Goal: Task Accomplishment & Management: Complete application form

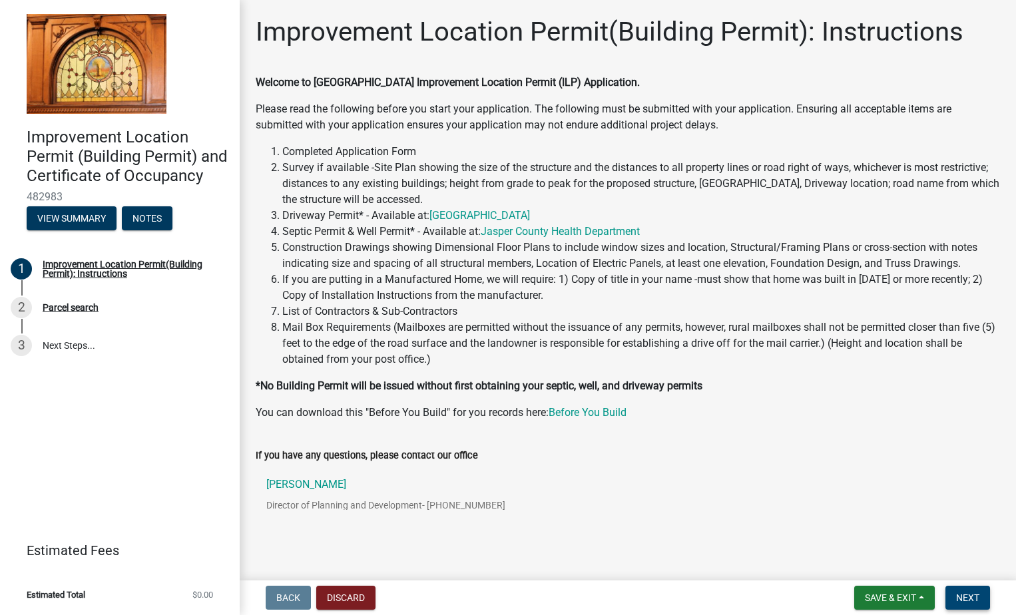
click at [971, 598] on span "Next" at bounding box center [967, 597] width 23 height 11
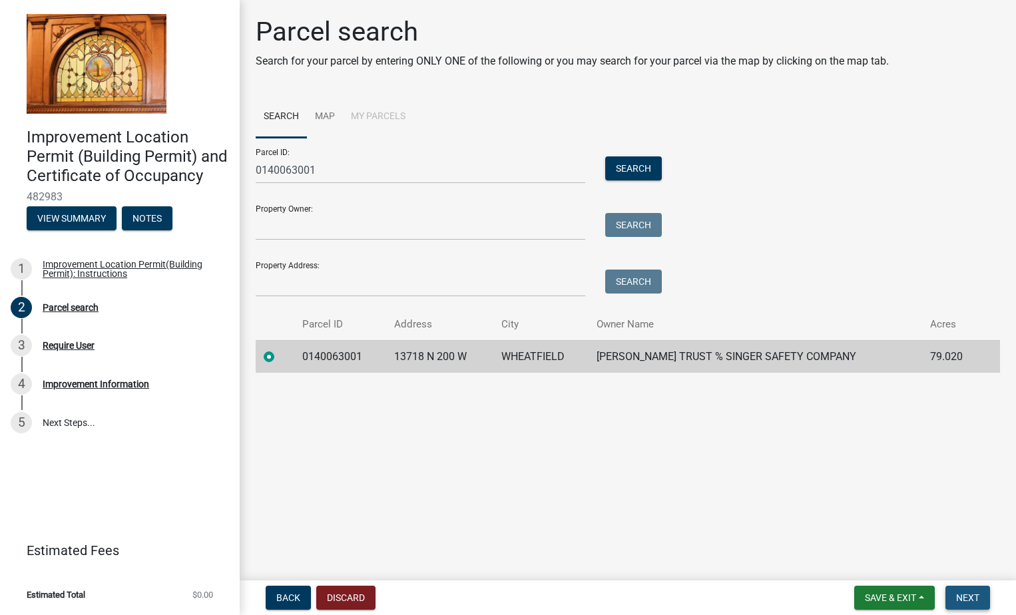
click at [963, 597] on span "Next" at bounding box center [967, 597] width 23 height 11
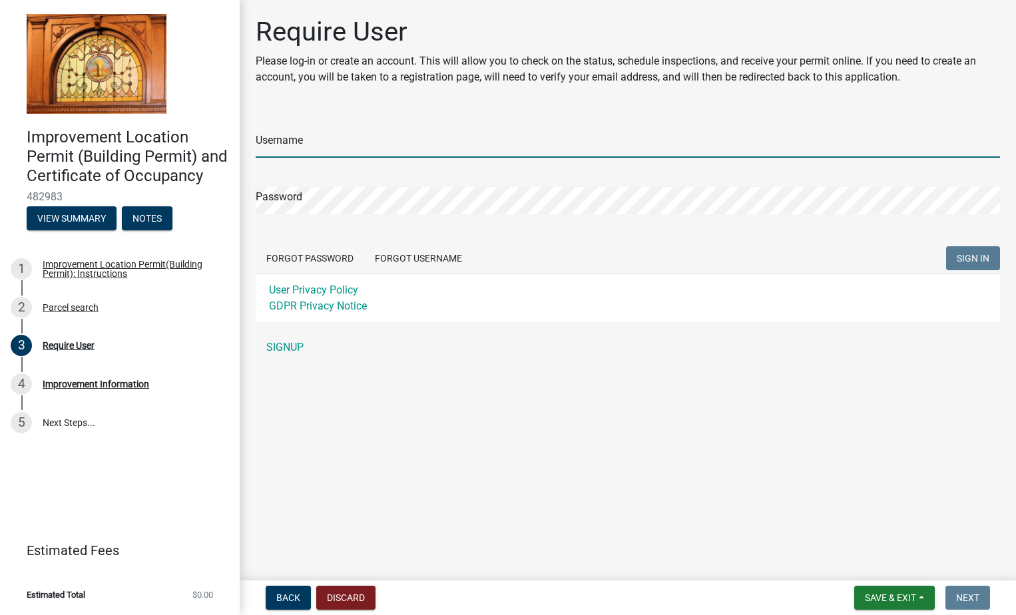
type input "[PERSON_NAME]"
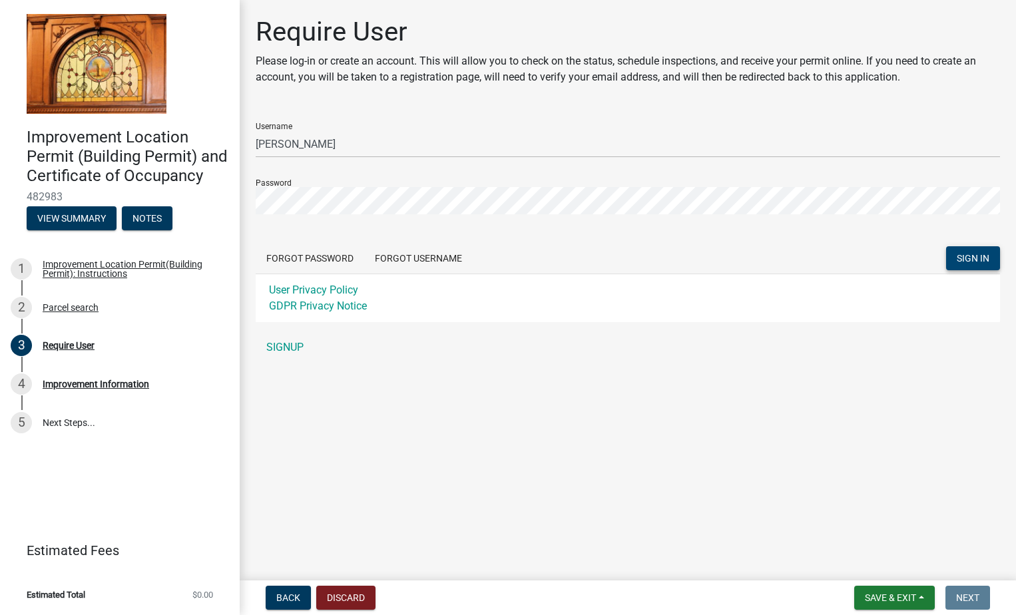
click at [963, 257] on span "SIGN IN" at bounding box center [973, 258] width 33 height 11
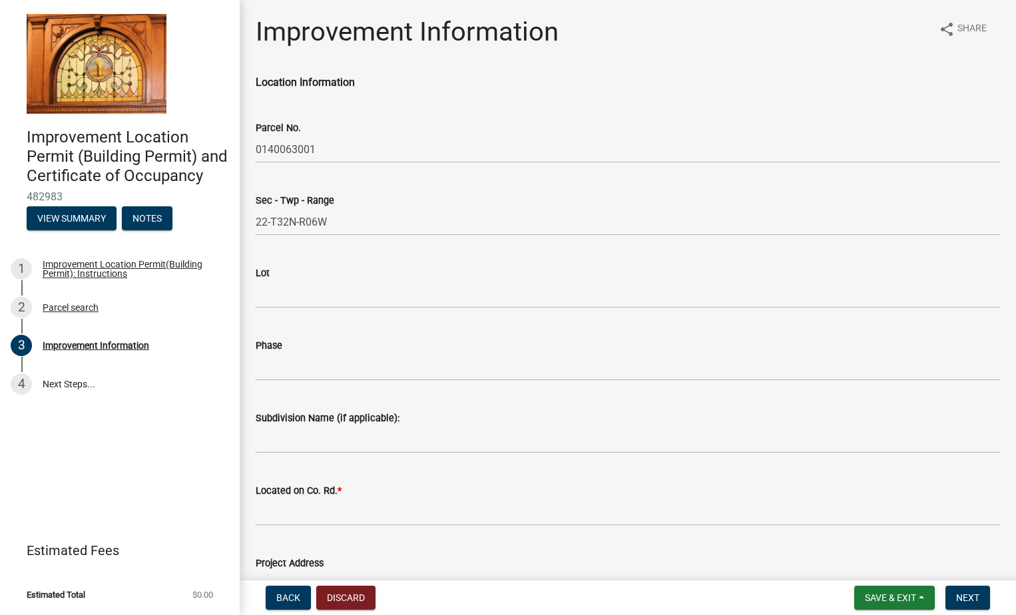
scroll to position [200, 0]
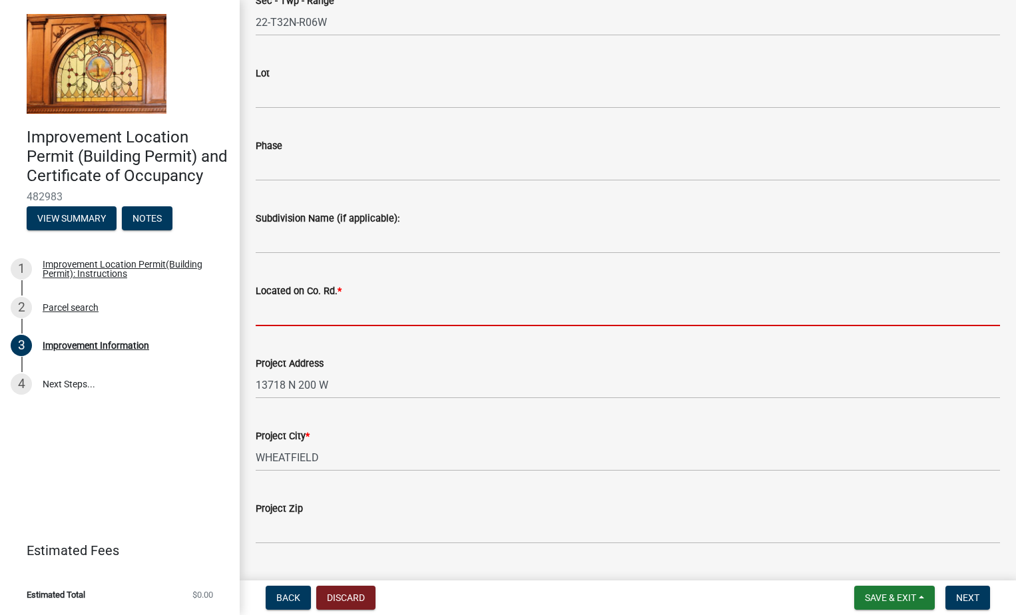
click at [266, 313] on input "Located on Co. Rd. *" at bounding box center [628, 312] width 744 height 27
type input "200 West"
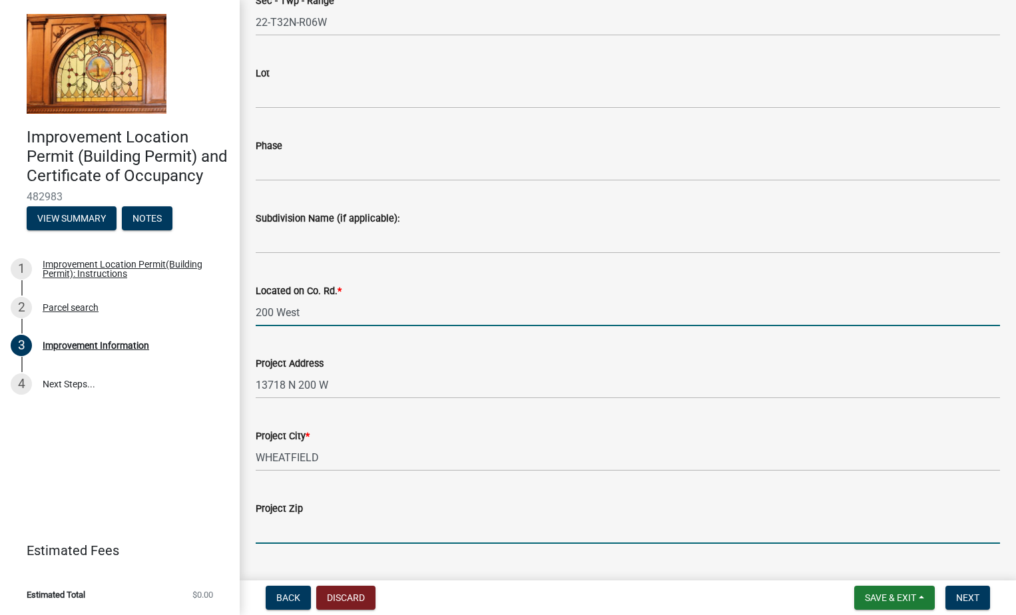
drag, startPoint x: 276, startPoint y: 537, endPoint x: 266, endPoint y: 537, distance: 10.0
click at [278, 537] on input "Project Zip" at bounding box center [628, 530] width 744 height 27
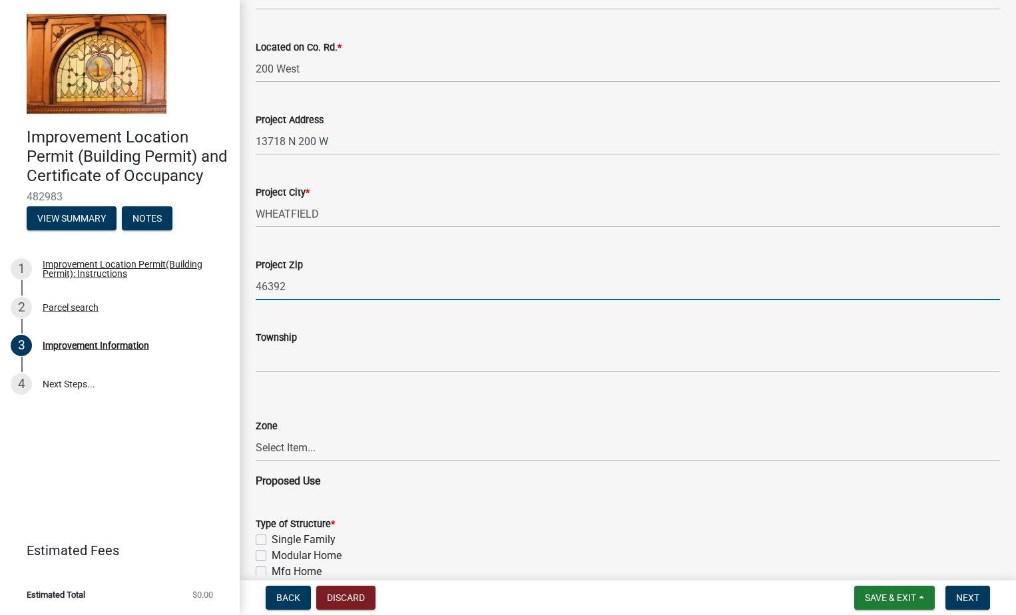
scroll to position [437, 0]
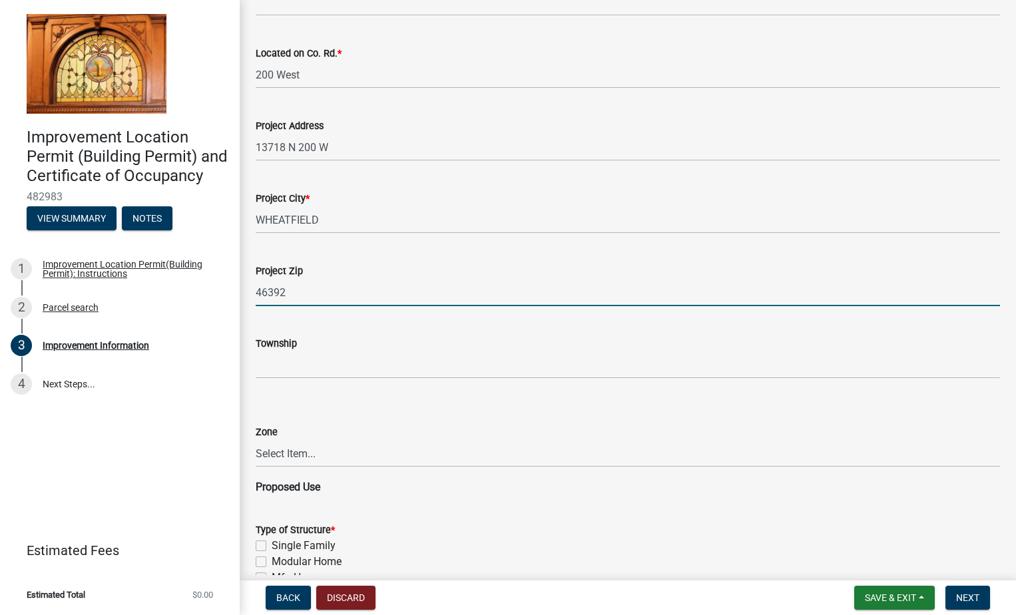
type input "46392"
click at [268, 452] on select "Select Item... CO - Conservation PR - Parks & Recreation A1 - Conservation Agri…" at bounding box center [628, 453] width 744 height 27
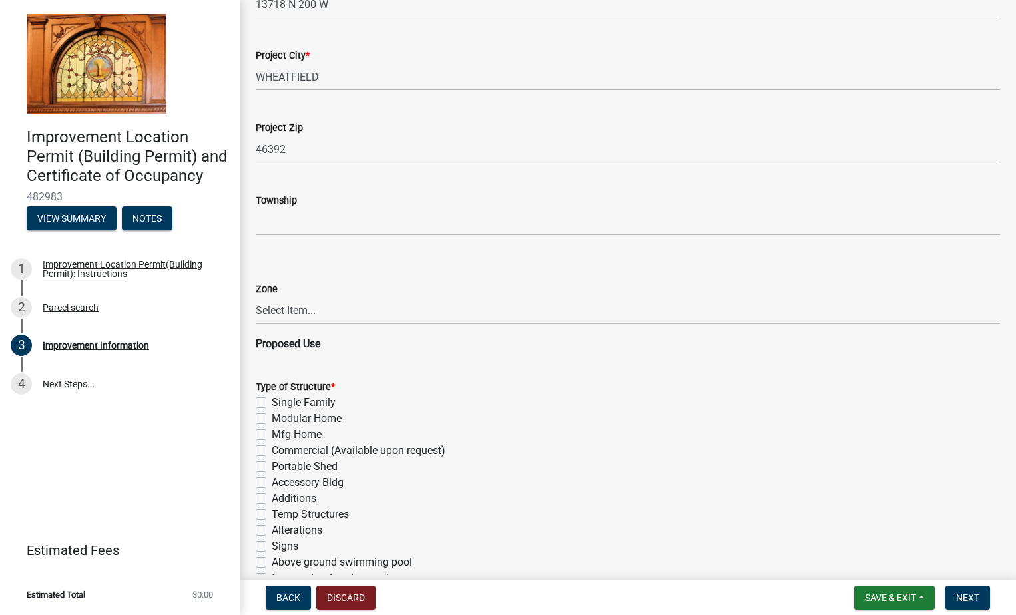
scroll to position [704, 0]
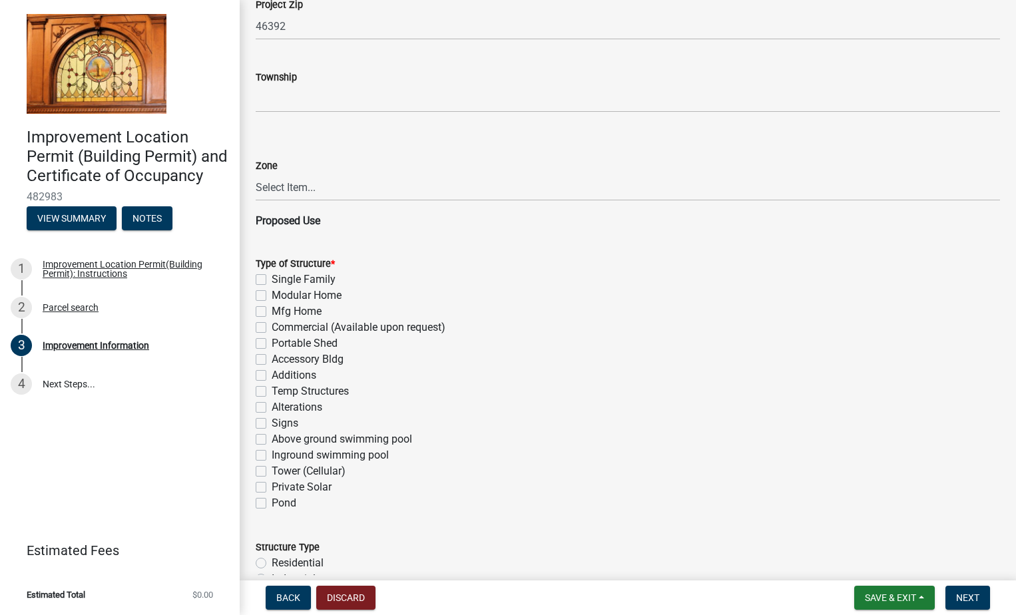
click at [272, 280] on label "Single Family" at bounding box center [304, 280] width 64 height 16
click at [272, 280] on input "Single Family" at bounding box center [276, 276] width 9 height 9
checkbox input "true"
checkbox input "false"
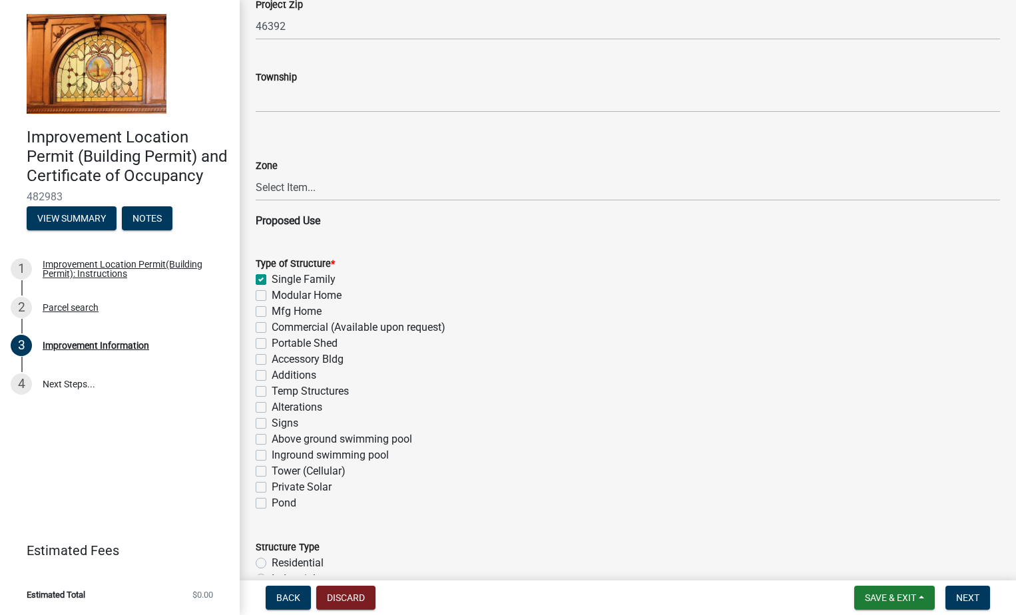
checkbox input "false"
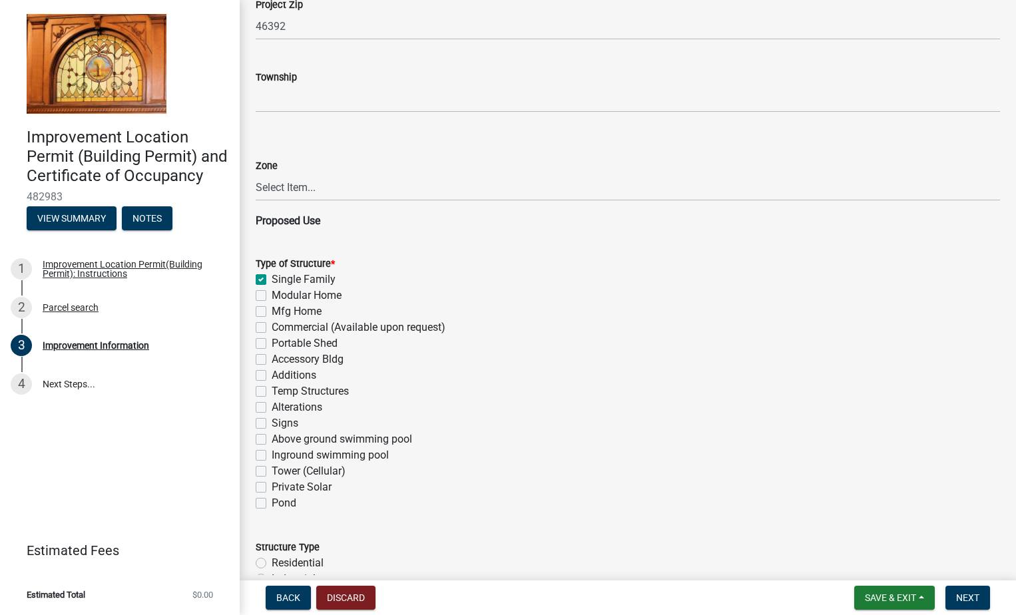
checkbox input "false"
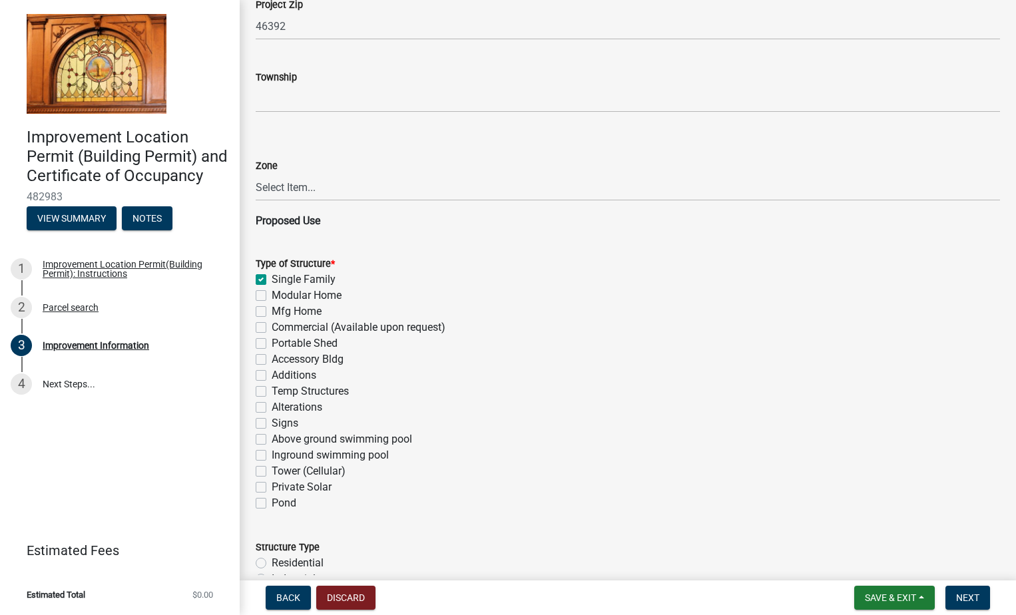
checkbox input "false"
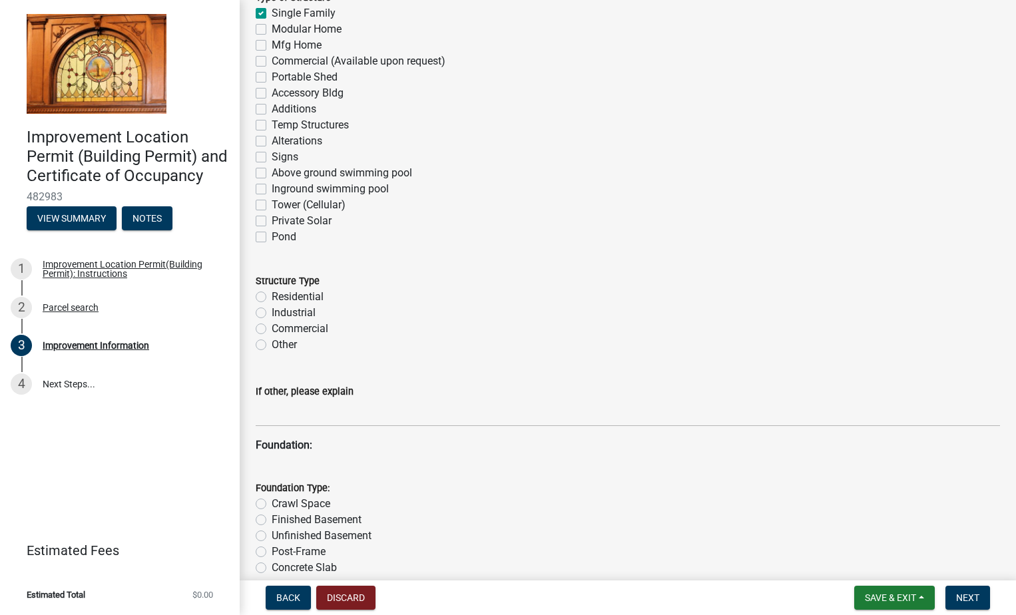
click at [272, 295] on label "Residential" at bounding box center [298, 297] width 52 height 16
click at [272, 295] on input "Residential" at bounding box center [276, 293] width 9 height 9
radio input "true"
click at [272, 519] on label "Finished Basement" at bounding box center [317, 520] width 90 height 16
click at [272, 519] on input "Finished Basement" at bounding box center [276, 516] width 9 height 9
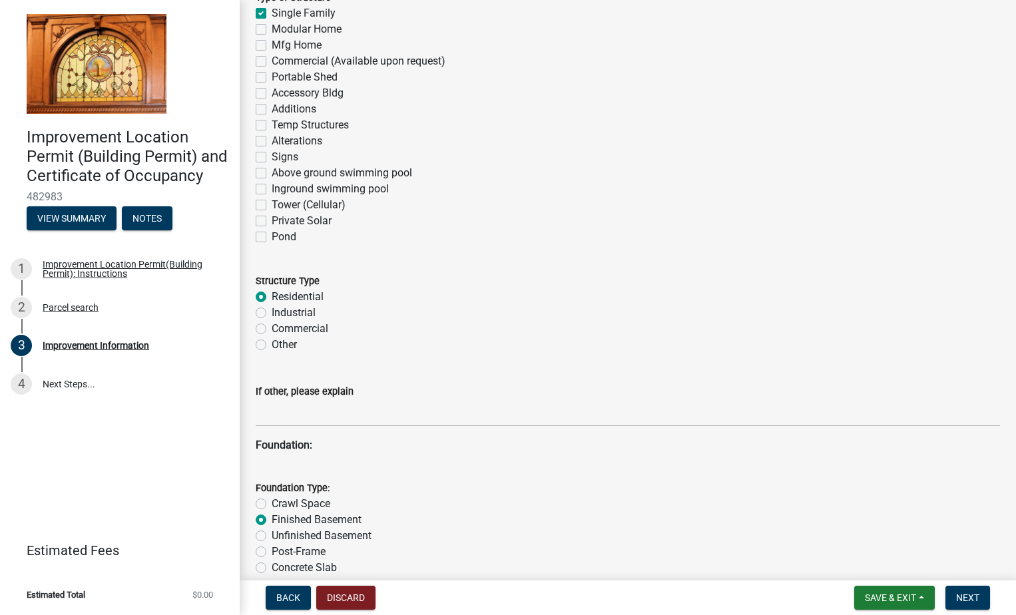
radio input "true"
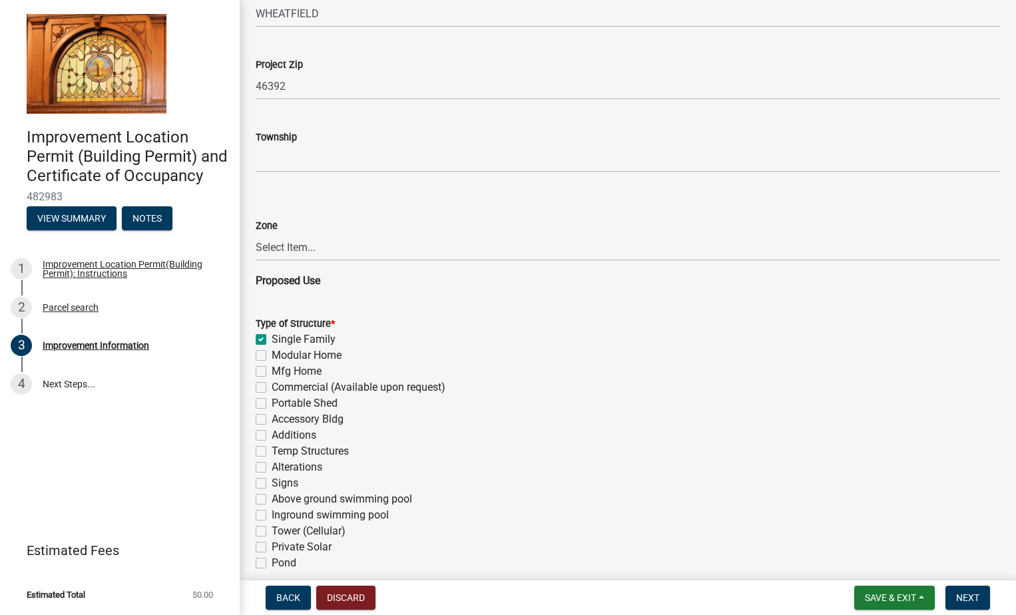
scroll to position [638, 0]
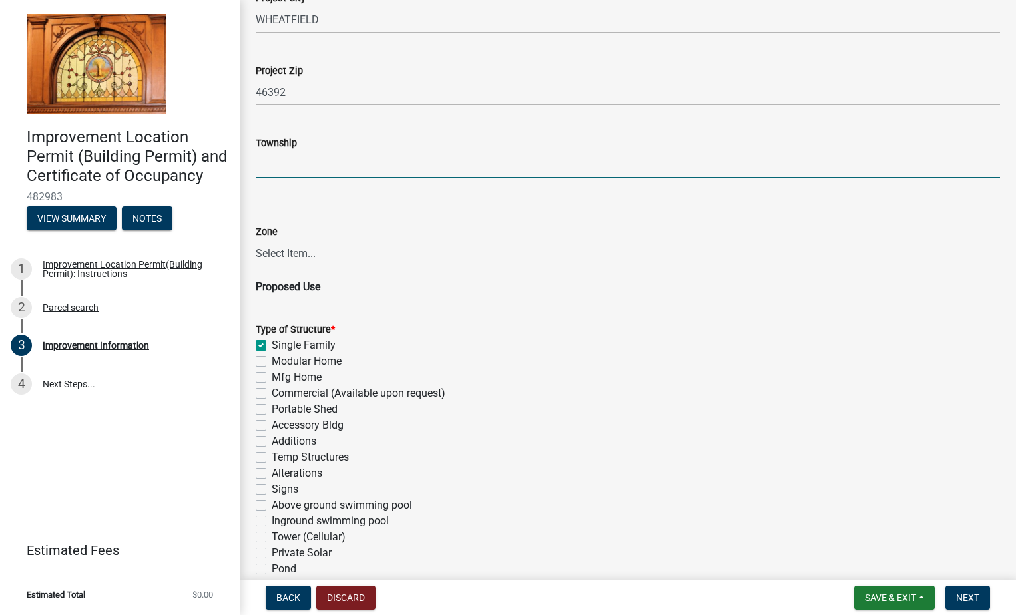
click at [271, 167] on input "Township" at bounding box center [628, 164] width 744 height 27
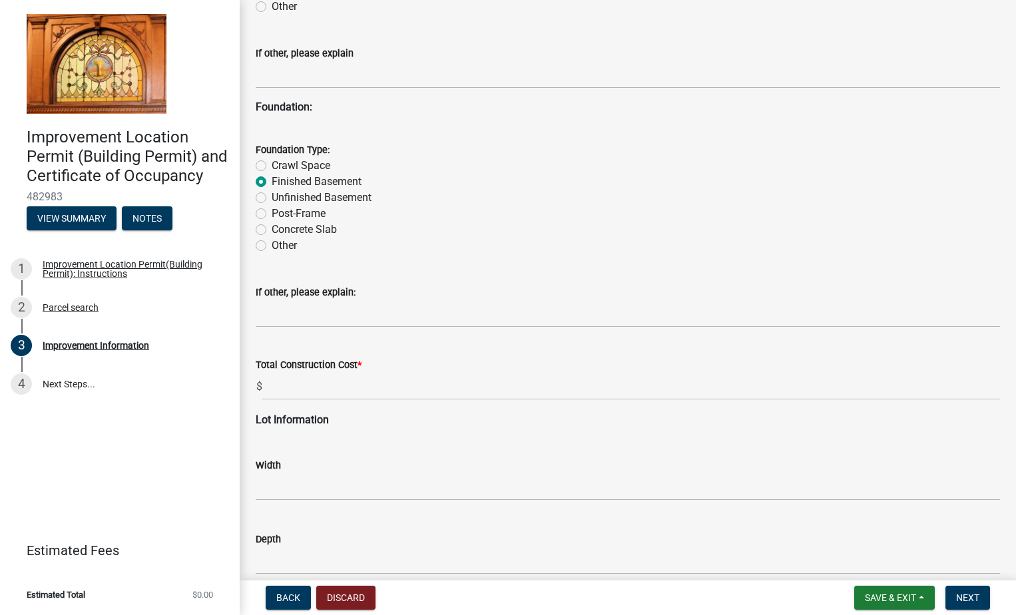
scroll to position [1315, 0]
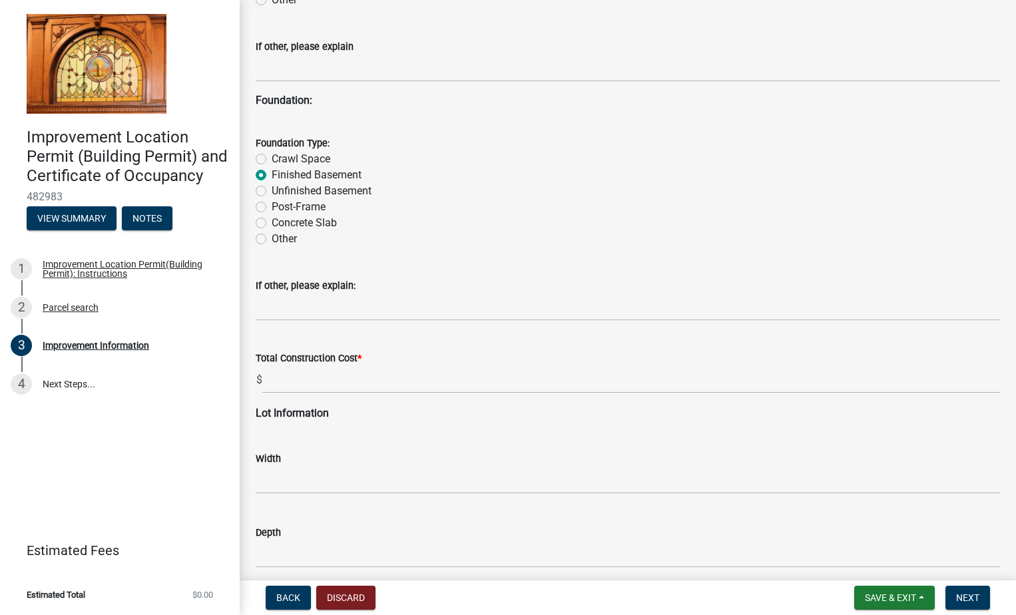
type input "Wheatfield"
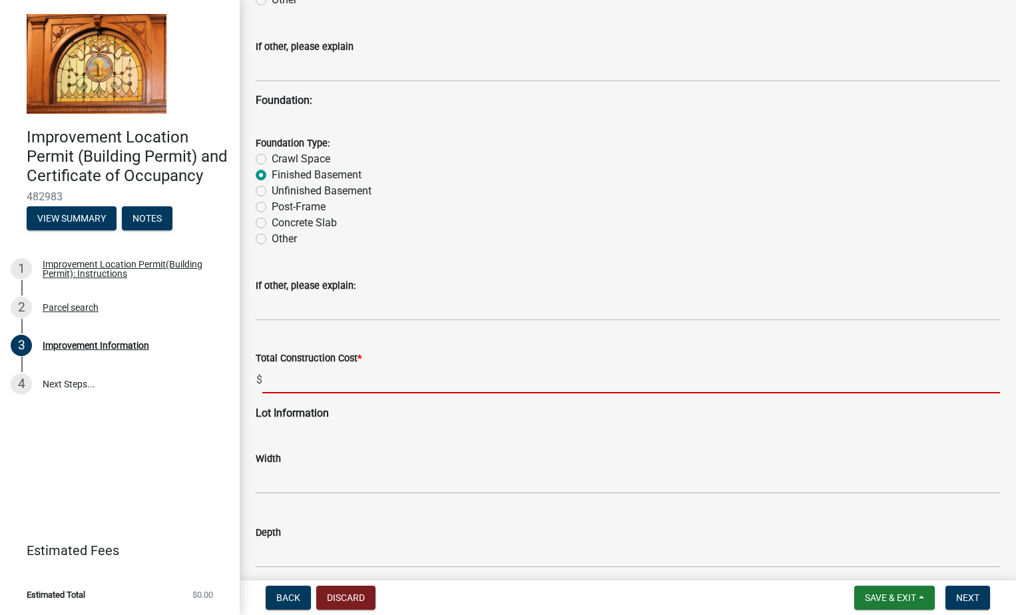
click at [278, 377] on input "text" at bounding box center [631, 379] width 738 height 27
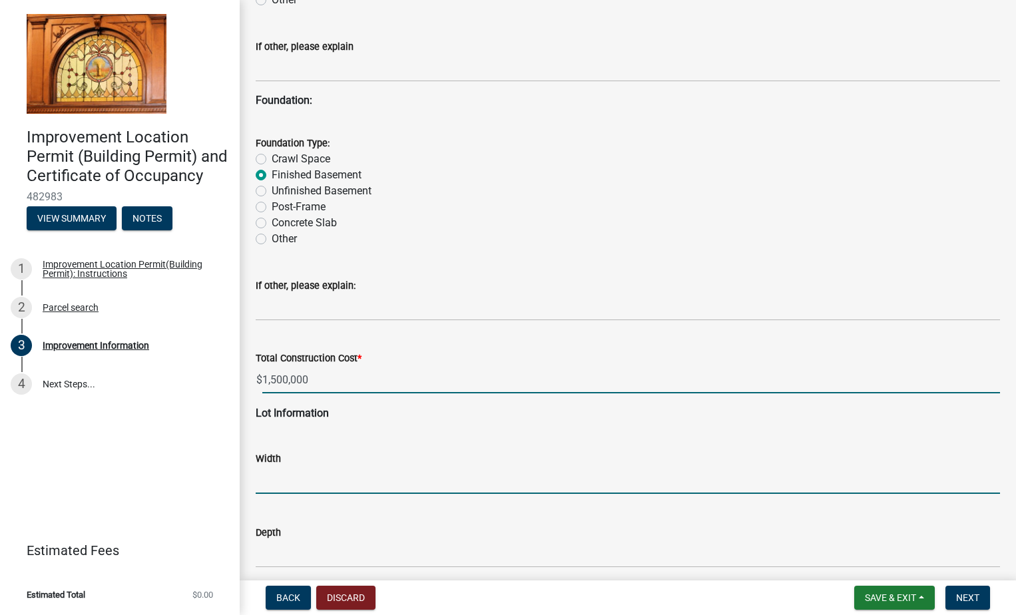
type input "1500000"
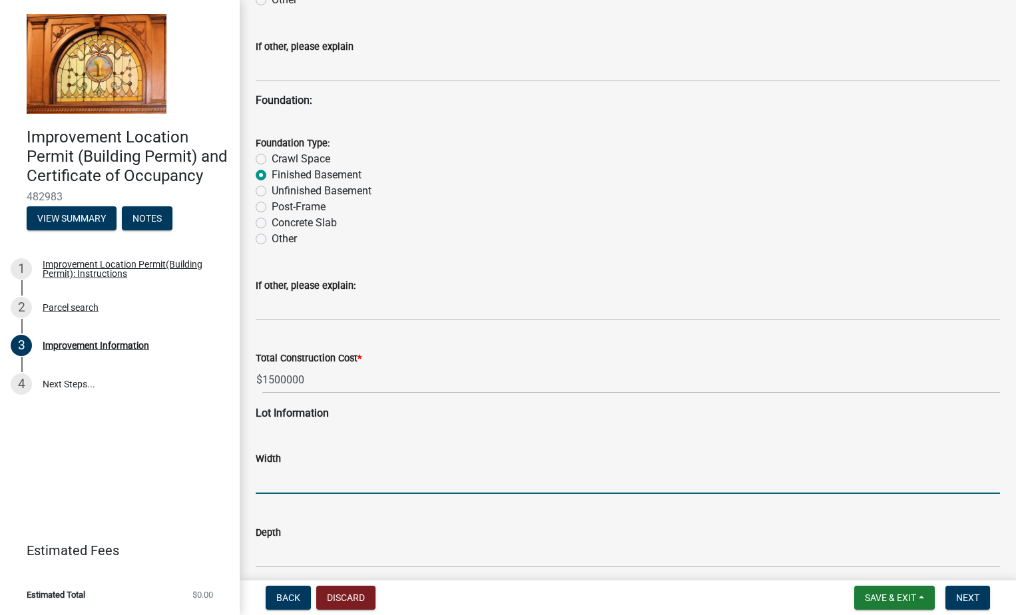
click at [270, 479] on input "text" at bounding box center [628, 480] width 744 height 27
click at [268, 479] on input "text" at bounding box center [628, 480] width 744 height 27
type input "136"
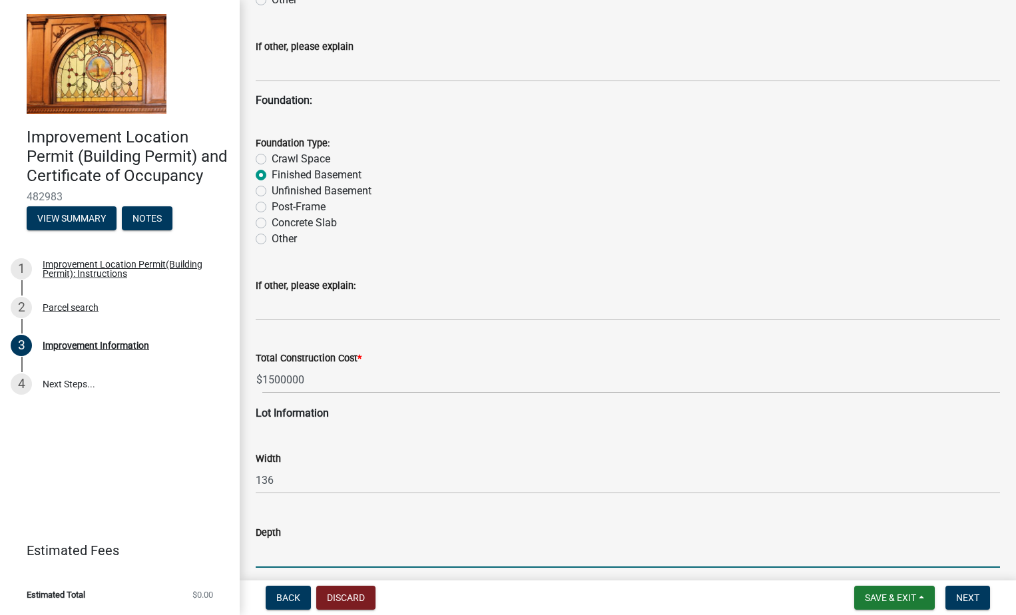
click at [271, 557] on input "text" at bounding box center [628, 554] width 744 height 27
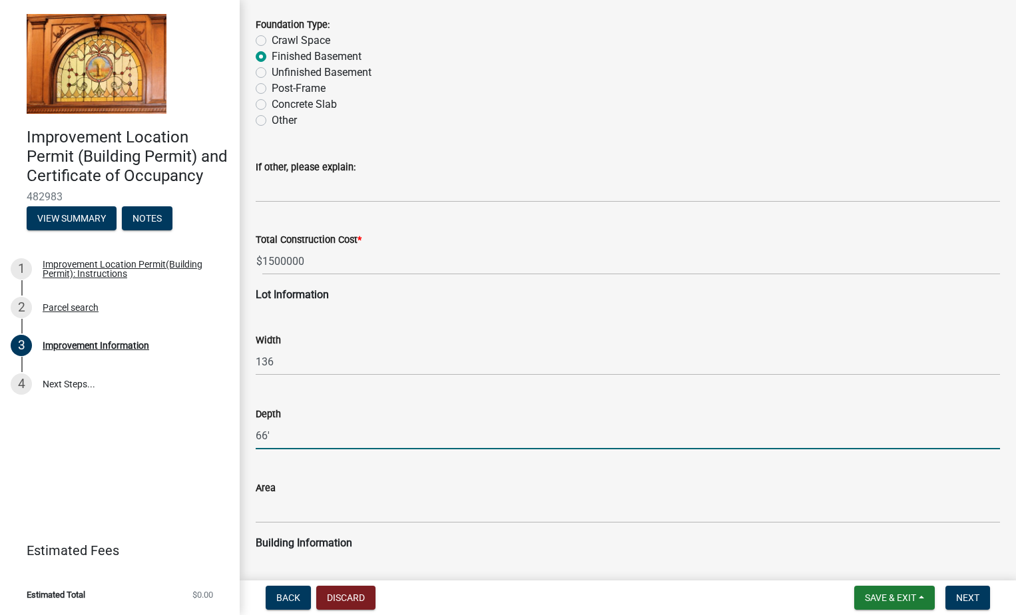
scroll to position [1445, 0]
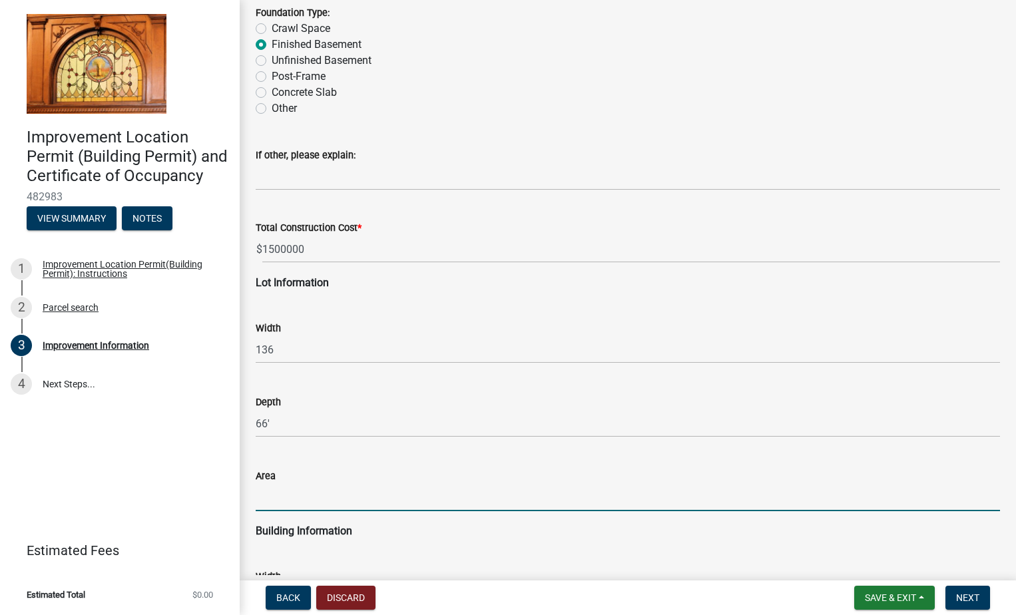
type input "66"
click at [274, 501] on input "text" at bounding box center [628, 497] width 744 height 27
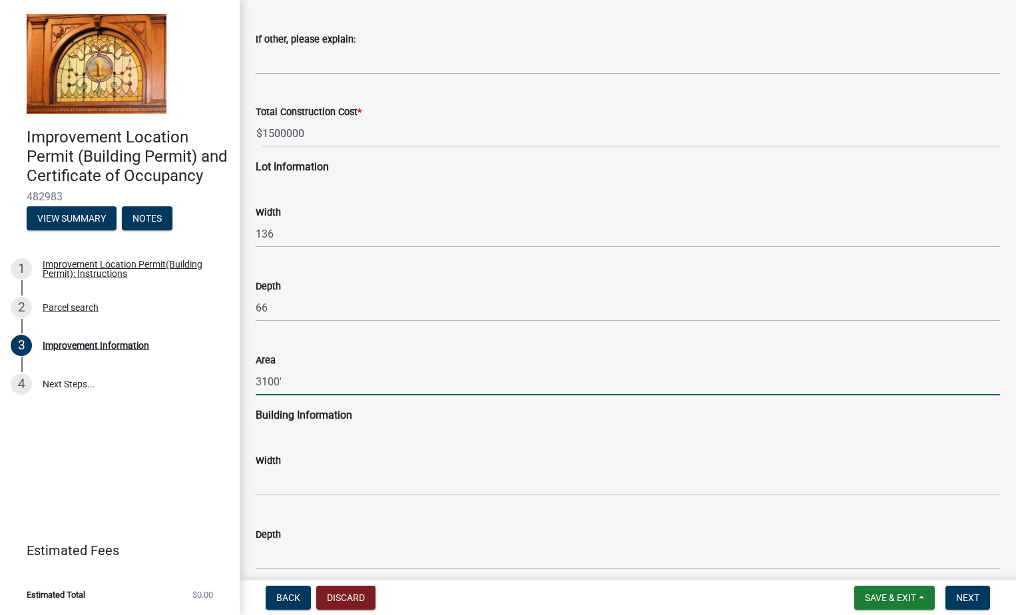
scroll to position [1570, 0]
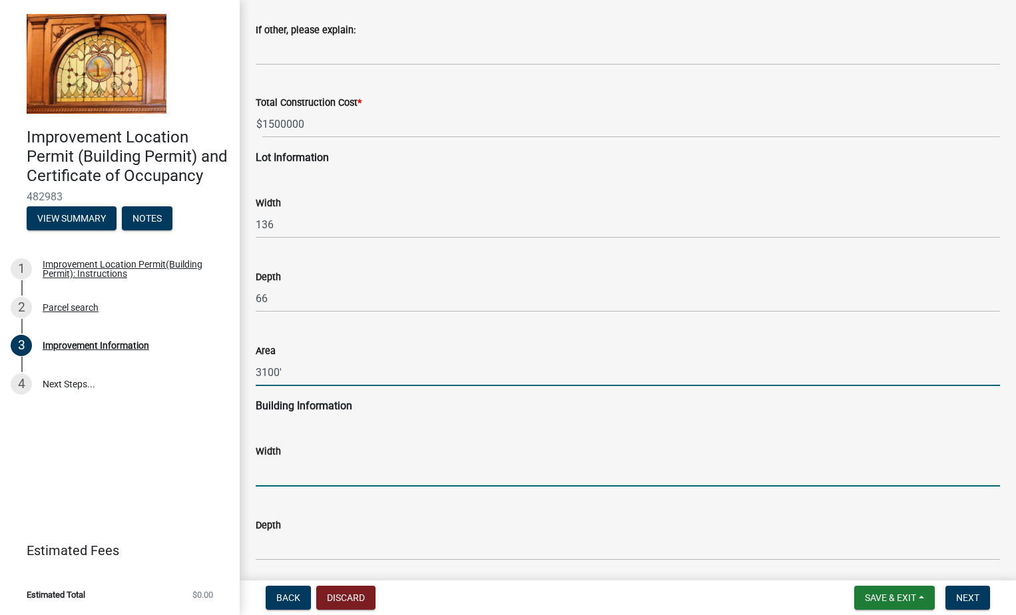
type input "3100"
click at [261, 475] on input "text" at bounding box center [628, 472] width 744 height 27
type input "136"
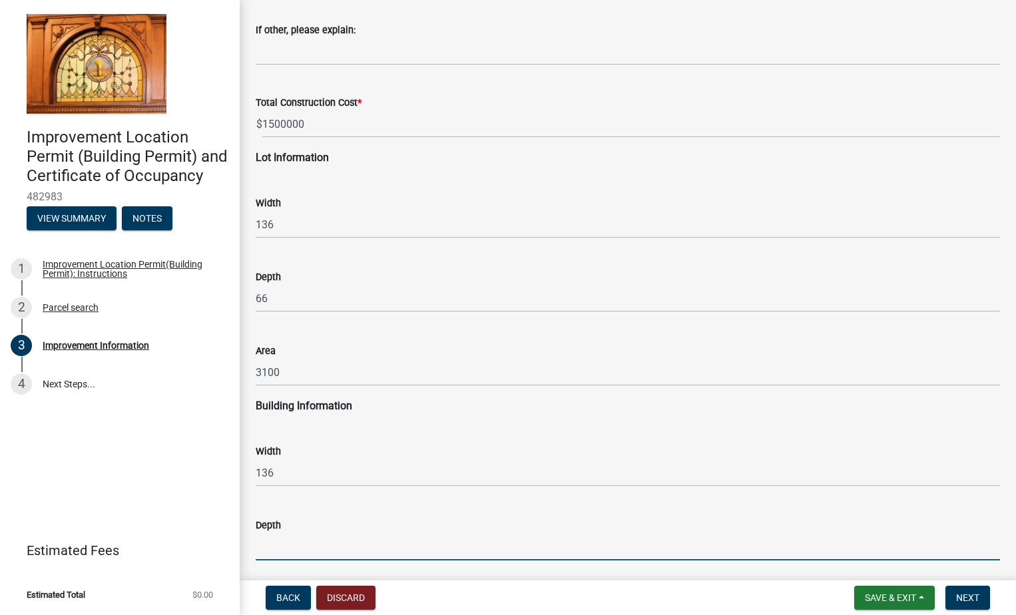
click at [281, 546] on input "text" at bounding box center [628, 546] width 744 height 27
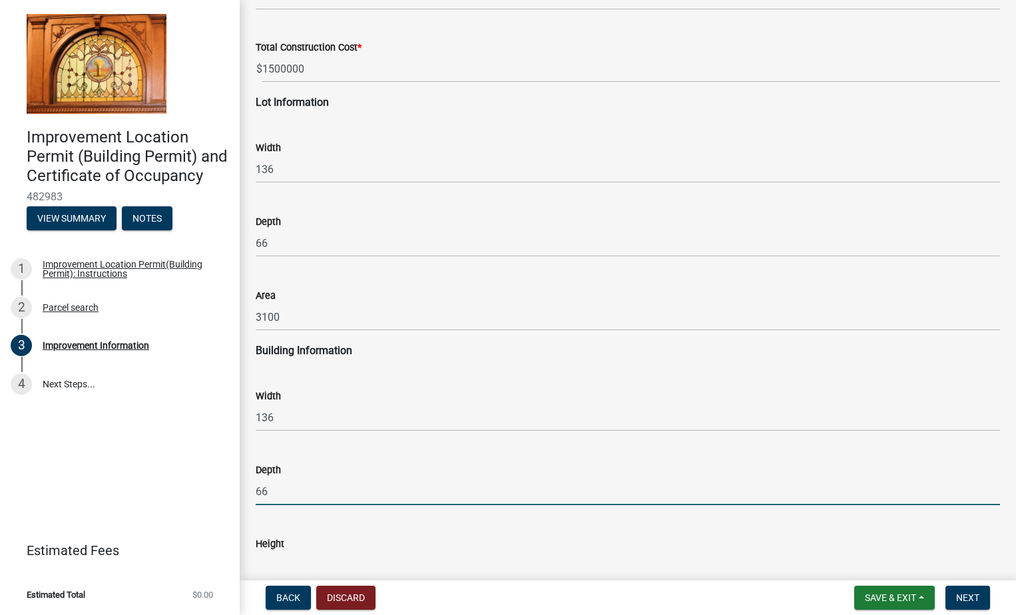
scroll to position [1704, 0]
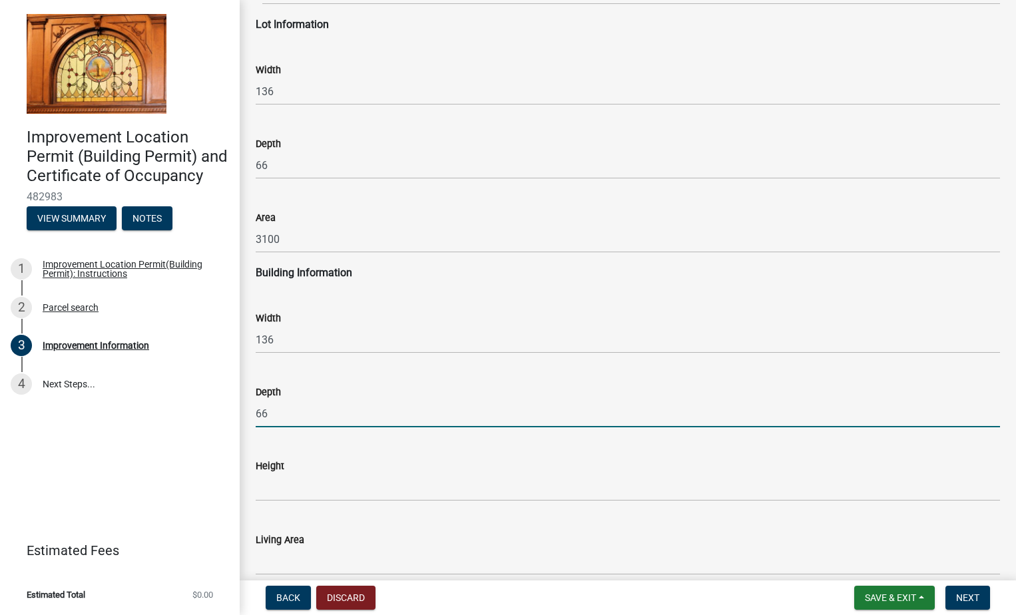
type input "66"
click at [277, 491] on input "text" at bounding box center [628, 487] width 744 height 27
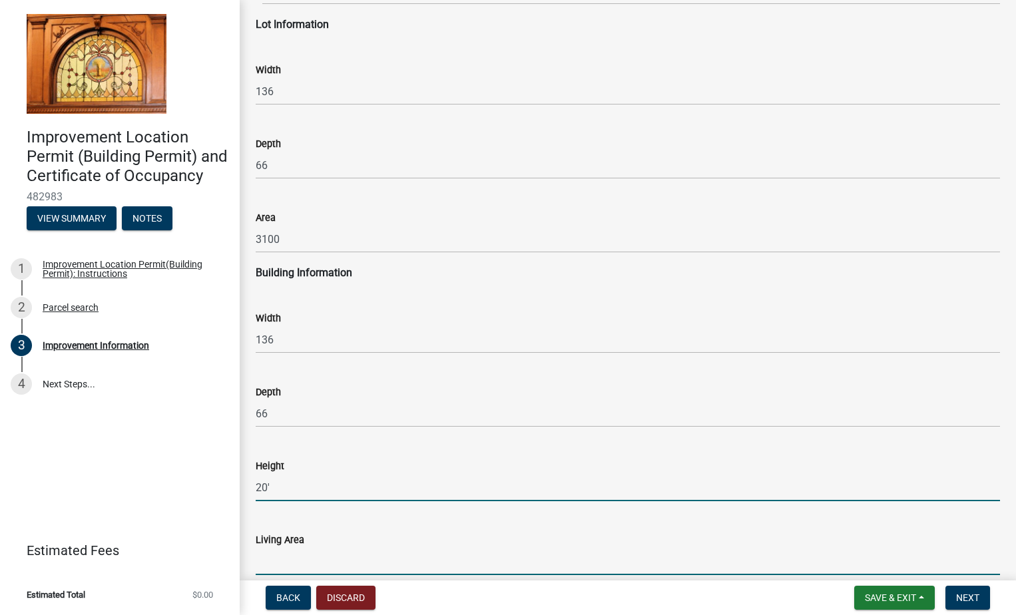
type input "20"
click at [284, 559] on input "text" at bounding box center [628, 561] width 744 height 27
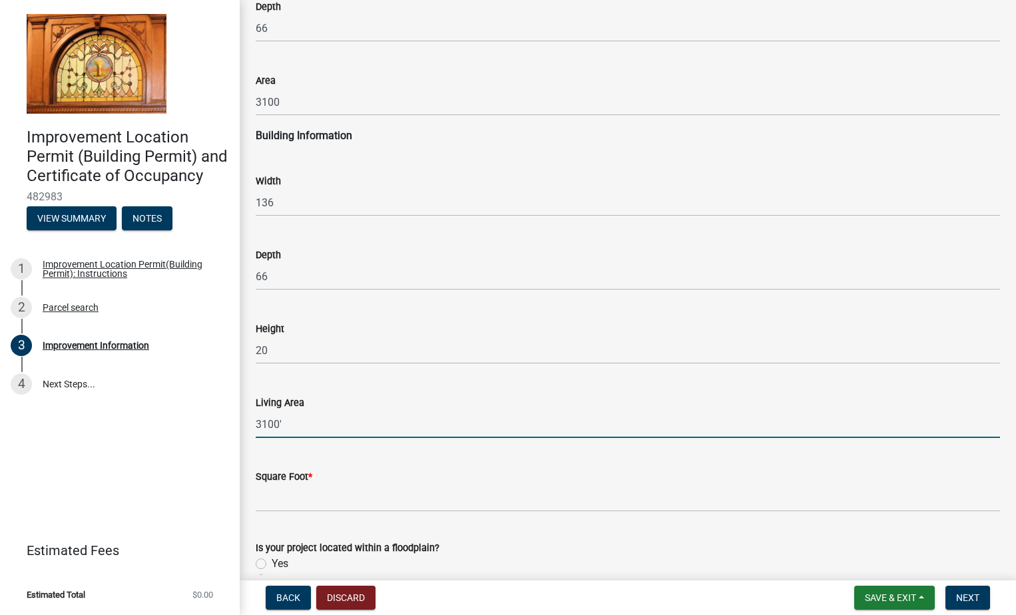
scroll to position [1838, 0]
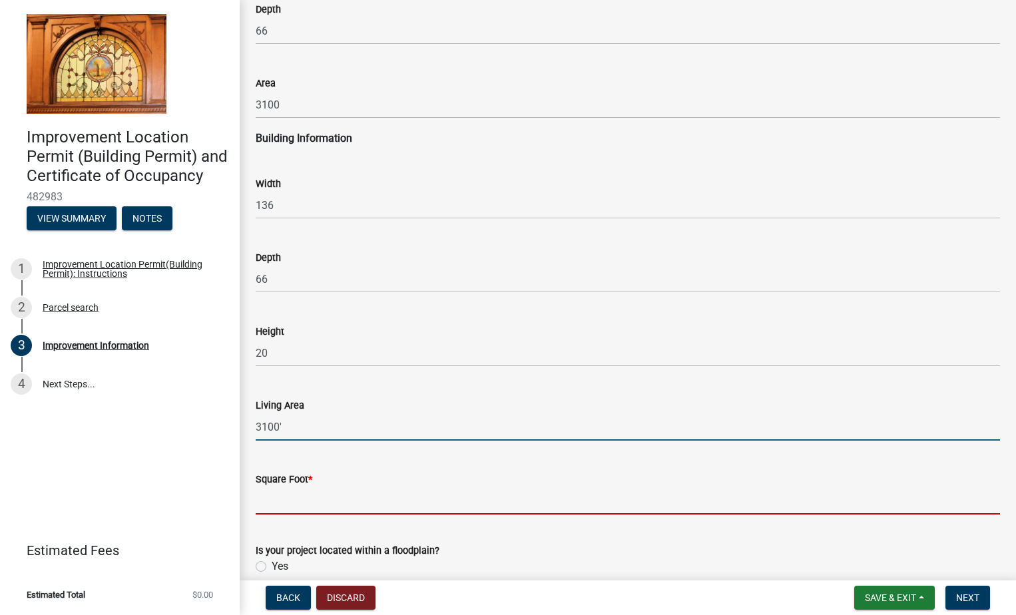
type input "3100"
click at [271, 501] on input "text" at bounding box center [628, 500] width 744 height 27
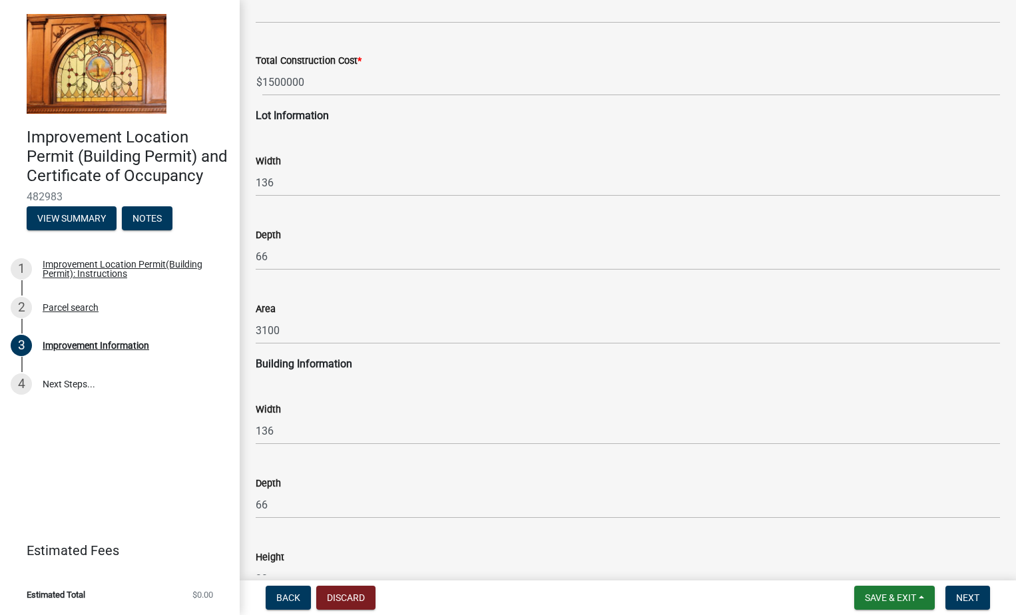
scroll to position [1597, 0]
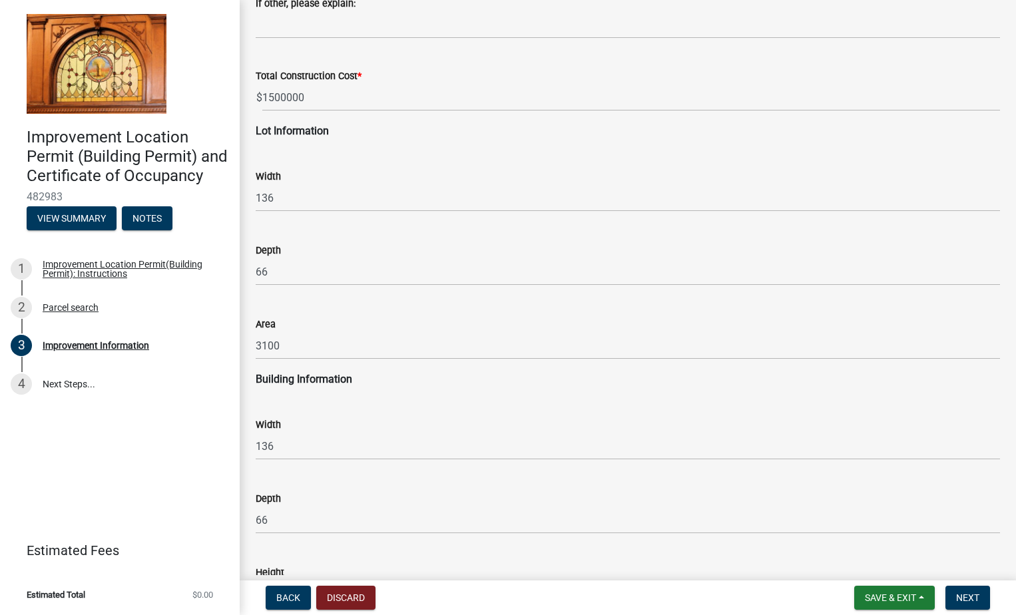
type input "6200"
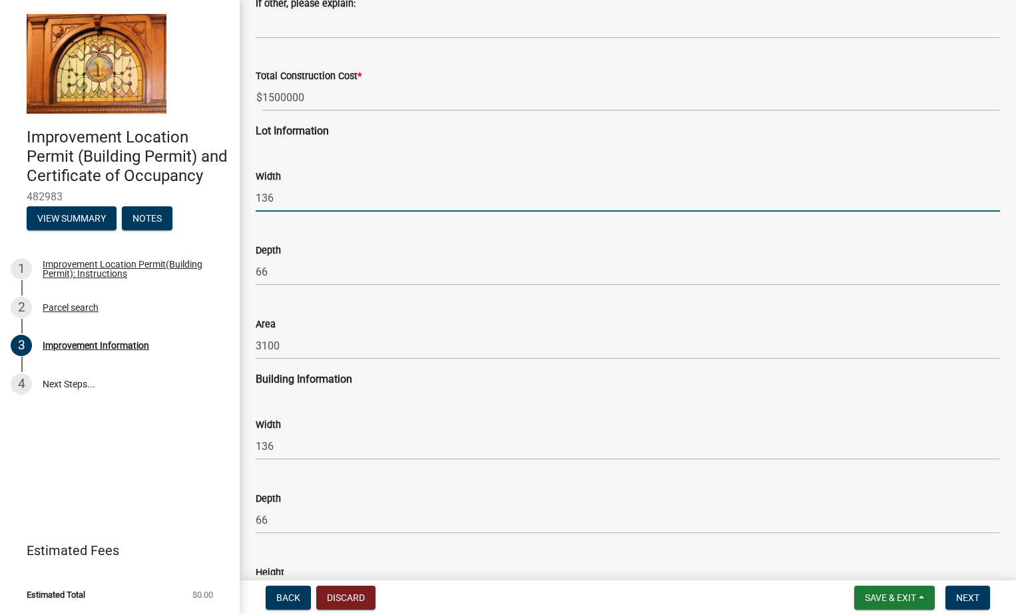
click at [278, 198] on input "136" at bounding box center [628, 197] width 744 height 27
type input "1"
type input "1325"
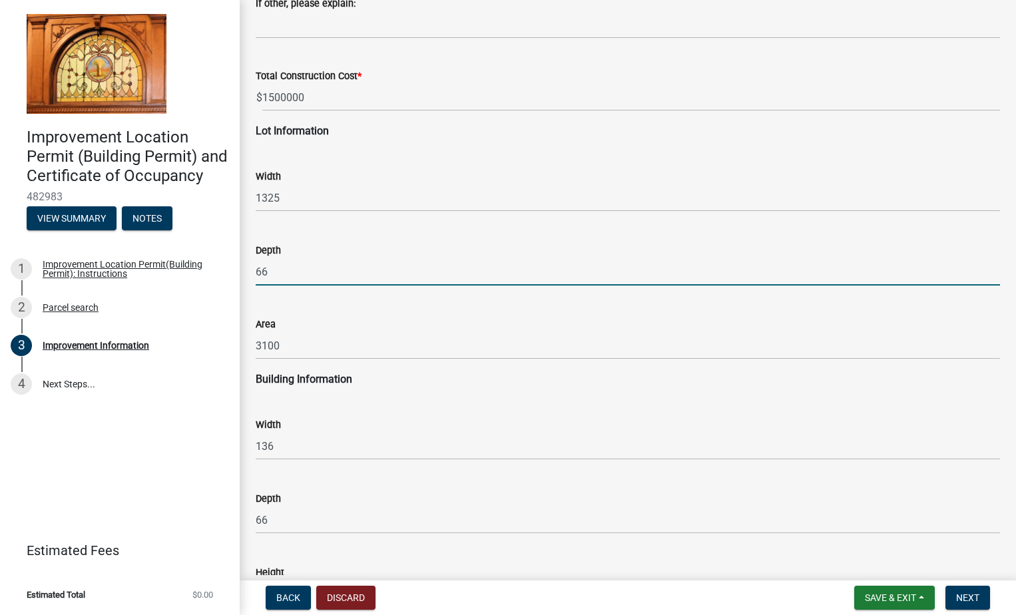
drag, startPoint x: 276, startPoint y: 273, endPoint x: 256, endPoint y: 272, distance: 20.7
click at [256, 272] on input "66" at bounding box center [628, 271] width 744 height 27
click at [273, 270] on input "66" at bounding box center [628, 271] width 744 height 27
type input "6"
type input "2600"
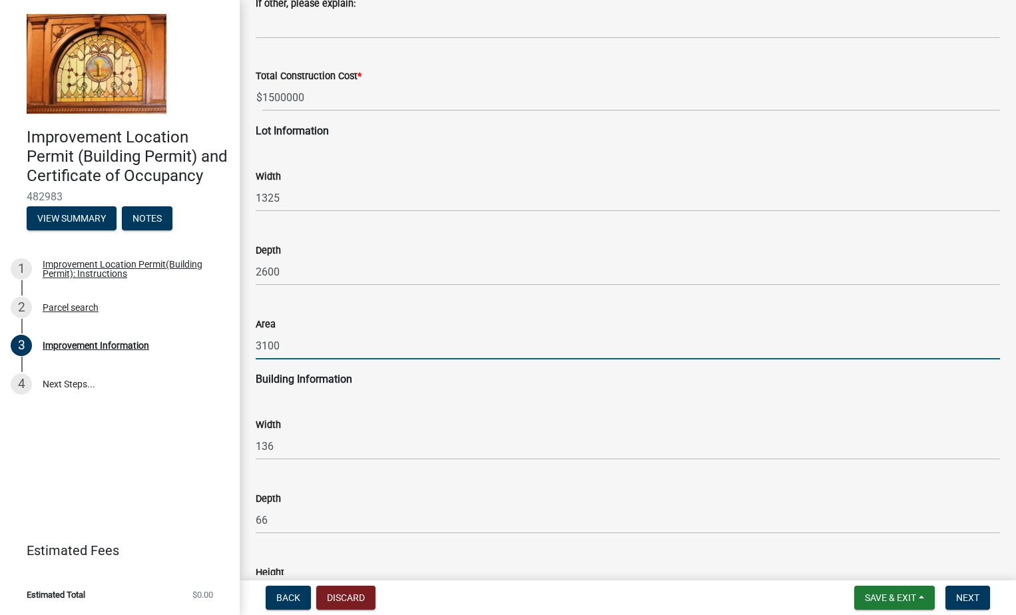
drag, startPoint x: 284, startPoint y: 346, endPoint x: 255, endPoint y: 343, distance: 28.7
click at [254, 344] on div "Area 3100" at bounding box center [628, 329] width 764 height 62
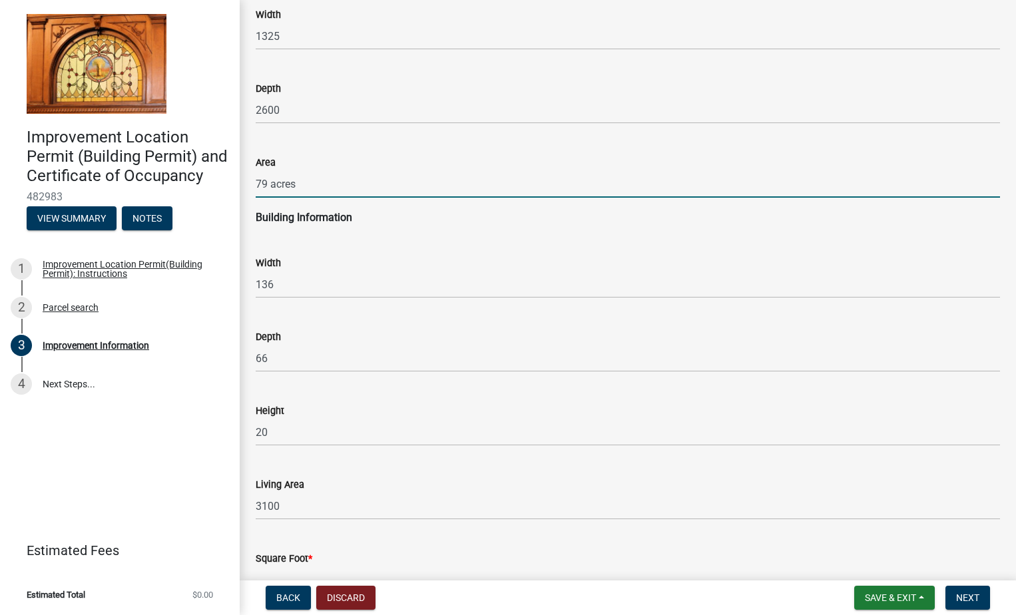
scroll to position [1761, 0]
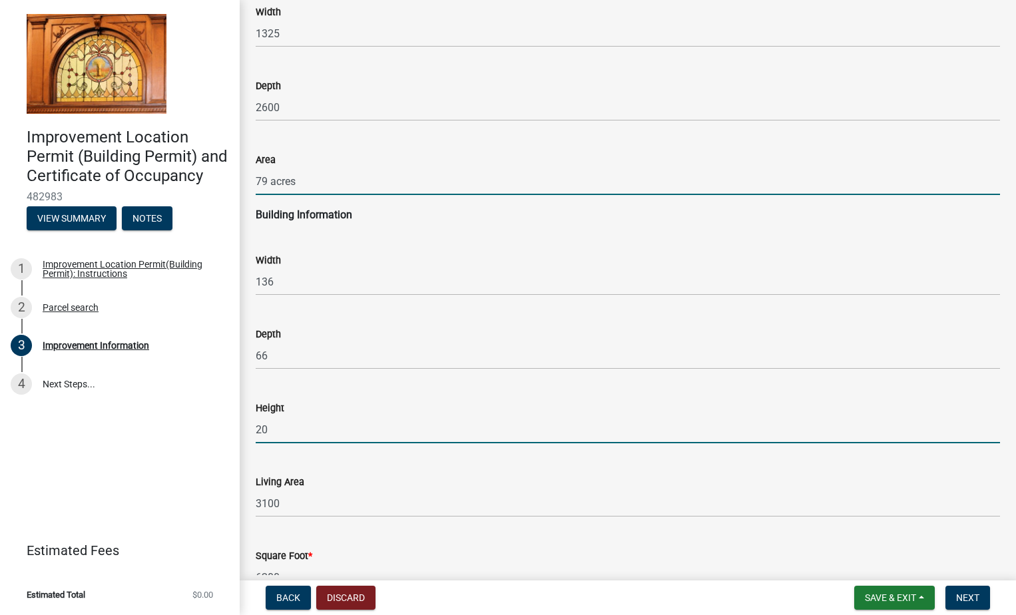
type input "79"
click at [268, 428] on input "20" at bounding box center [628, 429] width 744 height 27
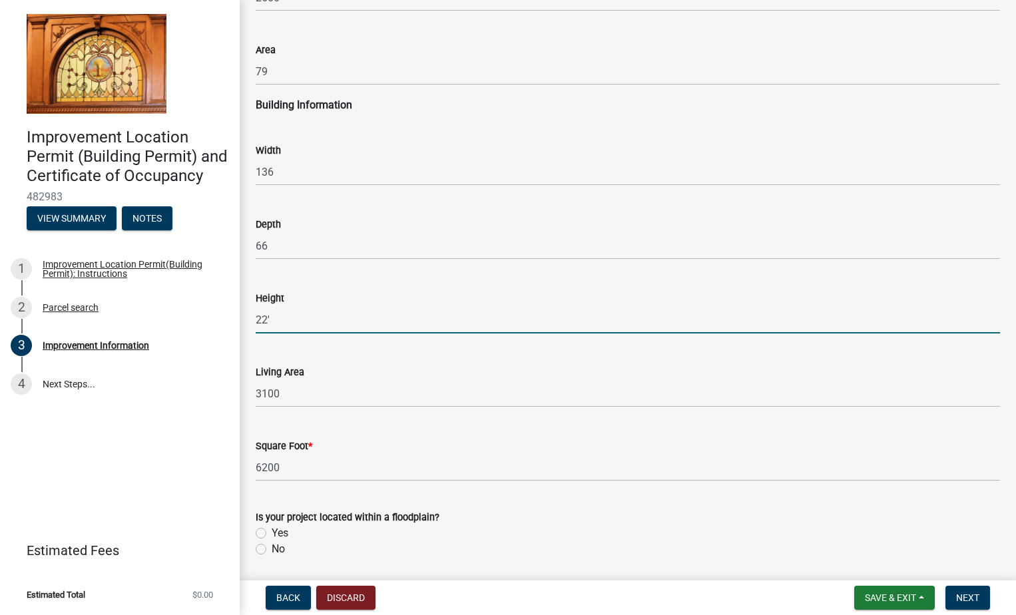
scroll to position [1917, 0]
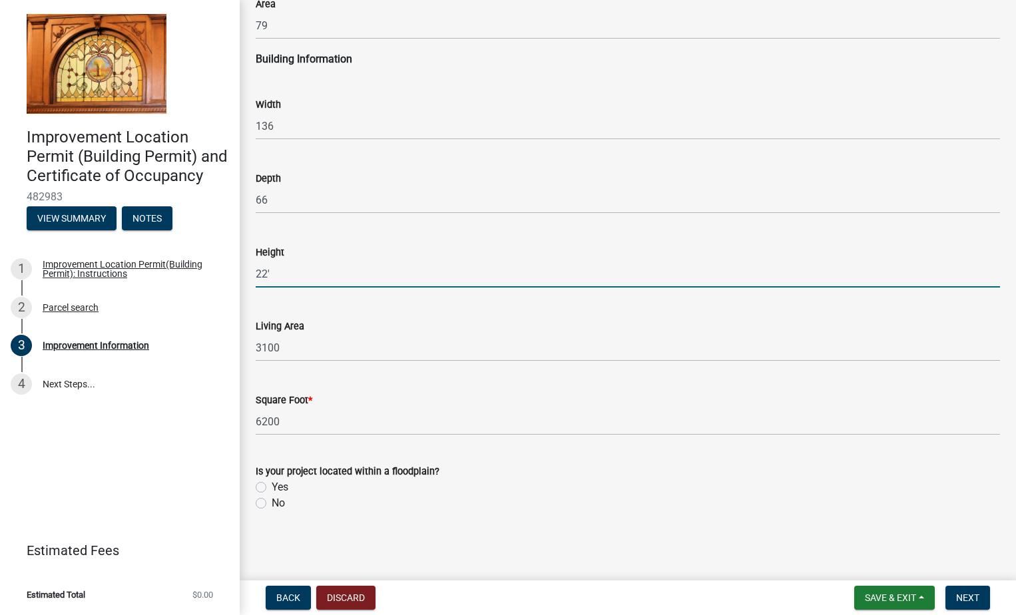
type input "22"
click at [272, 502] on label "No" at bounding box center [278, 503] width 13 height 16
click at [272, 502] on input "No" at bounding box center [276, 499] width 9 height 9
radio input "true"
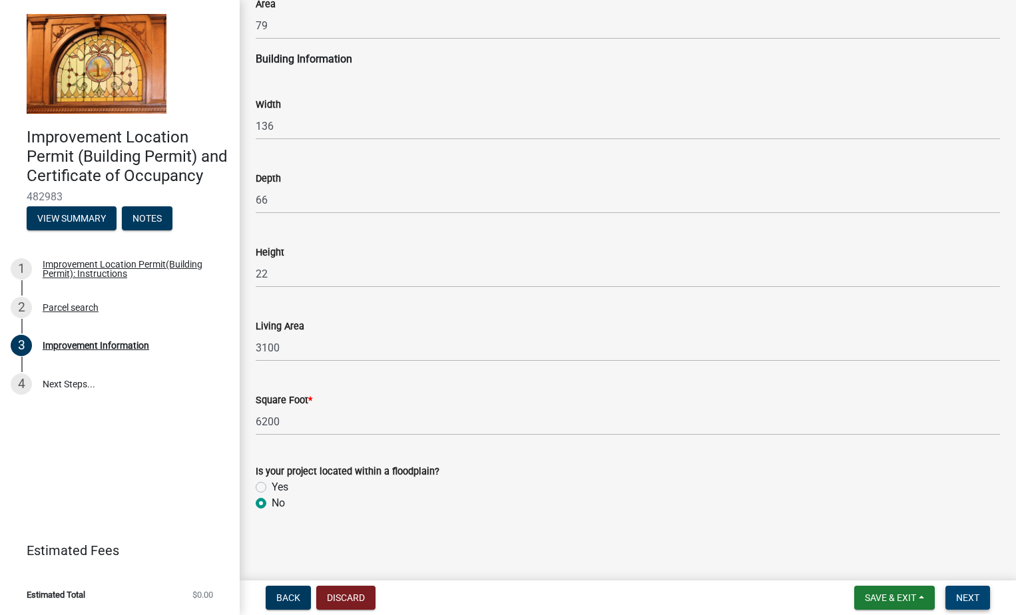
click at [969, 595] on span "Next" at bounding box center [967, 597] width 23 height 11
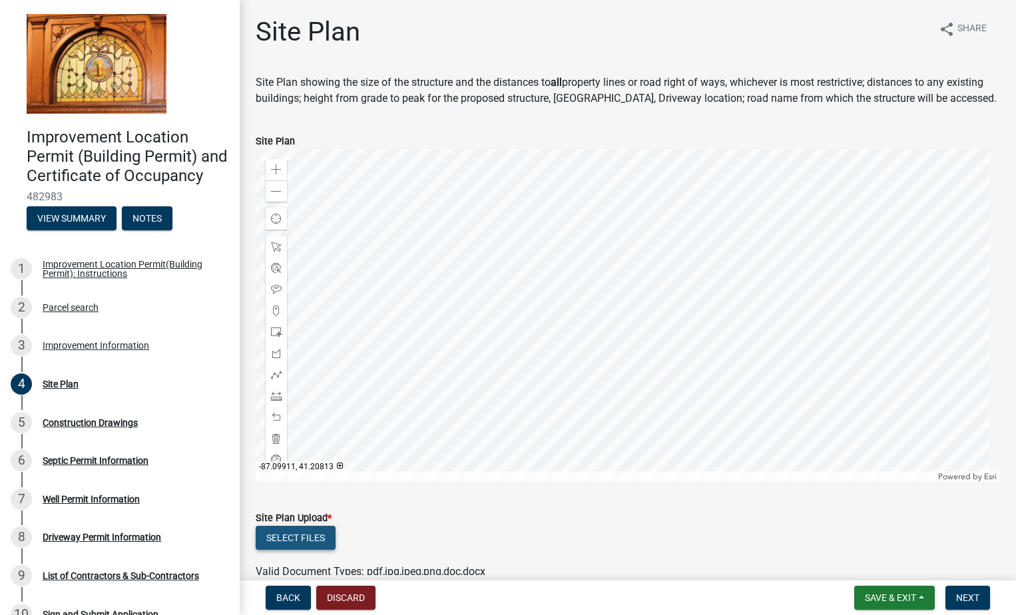
click at [301, 536] on button "Select files" at bounding box center [296, 538] width 80 height 24
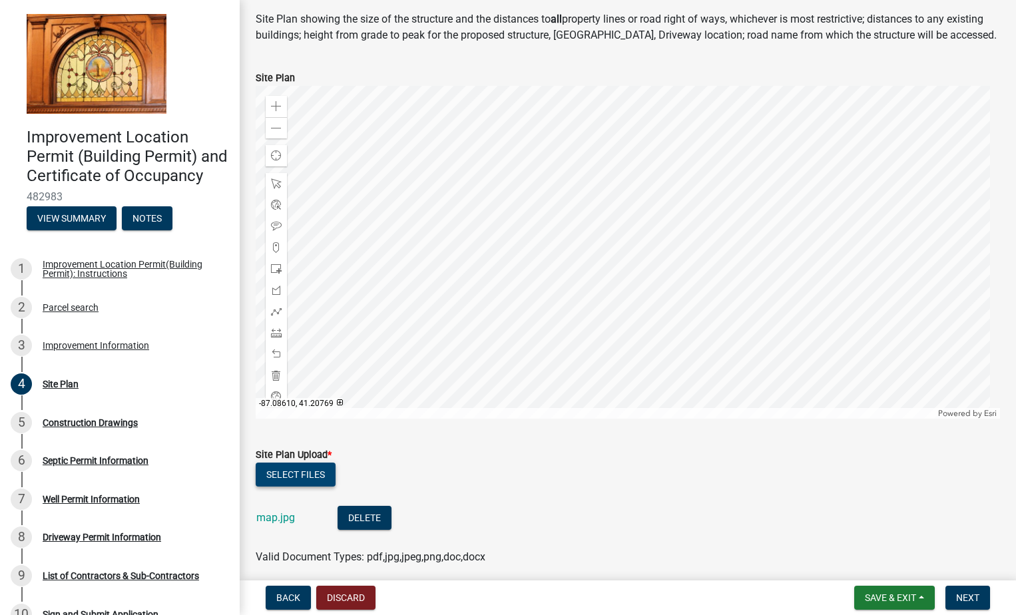
scroll to position [117, 0]
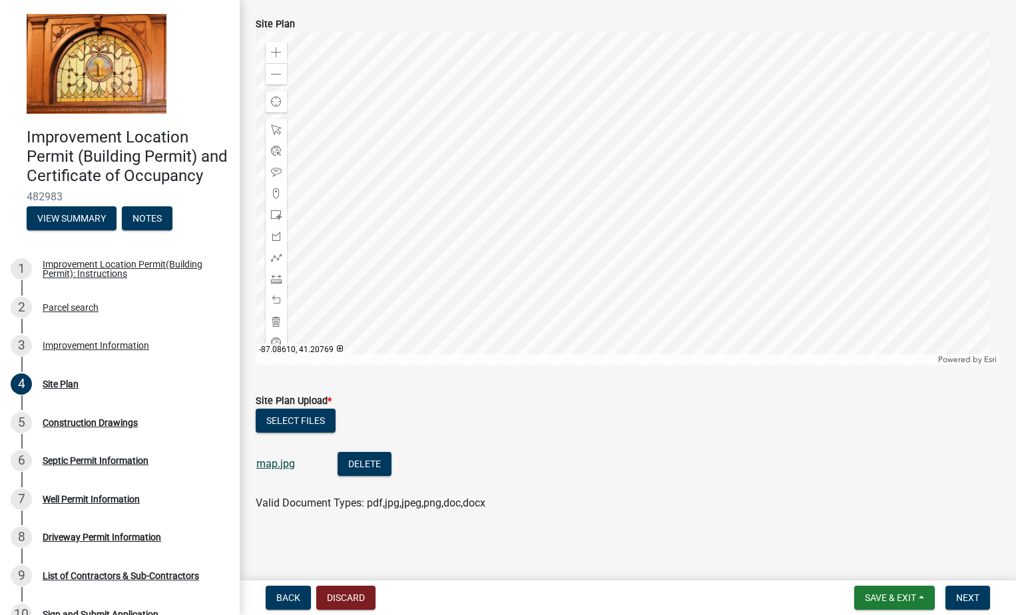
click at [277, 465] on link "map.jpg" at bounding box center [275, 463] width 39 height 13
click at [278, 282] on span at bounding box center [276, 279] width 11 height 11
click at [718, 206] on div at bounding box center [628, 198] width 744 height 333
click at [531, 255] on div at bounding box center [628, 198] width 744 height 333
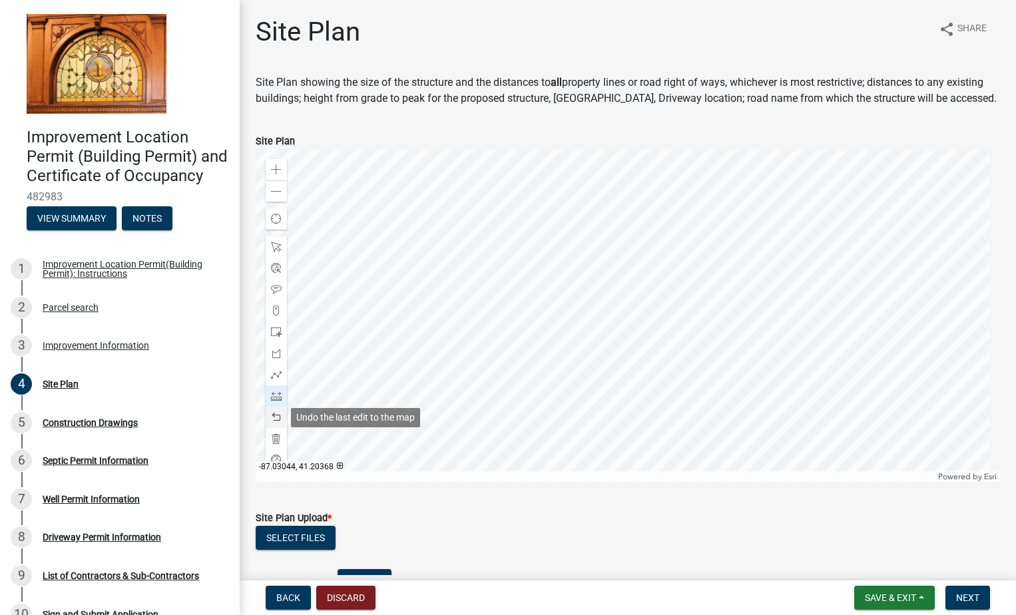
click at [278, 418] on span at bounding box center [276, 417] width 11 height 11
click at [278, 417] on span at bounding box center [276, 417] width 11 height 11
click at [276, 189] on span at bounding box center [276, 191] width 11 height 11
click at [279, 191] on span at bounding box center [276, 191] width 11 height 11
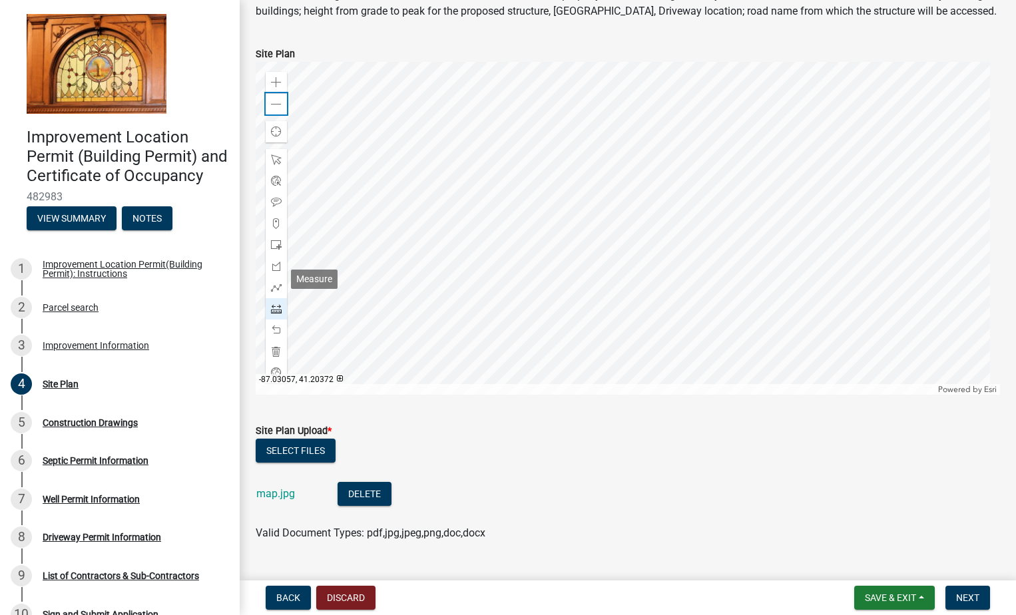
scroll to position [117, 0]
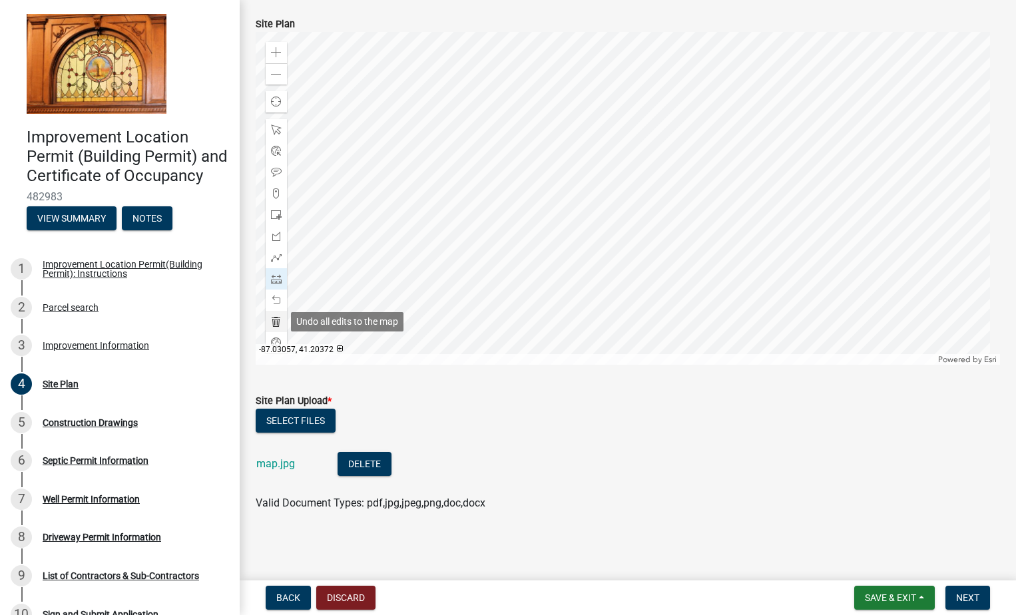
click at [275, 320] on span at bounding box center [276, 321] width 11 height 11
click at [971, 597] on span "Next" at bounding box center [967, 597] width 23 height 11
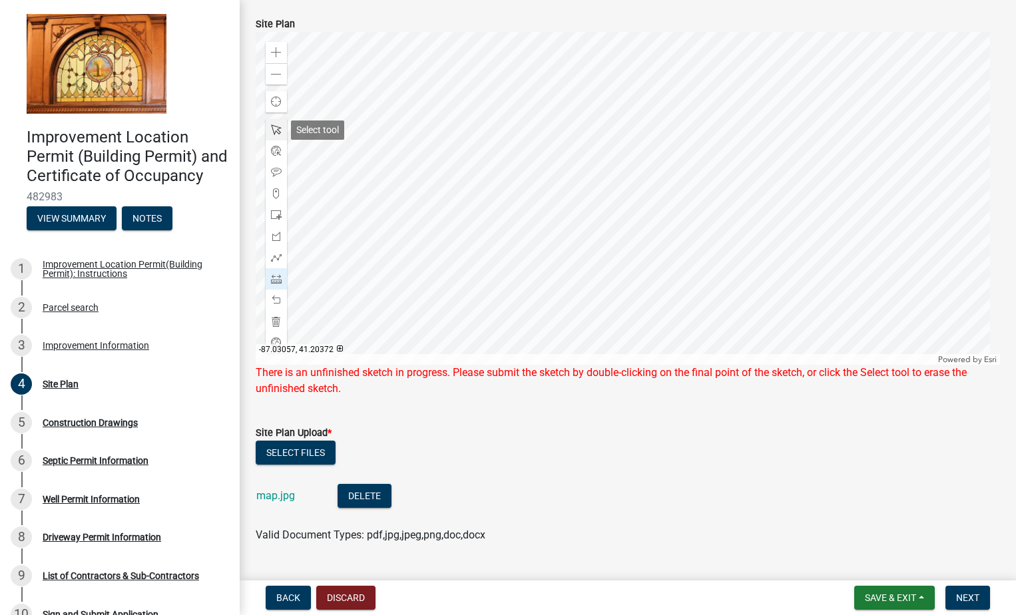
click at [277, 128] on span at bounding box center [276, 129] width 11 height 11
click at [717, 314] on div at bounding box center [628, 198] width 744 height 333
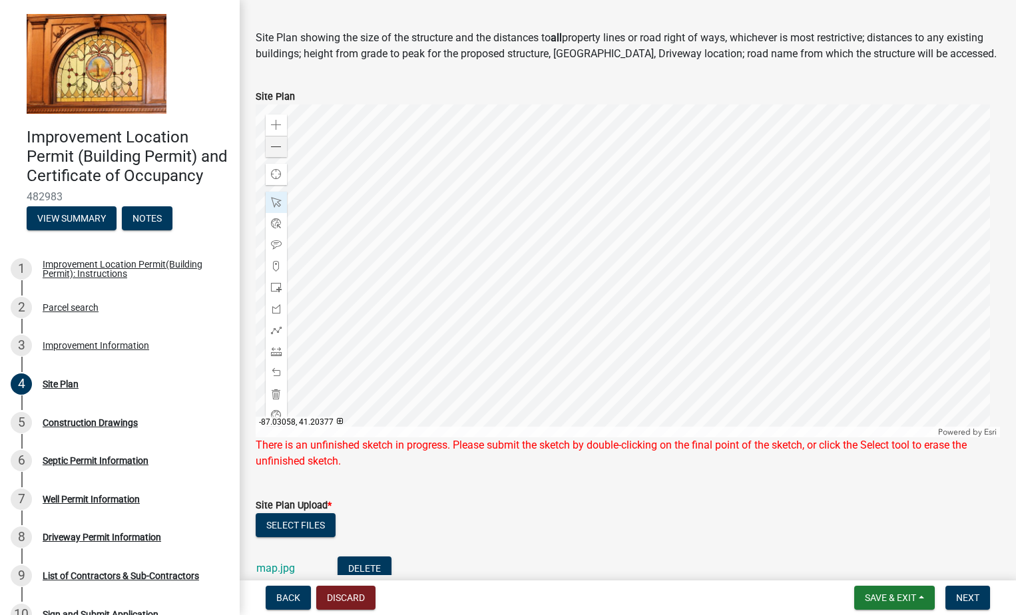
scroll to position [16, 0]
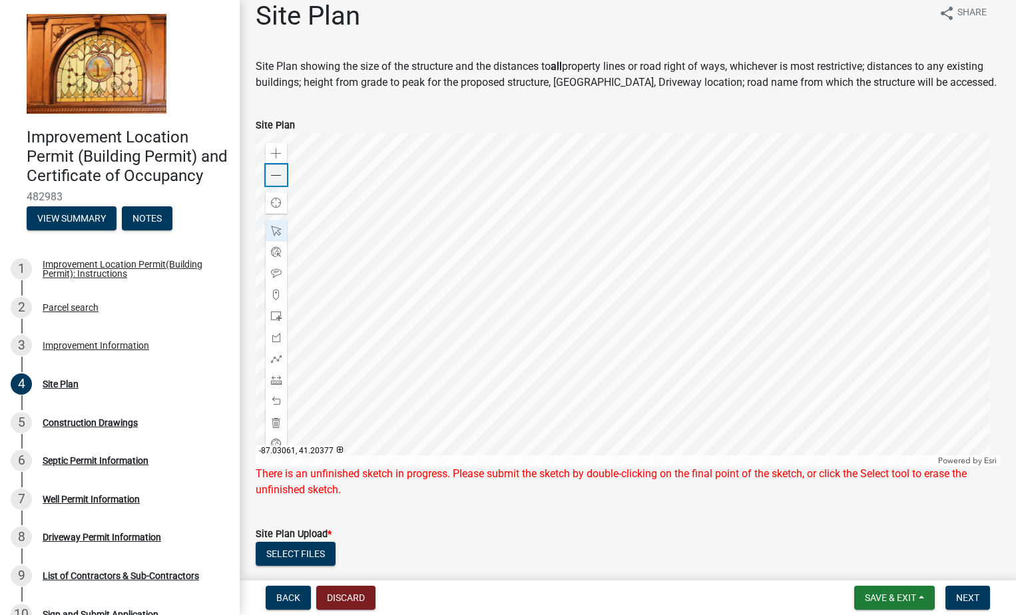
click at [272, 173] on span at bounding box center [276, 175] width 11 height 11
click at [273, 173] on span at bounding box center [276, 175] width 11 height 11
click at [273, 174] on span at bounding box center [276, 175] width 11 height 11
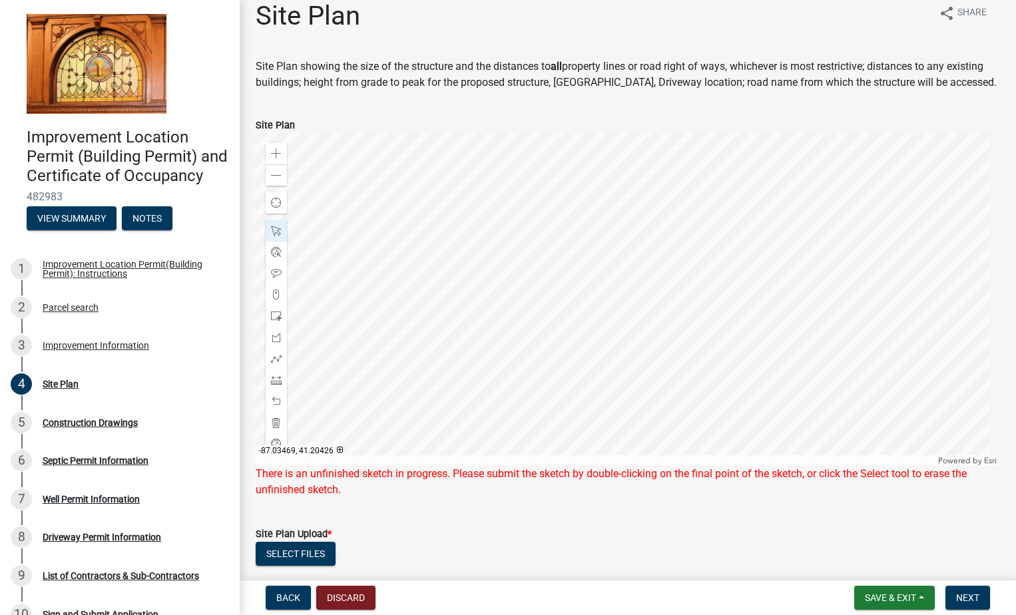
click at [707, 288] on div at bounding box center [628, 299] width 744 height 333
click at [274, 175] on span at bounding box center [276, 175] width 11 height 11
click at [794, 285] on div at bounding box center [628, 299] width 744 height 333
click at [276, 173] on span at bounding box center [276, 175] width 11 height 11
click at [584, 294] on div at bounding box center [628, 299] width 744 height 333
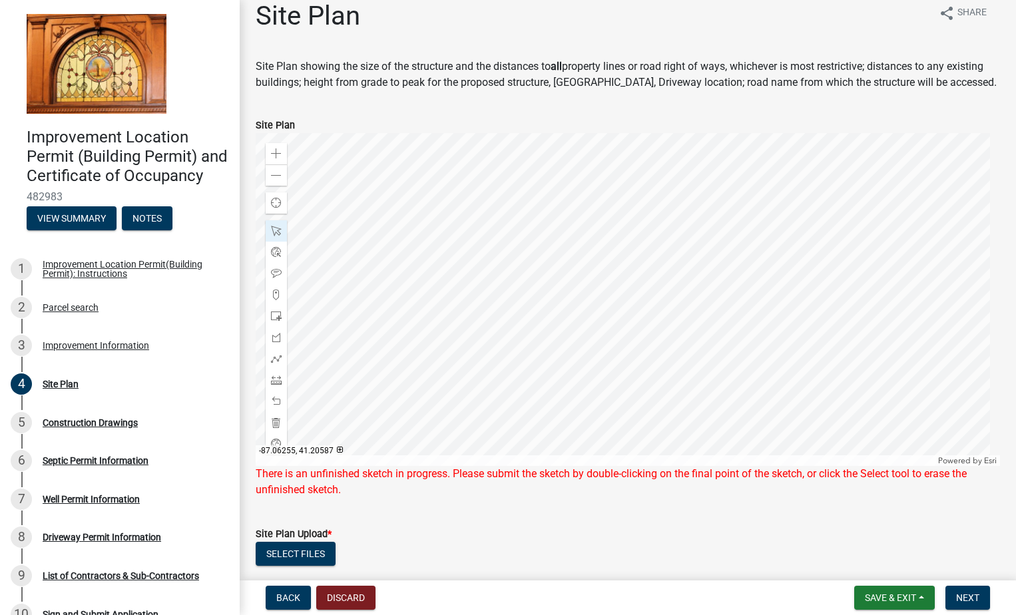
click at [724, 287] on div at bounding box center [628, 299] width 744 height 333
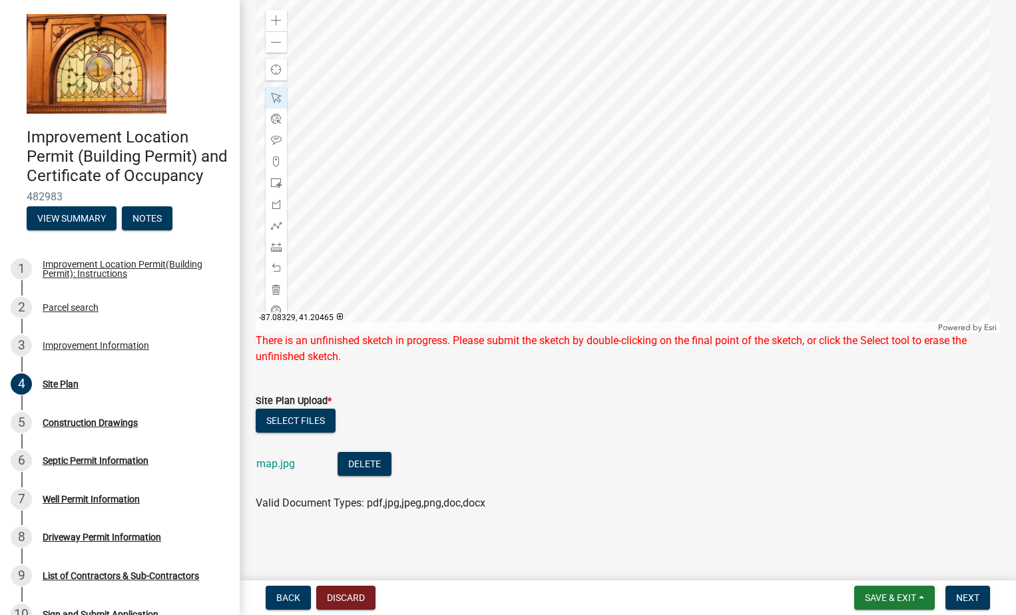
click at [488, 290] on div at bounding box center [628, 166] width 744 height 333
click at [561, 277] on div at bounding box center [628, 166] width 744 height 333
click at [583, 202] on div at bounding box center [628, 166] width 744 height 333
click at [278, 20] on span at bounding box center [276, 20] width 11 height 11
click at [276, 21] on span at bounding box center [276, 20] width 11 height 11
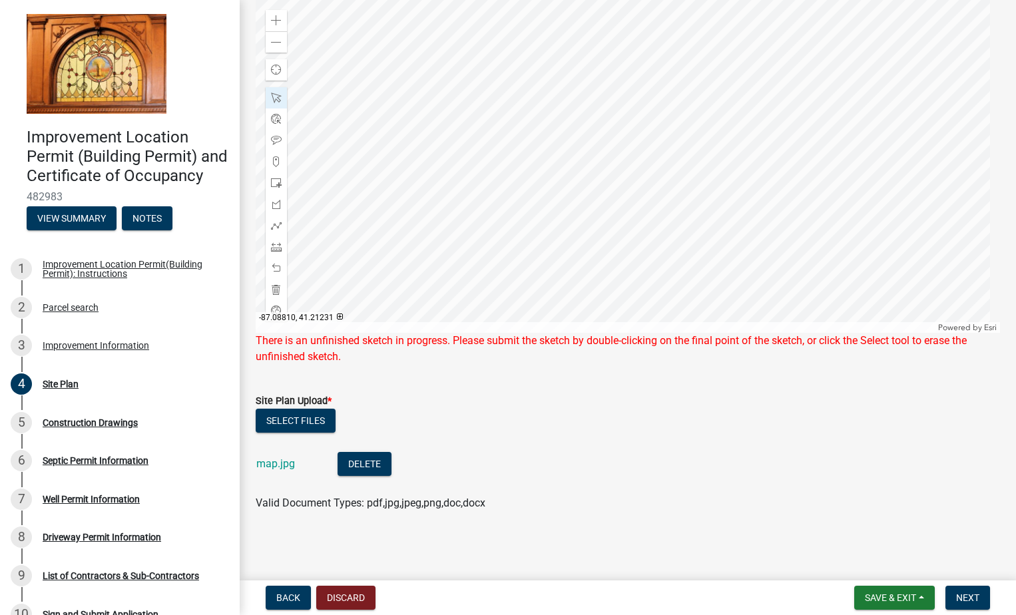
click at [644, 62] on div at bounding box center [628, 166] width 744 height 333
click at [276, 181] on span at bounding box center [276, 183] width 11 height 11
click at [797, 185] on div at bounding box center [628, 166] width 744 height 333
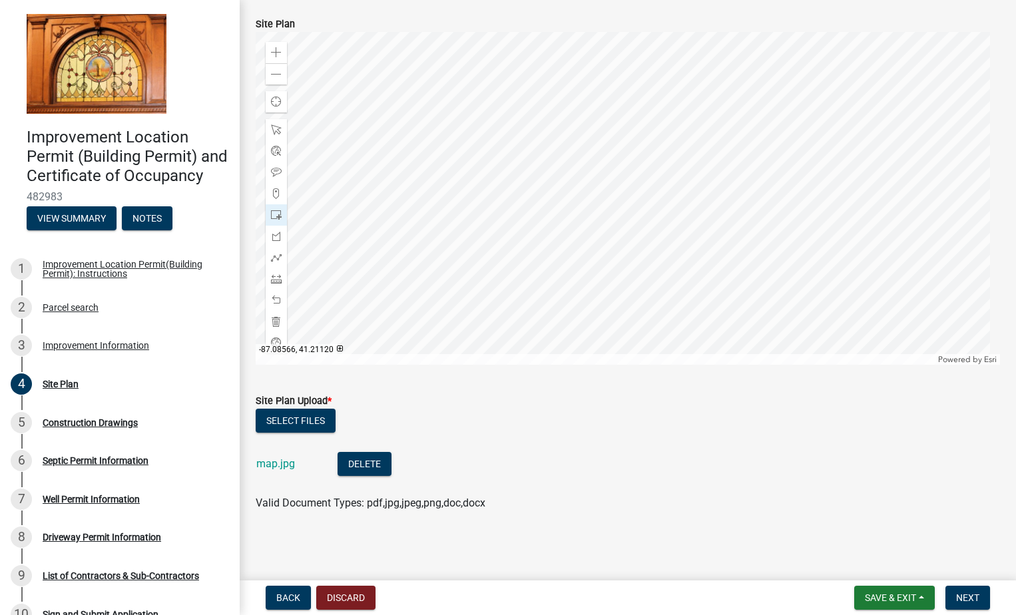
scroll to position [117, 0]
click at [279, 299] on span at bounding box center [276, 300] width 11 height 11
click at [276, 258] on span at bounding box center [276, 257] width 11 height 11
click at [795, 216] on div at bounding box center [628, 198] width 744 height 333
click at [813, 222] on div at bounding box center [628, 198] width 744 height 333
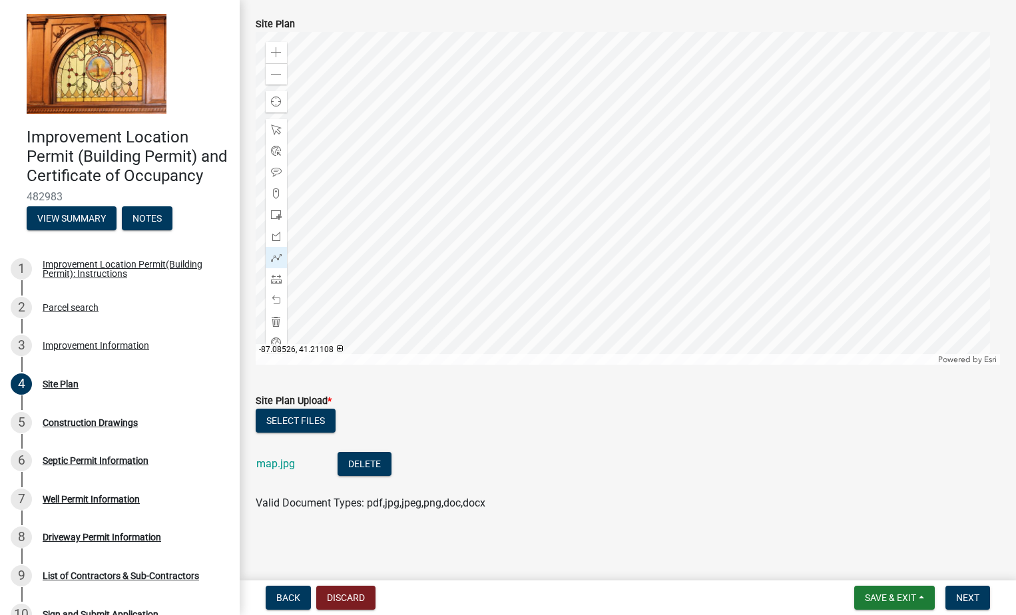
click at [821, 195] on div at bounding box center [628, 198] width 744 height 333
click at [803, 192] on div at bounding box center [628, 198] width 744 height 333
click at [796, 214] on div at bounding box center [628, 198] width 744 height 333
click at [796, 216] on div at bounding box center [628, 198] width 744 height 333
click at [278, 255] on span at bounding box center [276, 257] width 11 height 11
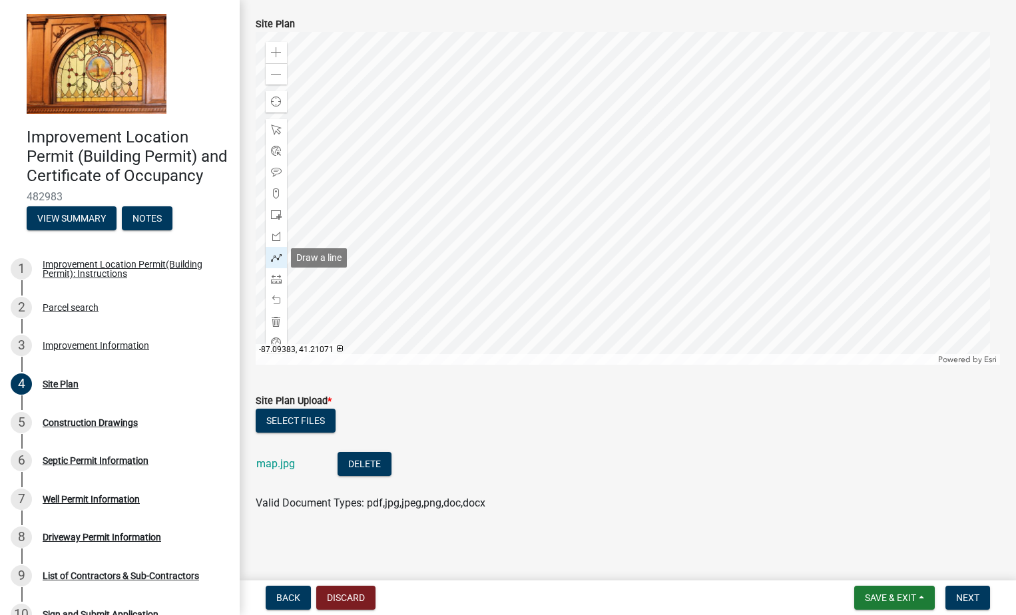
click at [276, 257] on span at bounding box center [276, 257] width 11 height 11
click at [274, 190] on span at bounding box center [276, 193] width 11 height 11
click at [796, 214] on div at bounding box center [628, 198] width 744 height 333
click at [810, 218] on div at bounding box center [628, 198] width 744 height 333
click at [817, 202] on div at bounding box center [628, 198] width 744 height 333
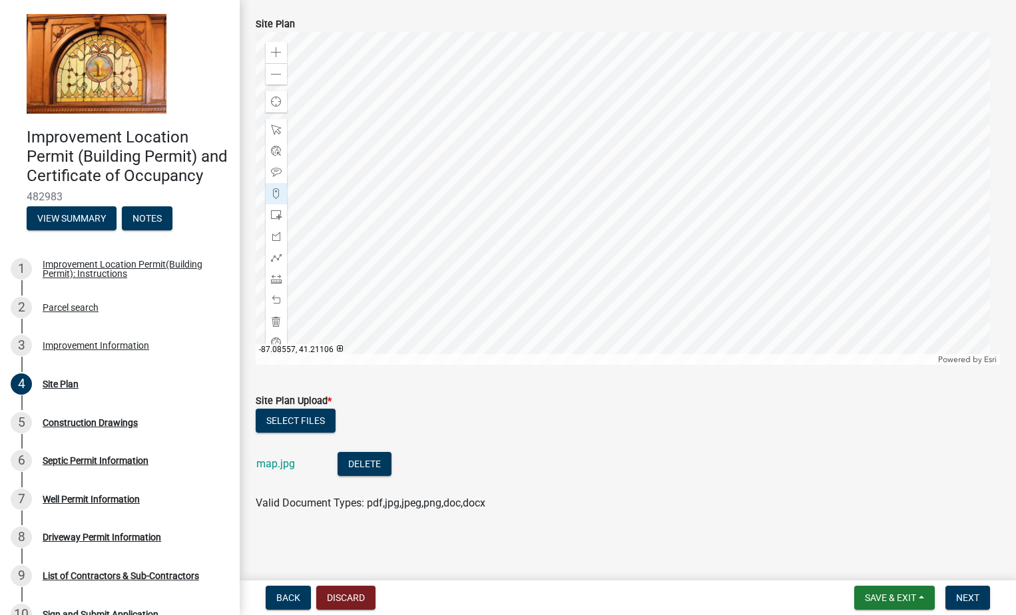
click at [801, 197] on div at bounding box center [628, 198] width 744 height 333
click at [967, 595] on span "Next" at bounding box center [967, 597] width 23 height 11
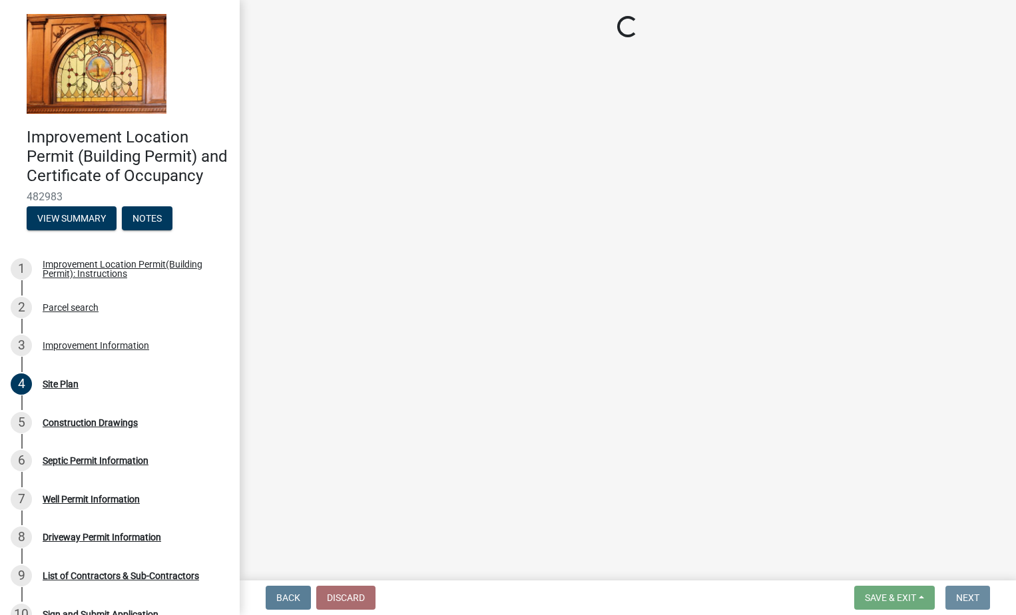
scroll to position [0, 0]
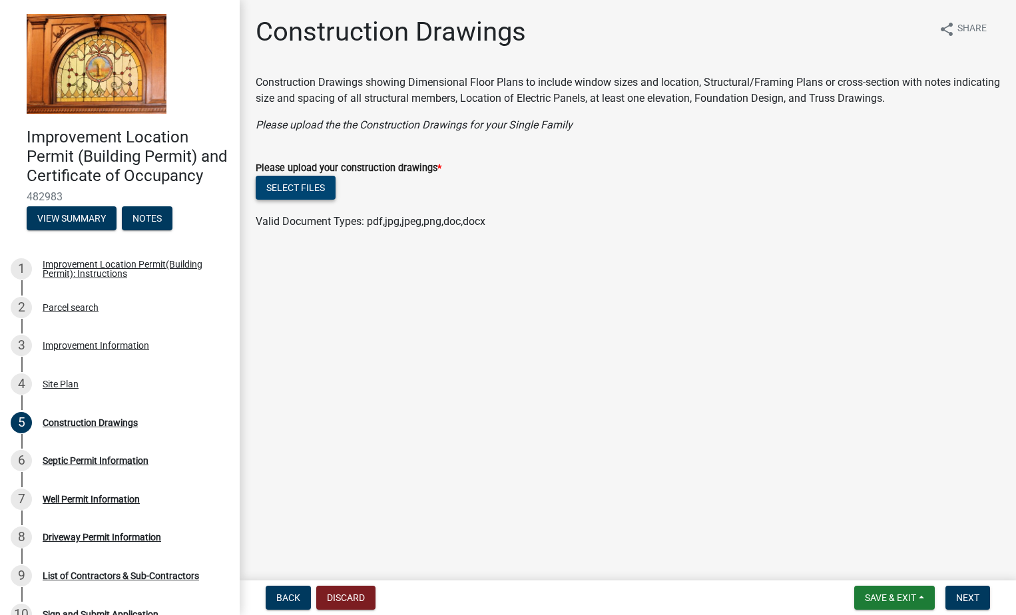
click at [284, 186] on button "Select files" at bounding box center [296, 188] width 80 height 24
click at [288, 182] on button "Select files" at bounding box center [296, 188] width 80 height 24
click at [294, 186] on button "Select files" at bounding box center [296, 188] width 80 height 24
click at [291, 188] on button "Select files" at bounding box center [296, 188] width 80 height 24
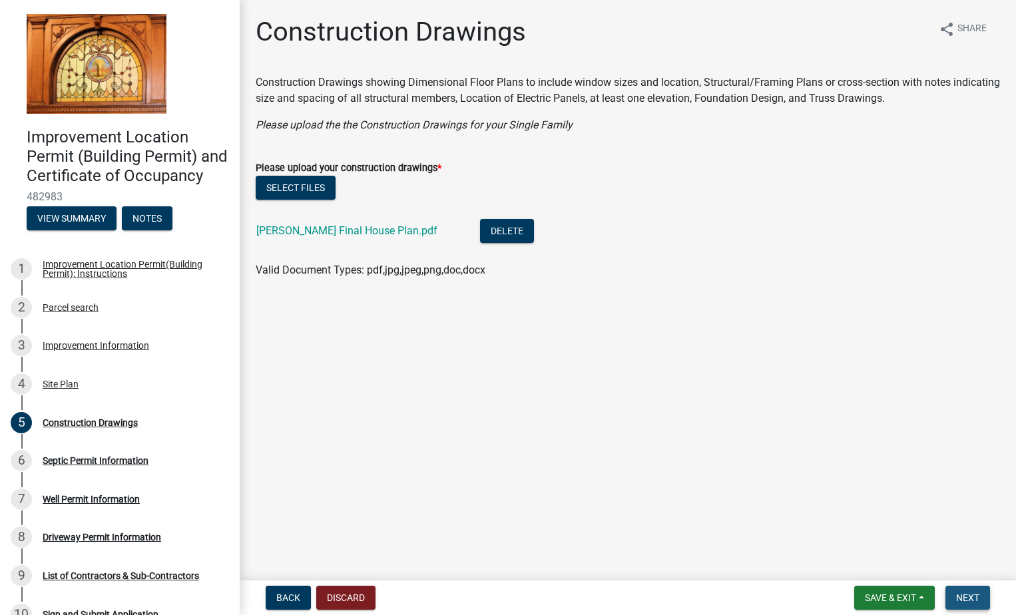
click at [959, 595] on span "Next" at bounding box center [967, 597] width 23 height 11
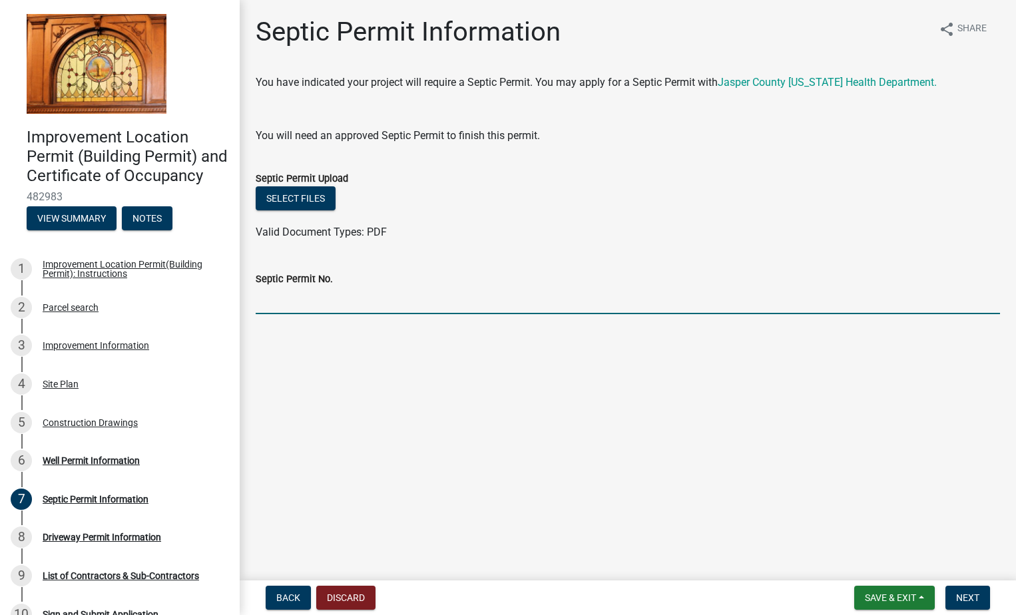
click at [273, 306] on input "Septic Permit No." at bounding box center [628, 300] width 744 height 27
type input "25084"
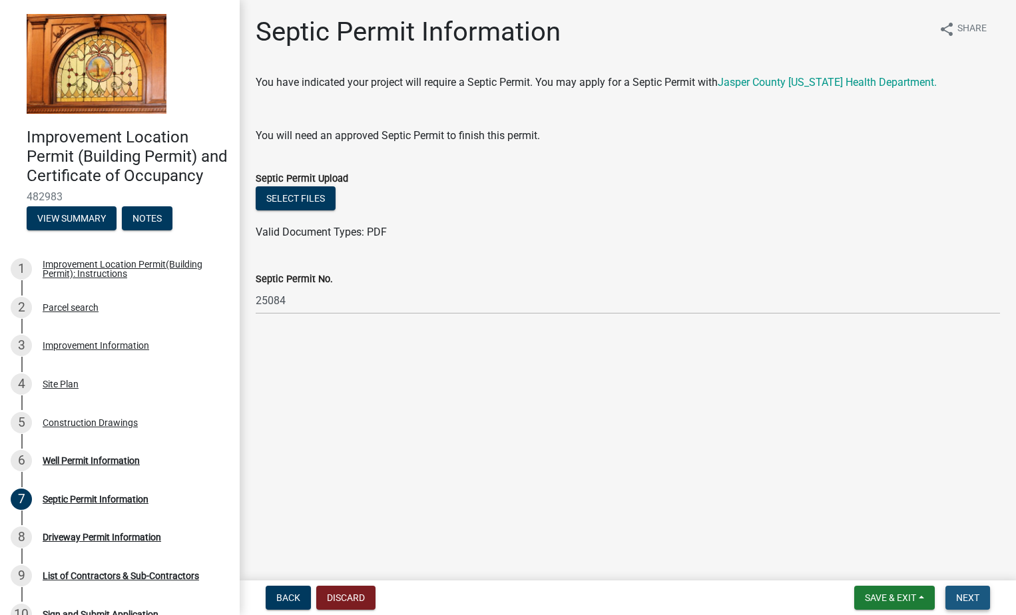
click at [973, 597] on span "Next" at bounding box center [967, 597] width 23 height 11
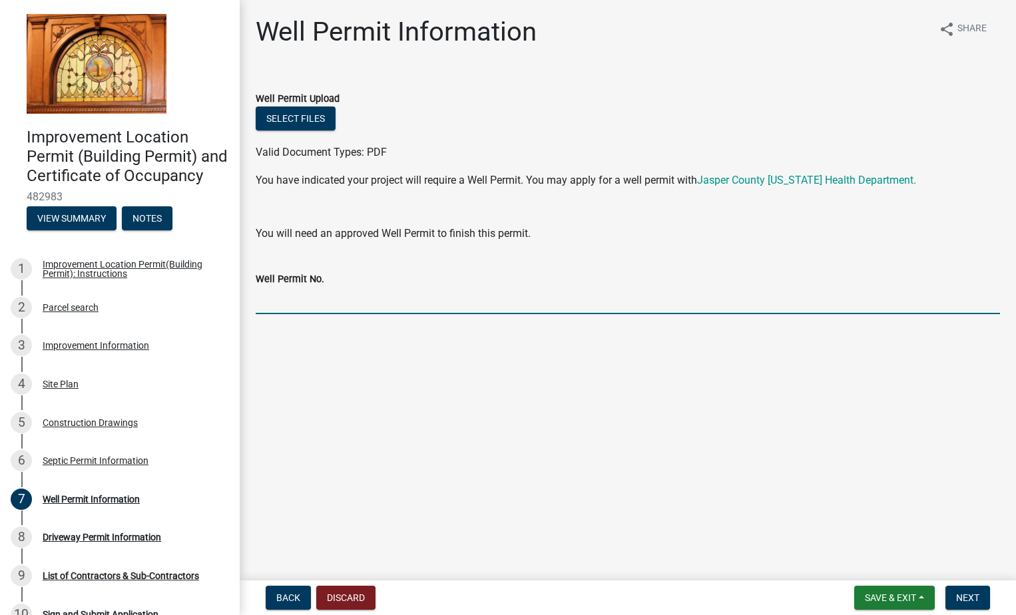
click at [277, 306] on input "Well Permit No." at bounding box center [628, 300] width 744 height 27
type input "25061"
click at [963, 597] on span "Next" at bounding box center [967, 597] width 23 height 11
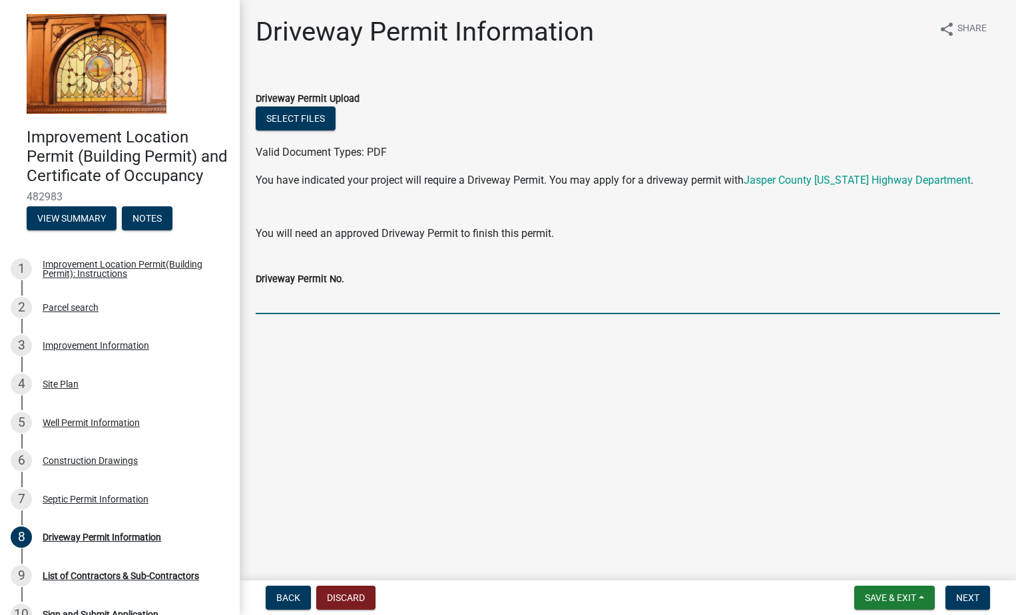
click at [260, 302] on input "Driveway Permit No." at bounding box center [628, 300] width 744 height 27
type input "Existing Driveway, approved by highway Dept."
click at [963, 596] on span "Next" at bounding box center [967, 597] width 23 height 11
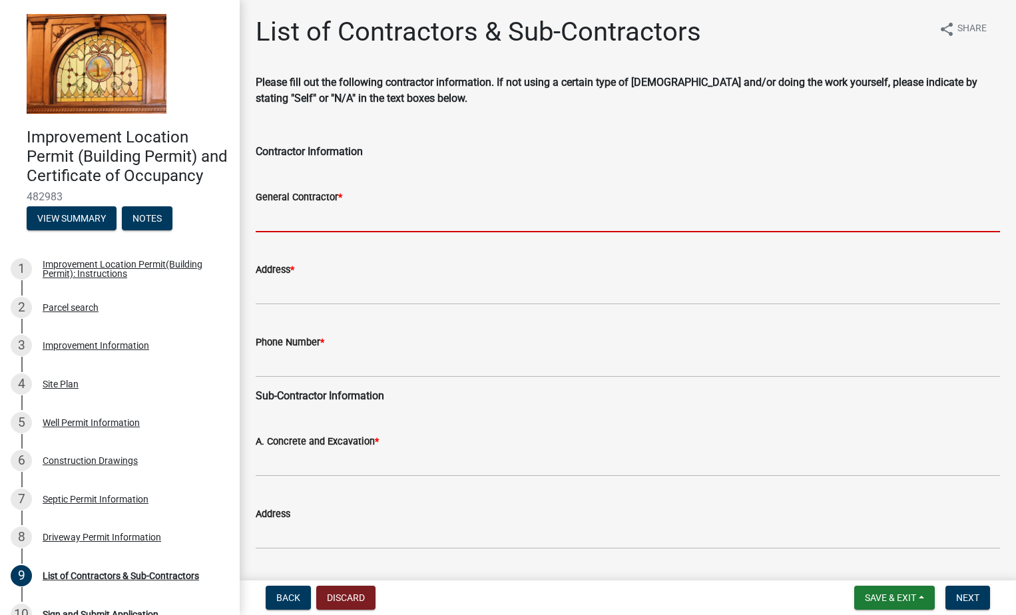
click at [260, 221] on input "General Contractor *" at bounding box center [628, 218] width 744 height 27
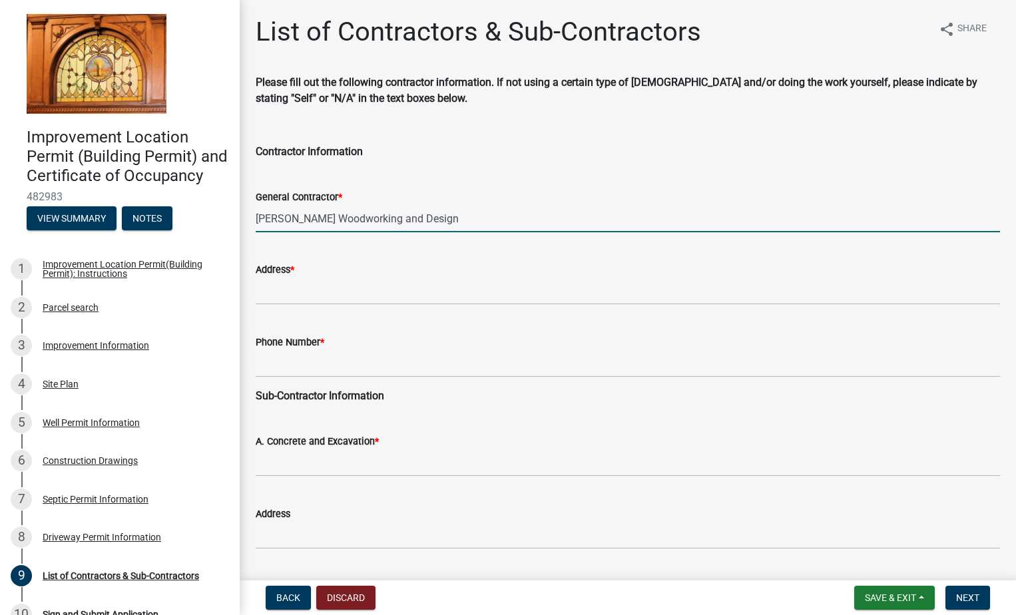
type input "[PERSON_NAME] Woodworking and Design"
drag, startPoint x: 262, startPoint y: 296, endPoint x: 284, endPoint y: 300, distance: 23.1
click at [262, 296] on input "Address *" at bounding box center [628, 291] width 744 height 27
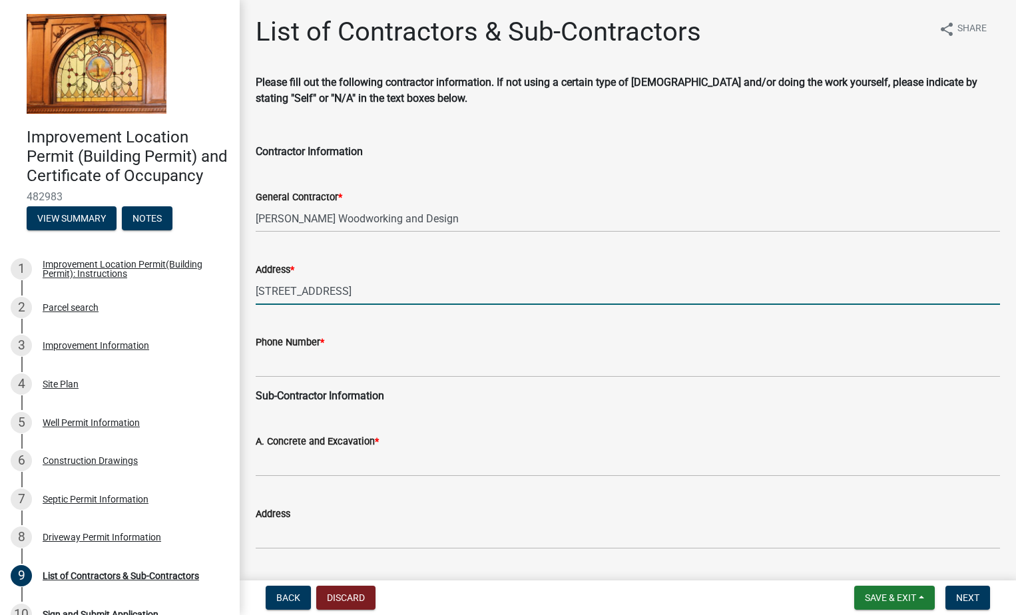
type input "[STREET_ADDRESS]"
click at [262, 365] on input "Phone Number *" at bounding box center [628, 363] width 744 height 27
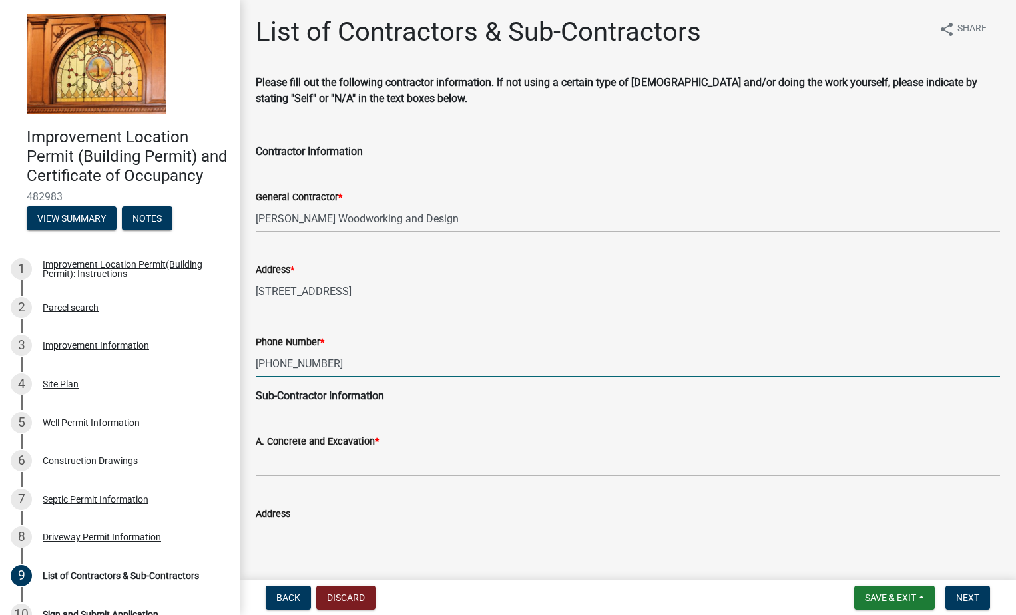
type input "[PHONE_NUMBER]"
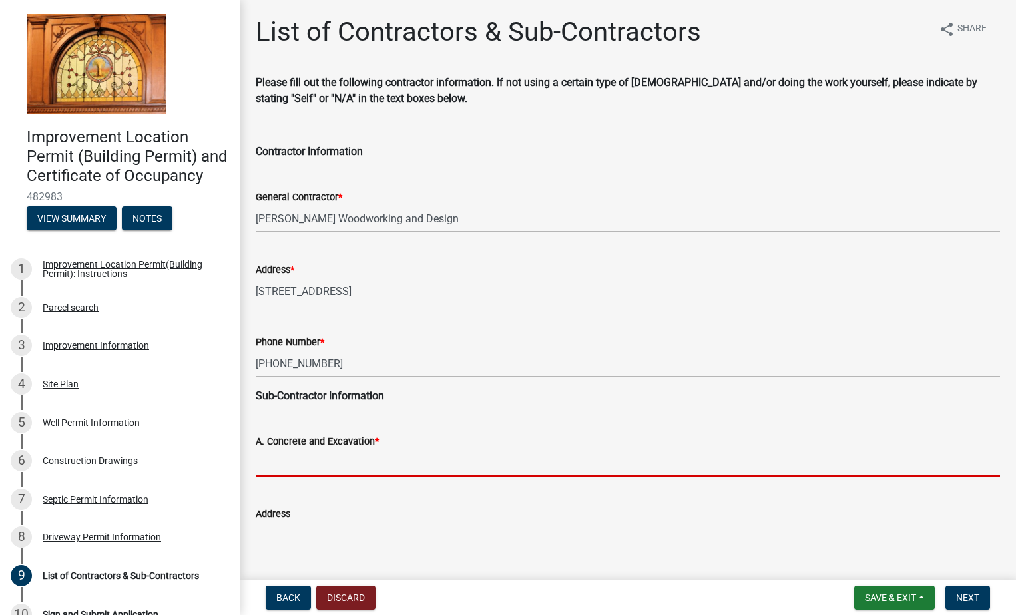
drag, startPoint x: 270, startPoint y: 465, endPoint x: 285, endPoint y: 465, distance: 15.3
click at [271, 465] on input "A. Concrete and Excavation *" at bounding box center [628, 462] width 744 height 27
type input "H"
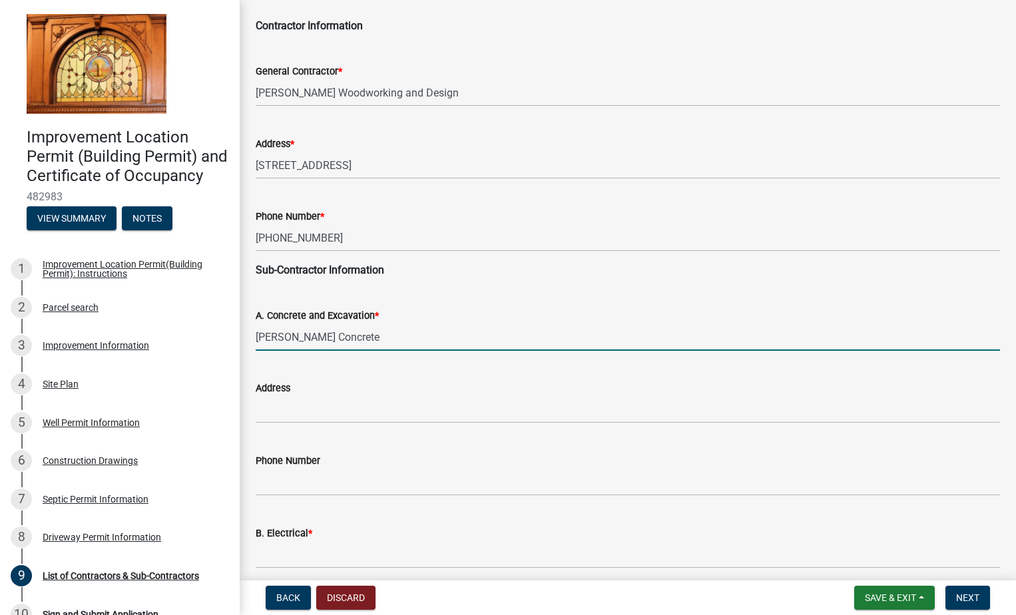
scroll to position [200, 0]
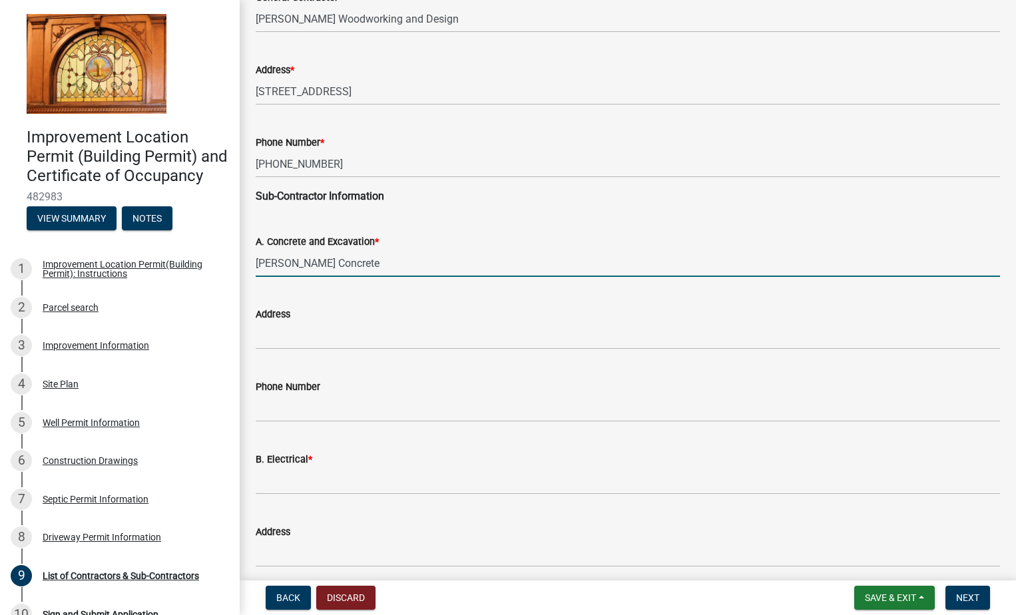
type input "[PERSON_NAME] Concrete"
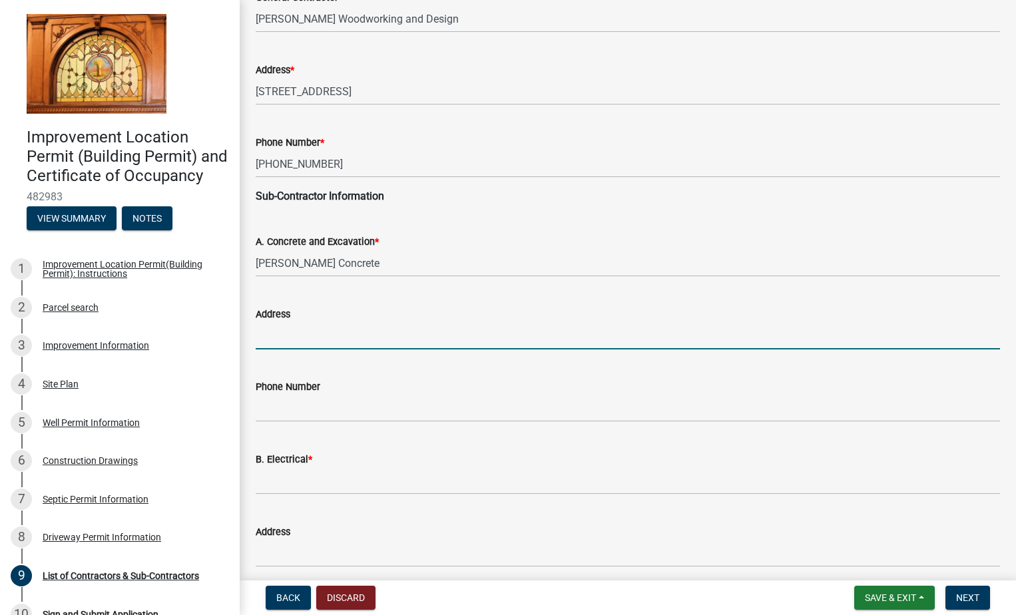
click at [276, 341] on input "Address" at bounding box center [628, 335] width 744 height 27
type input "493 E. 1000 S., Kouts"
click at [279, 411] on input "Phone Number" at bounding box center [628, 408] width 744 height 27
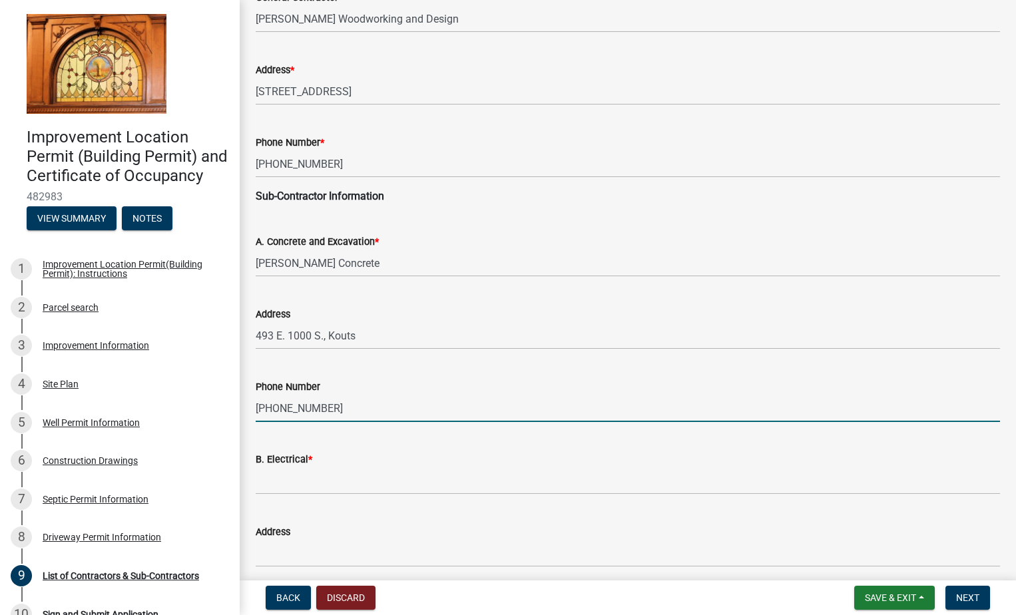
type input "[PHONE_NUMBER]"
drag, startPoint x: 258, startPoint y: 485, endPoint x: 282, endPoint y: 487, distance: 24.0
click at [258, 485] on input "B. Electrical *" at bounding box center [628, 480] width 744 height 27
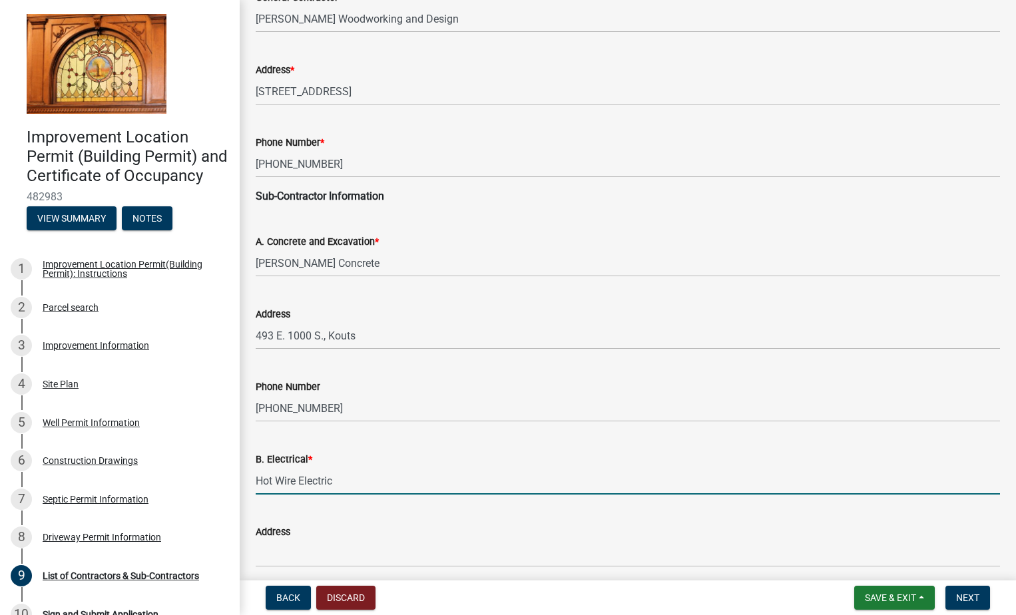
scroll to position [533, 0]
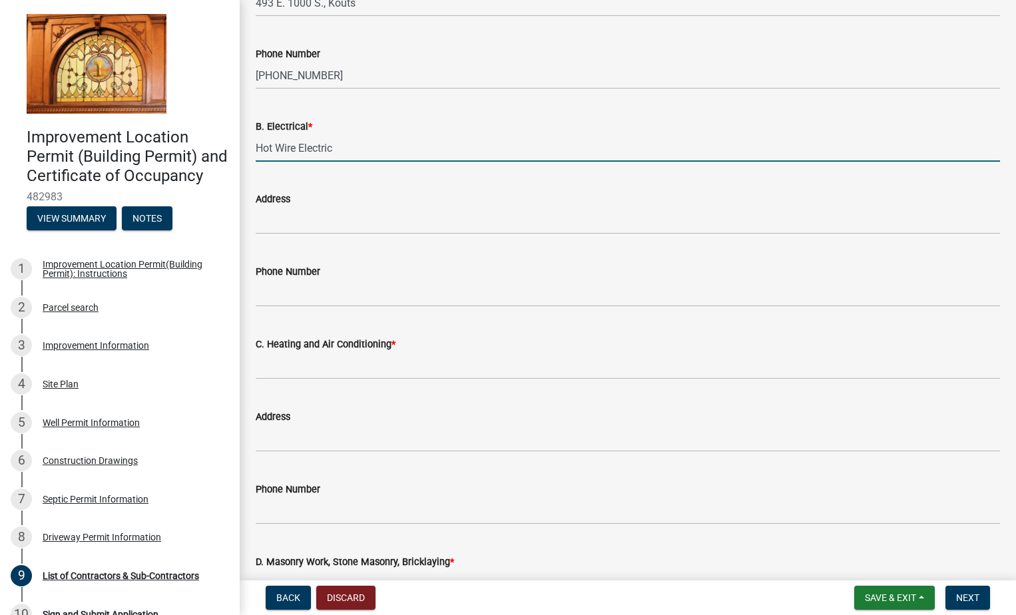
type input "Hot Wire Electric"
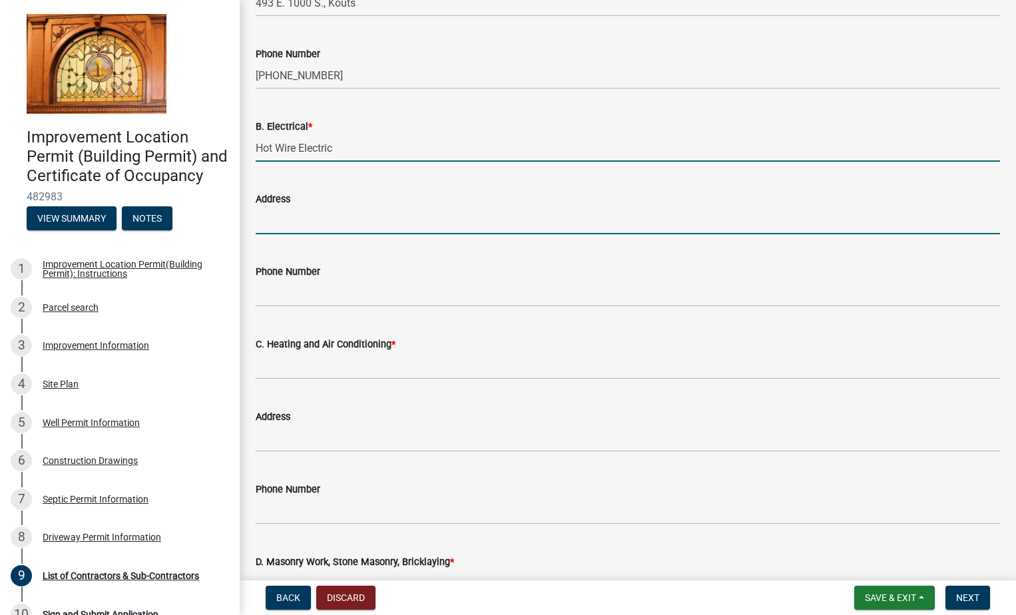
click at [276, 224] on input "Address" at bounding box center [628, 220] width 744 height 27
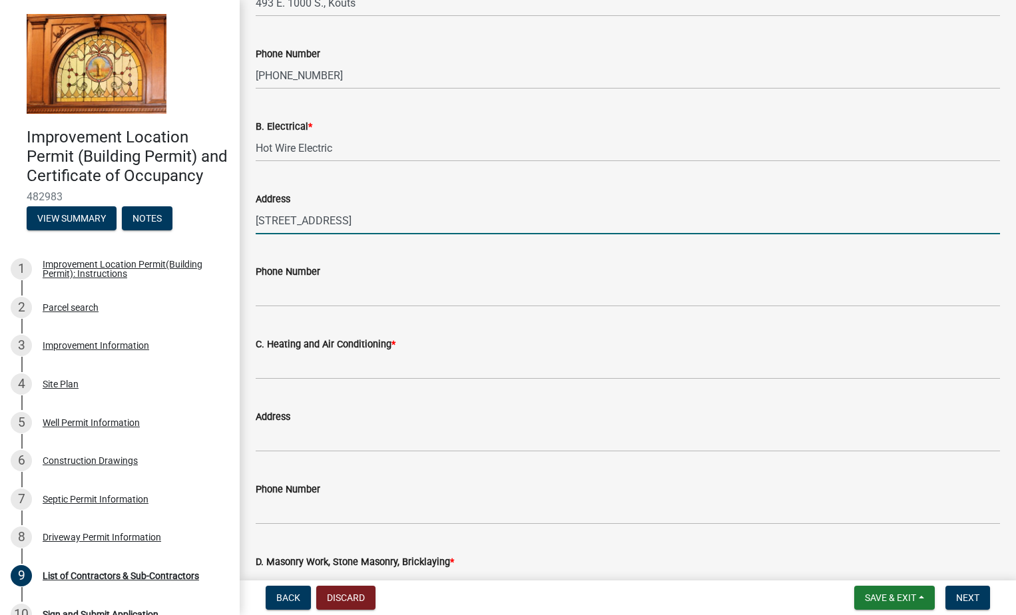
type input "[STREET_ADDRESS]"
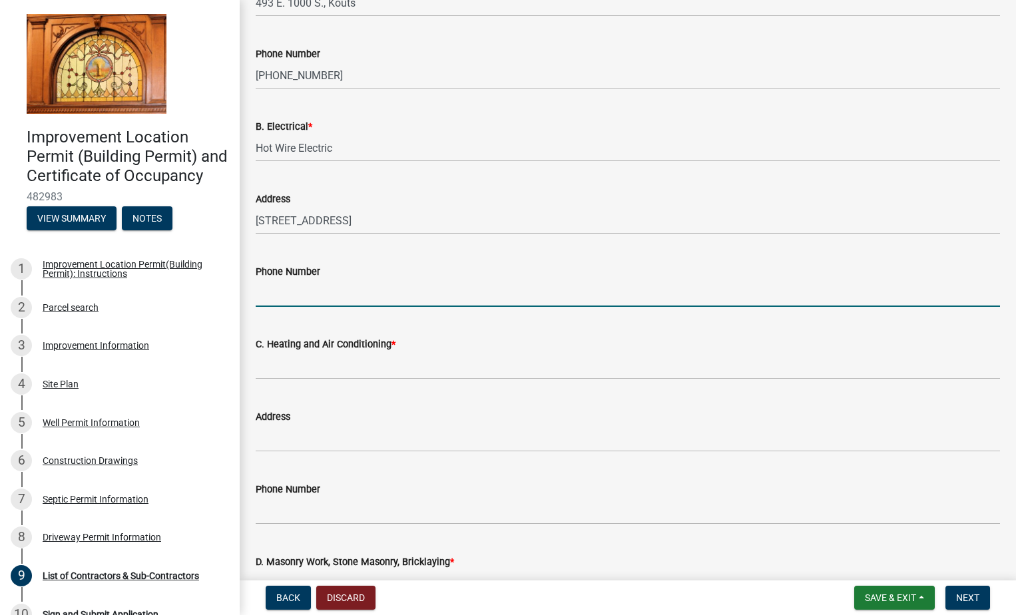
click at [283, 291] on input "Phone Number" at bounding box center [628, 293] width 744 height 27
type input "[PHONE_NUMBER]"
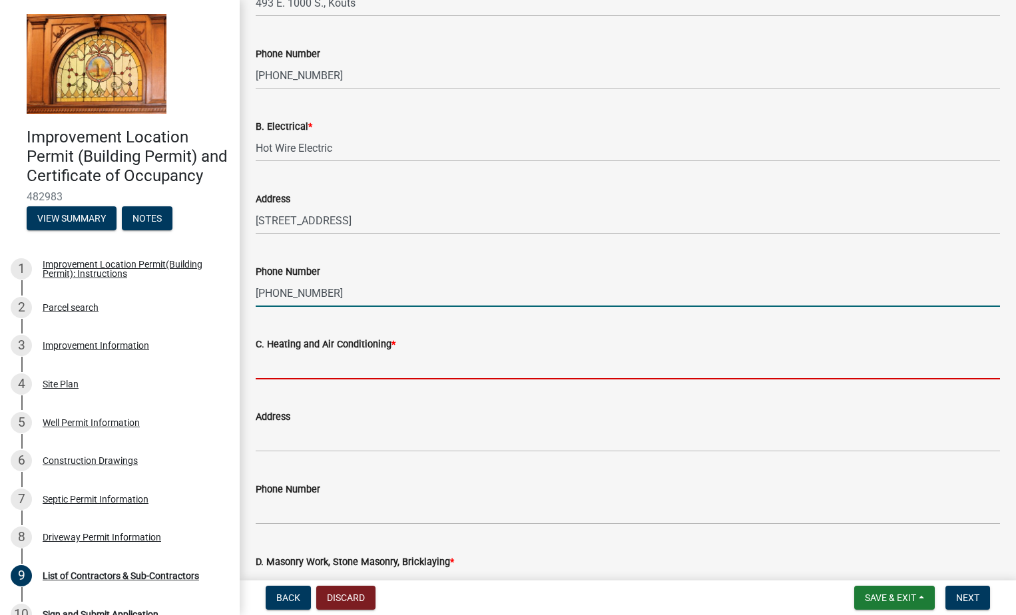
click at [291, 367] on input "C. Heating and Air Conditioning *" at bounding box center [628, 365] width 744 height 27
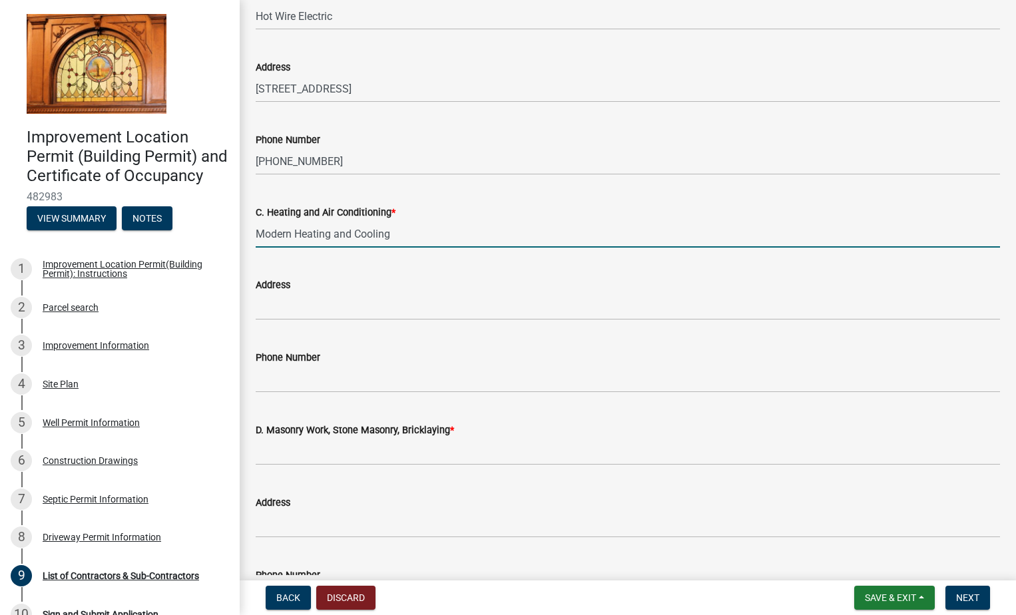
scroll to position [732, 0]
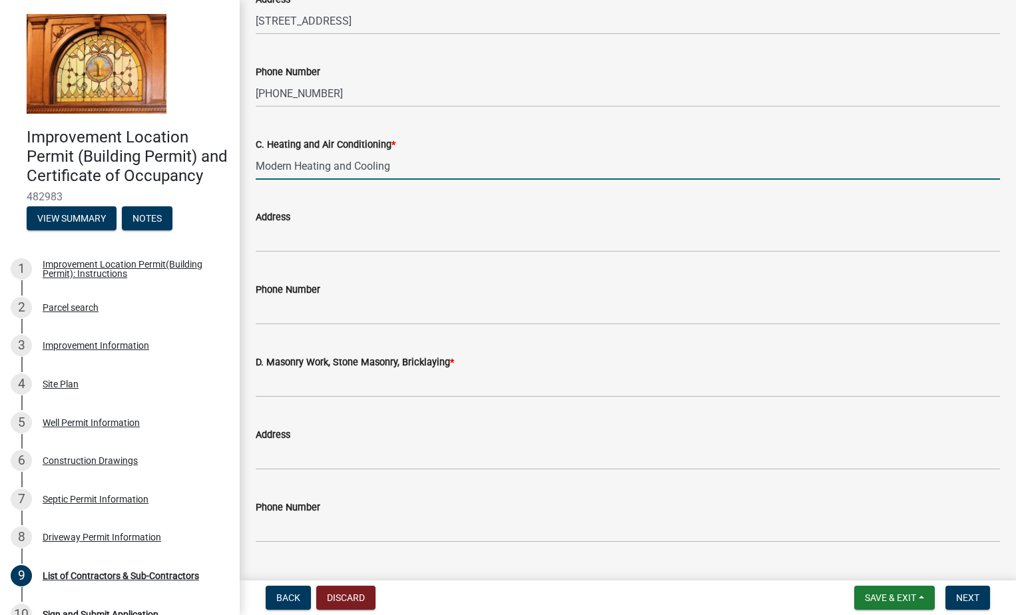
type input "Modern Heating and Cooling"
click at [272, 238] on input "Address" at bounding box center [628, 238] width 744 height 27
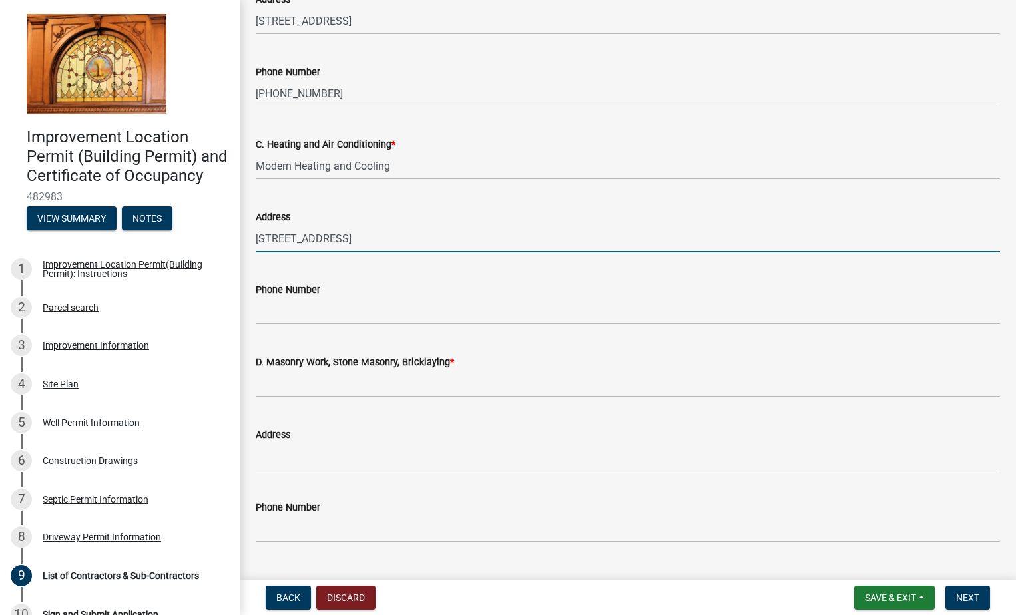
type input "[STREET_ADDRESS]"
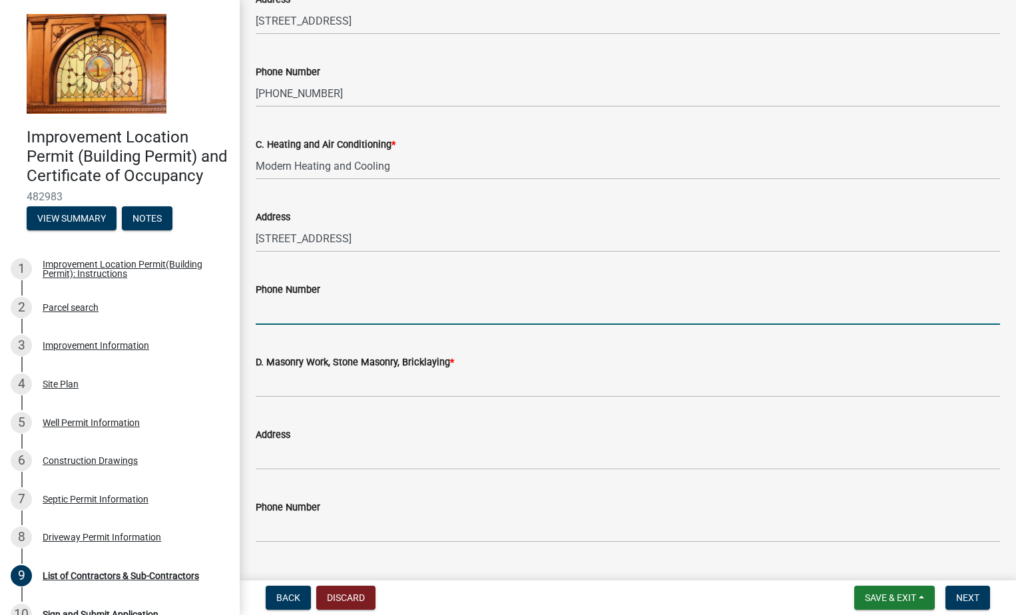
drag, startPoint x: 273, startPoint y: 307, endPoint x: 261, endPoint y: 304, distance: 12.3
click at [276, 307] on input "Phone Number" at bounding box center [628, 311] width 744 height 27
type input "[PHONE_NUMBER]"
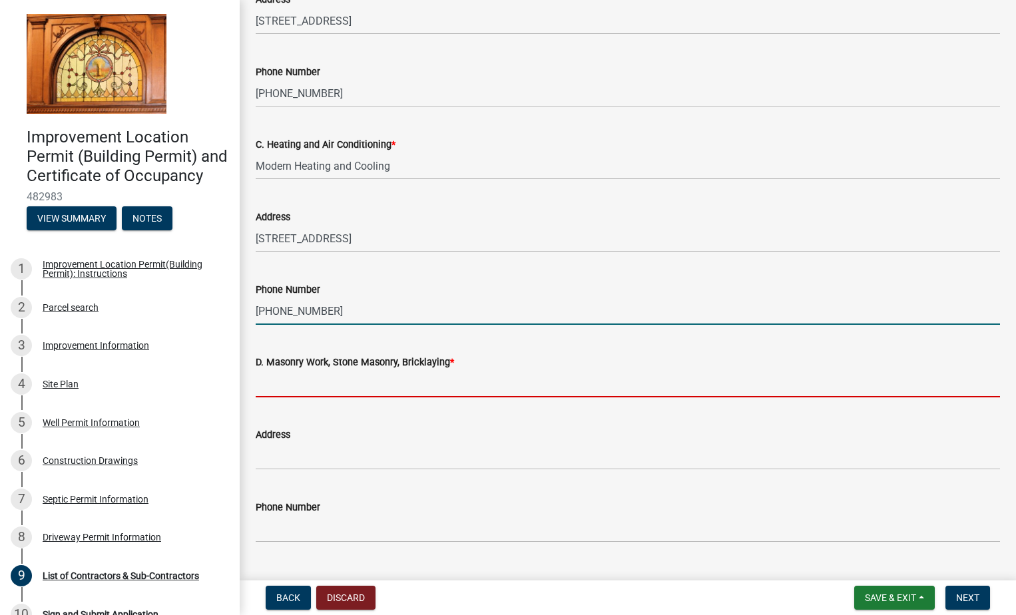
click at [283, 385] on input "D. Masonry Work, Stone Masonry, Bricklaying *" at bounding box center [628, 383] width 744 height 27
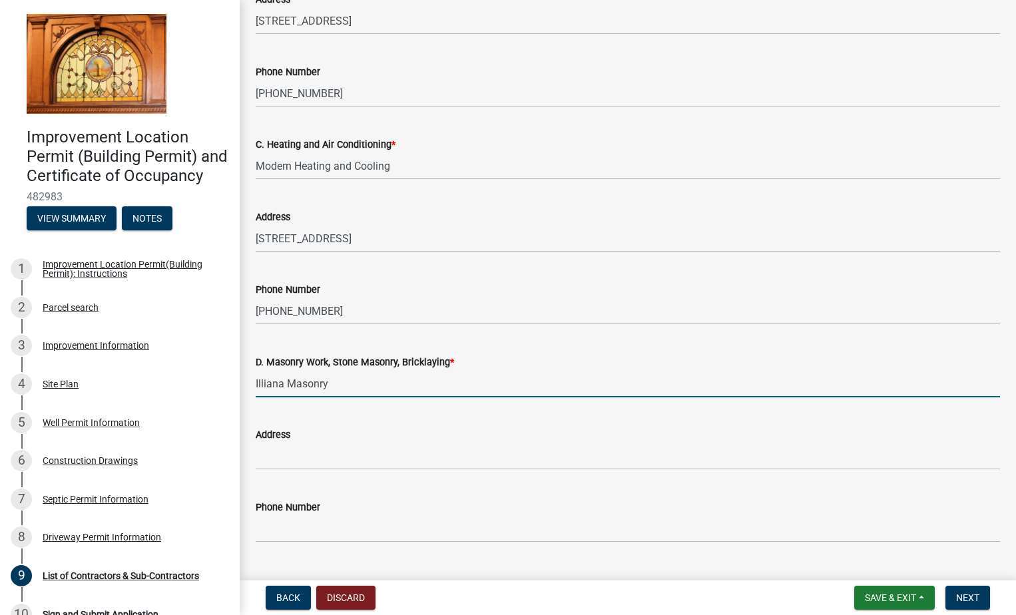
type input "Illiana Masonry"
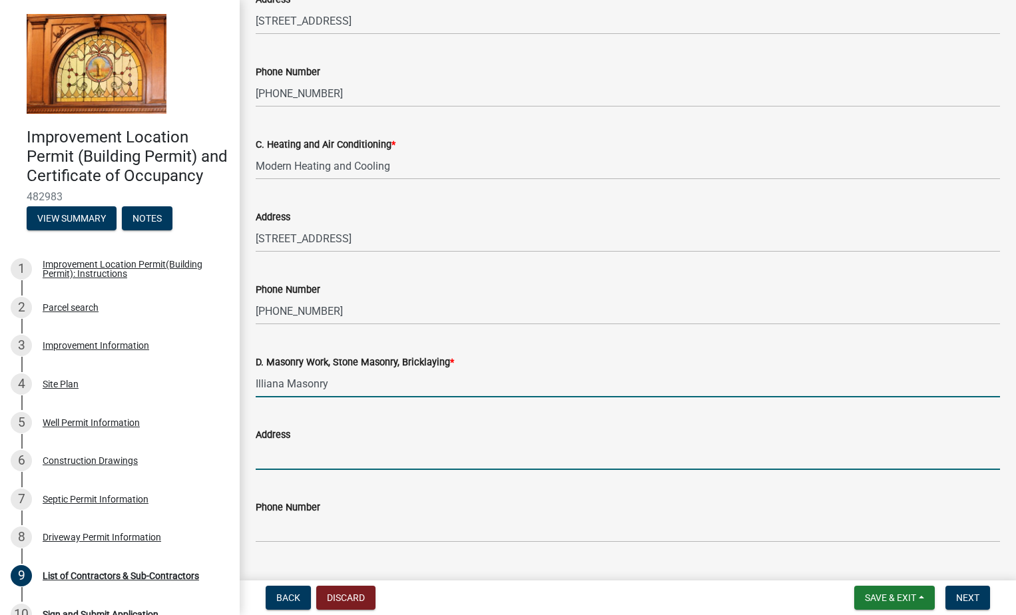
click at [289, 457] on input "Address" at bounding box center [628, 456] width 744 height 27
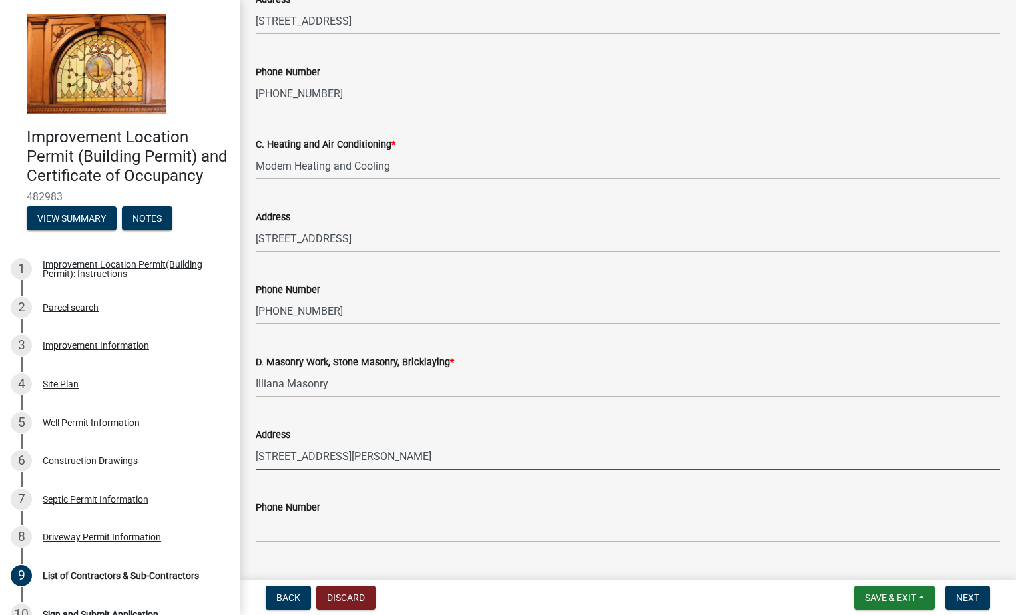
type input "[STREET_ADDRESS][PERSON_NAME]"
click at [397, 238] on input "[STREET_ADDRESS]" at bounding box center [628, 238] width 744 height 27
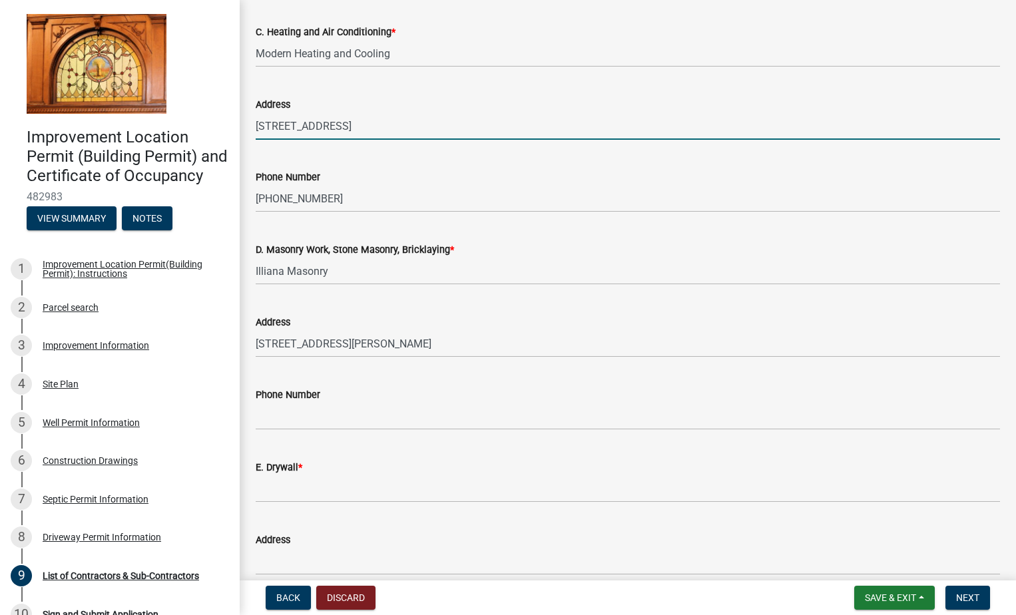
scroll to position [849, 0]
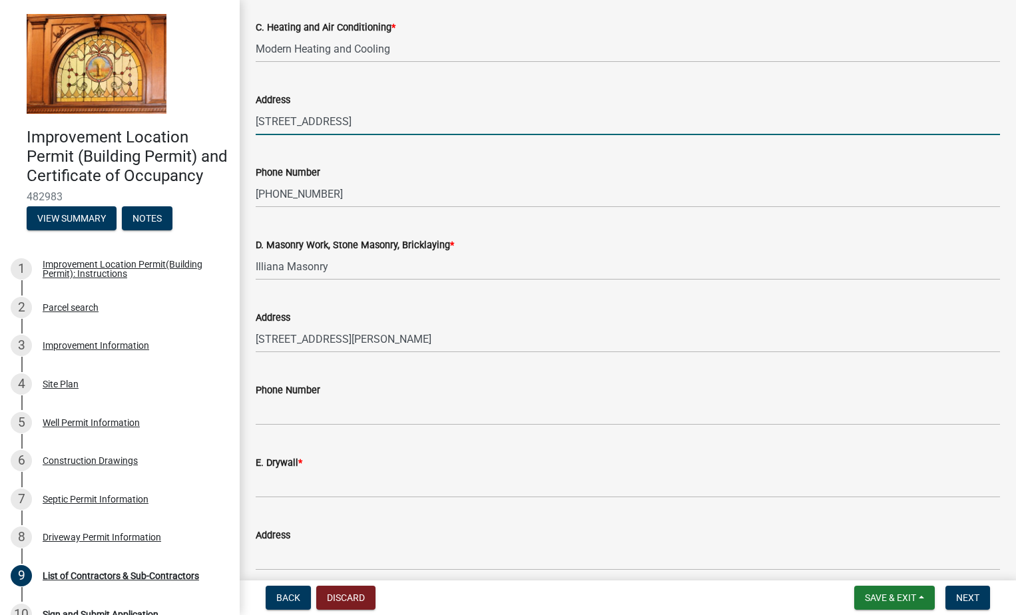
type input "[STREET_ADDRESS]"
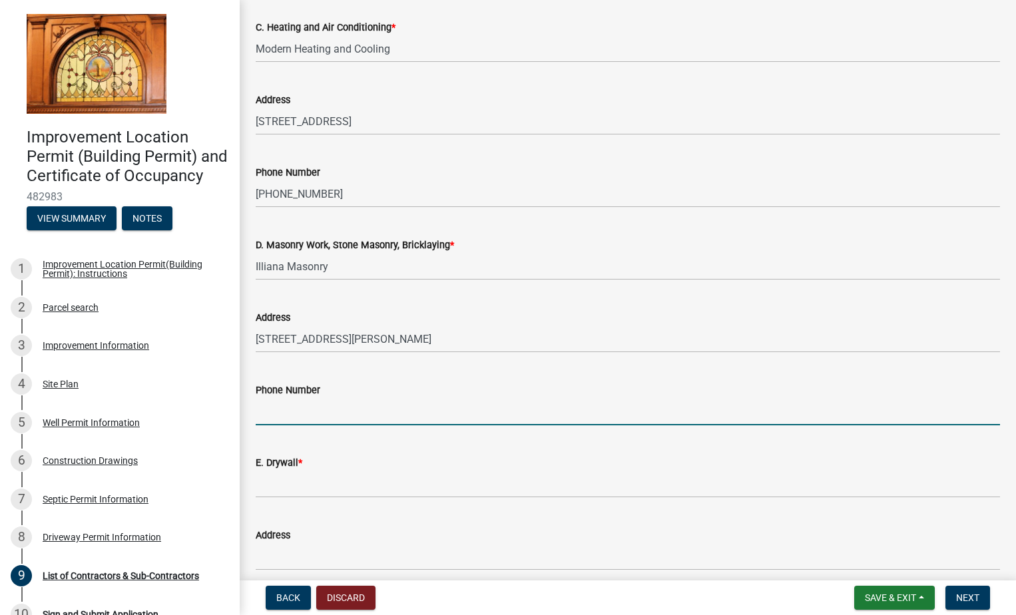
click at [266, 421] on input "Phone Number" at bounding box center [628, 411] width 744 height 27
type input "[PHONE_NUMBER]"
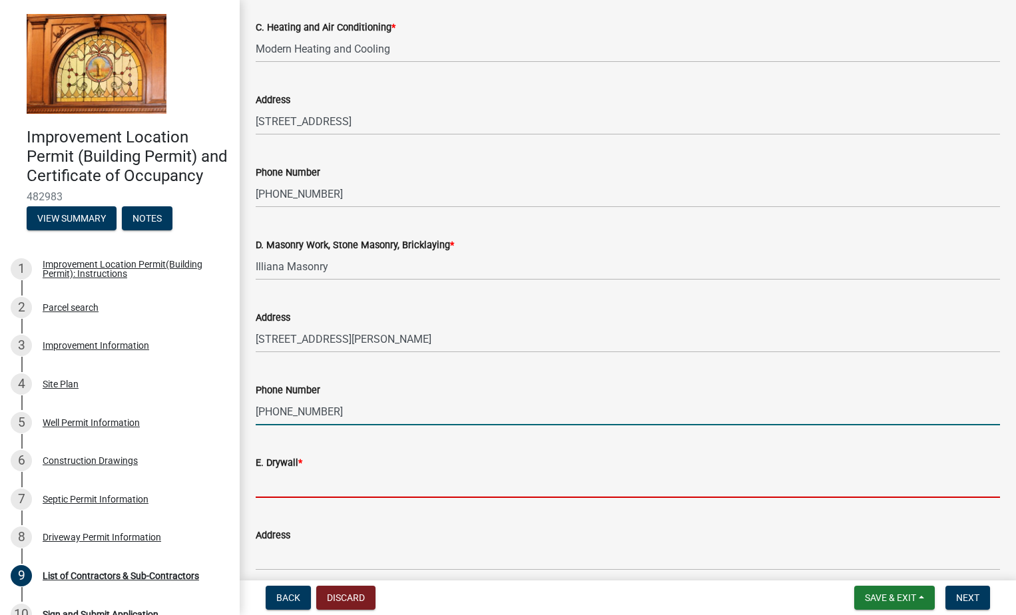
click at [284, 491] on input "E. Drywall *" at bounding box center [628, 484] width 744 height 27
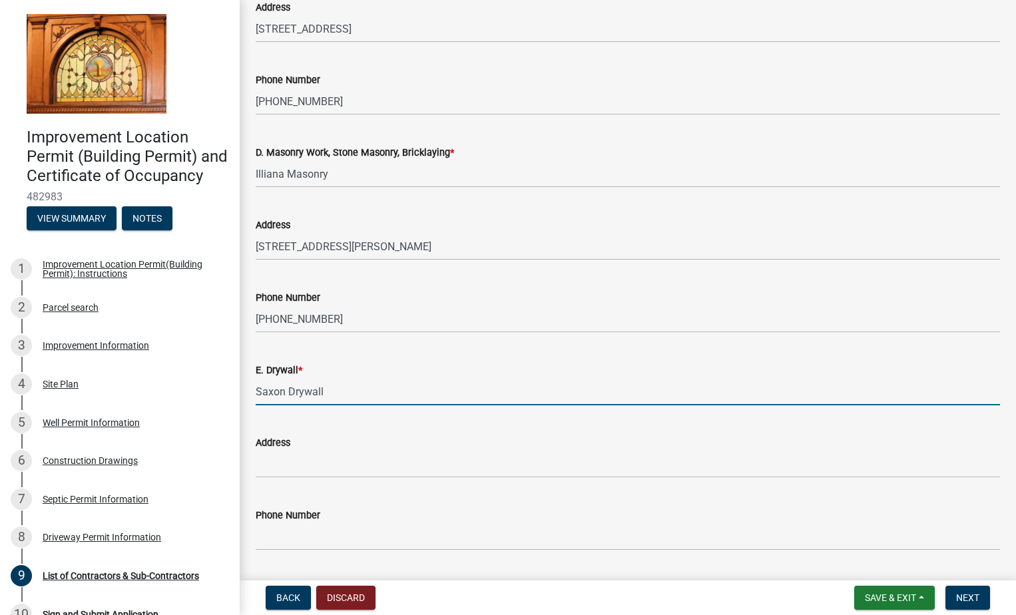
scroll to position [960, 0]
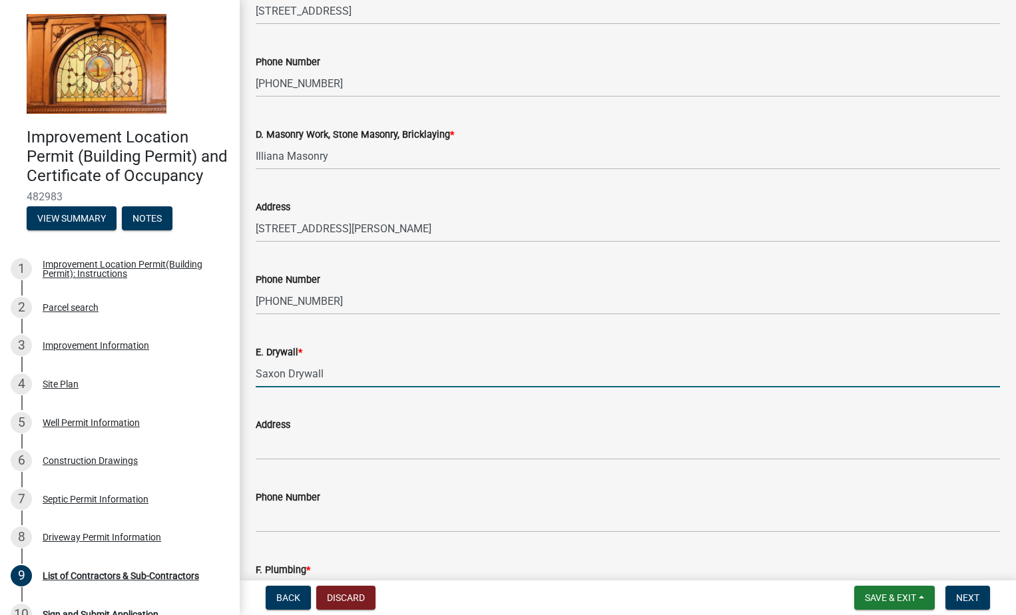
type input "Saxon Drywall"
click at [280, 441] on input "Address" at bounding box center [628, 446] width 744 height 27
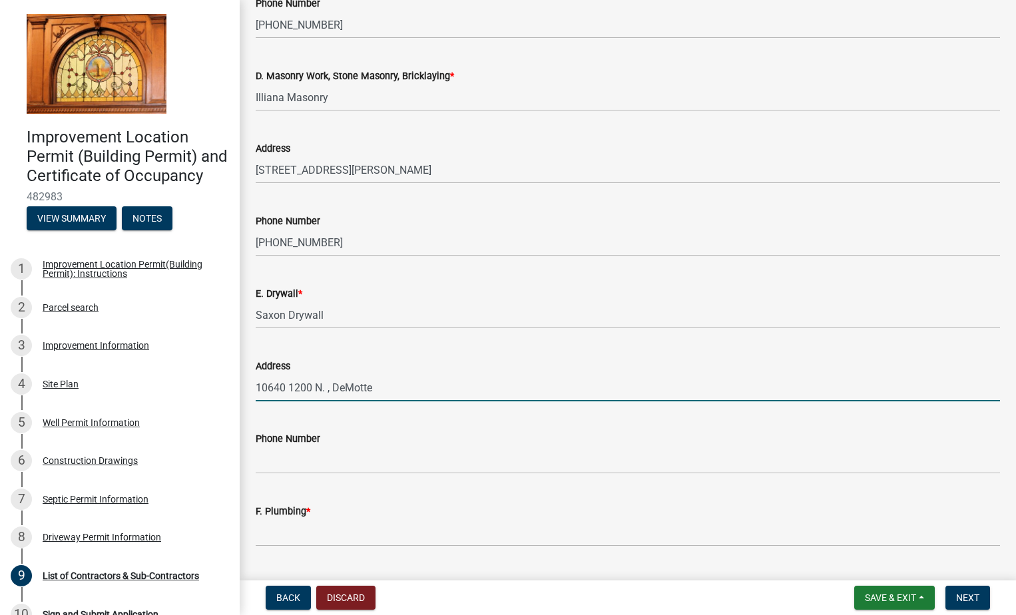
scroll to position [1052, 0]
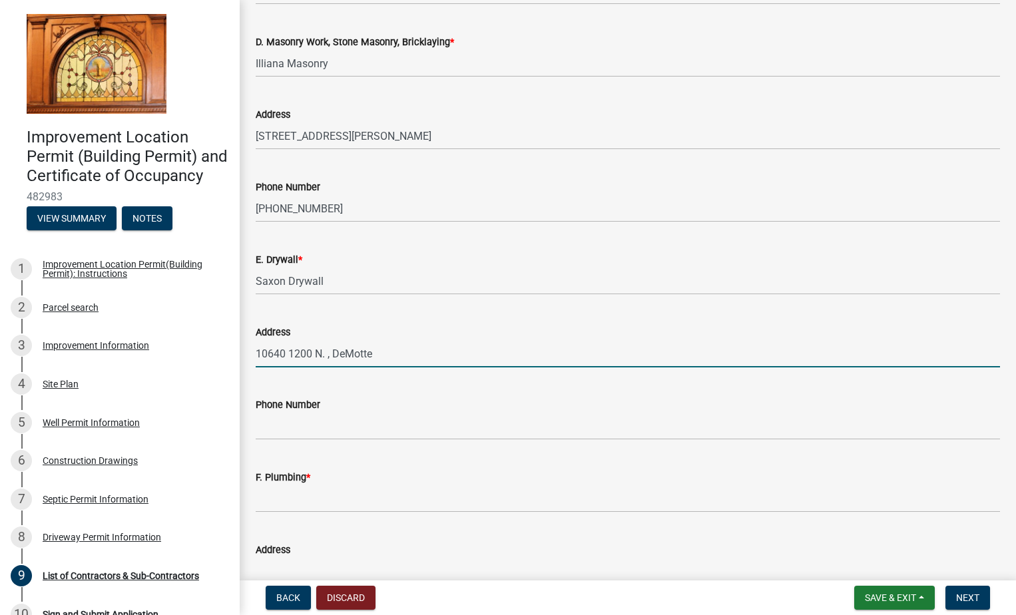
type input "10640 1200 N. , DeMotte"
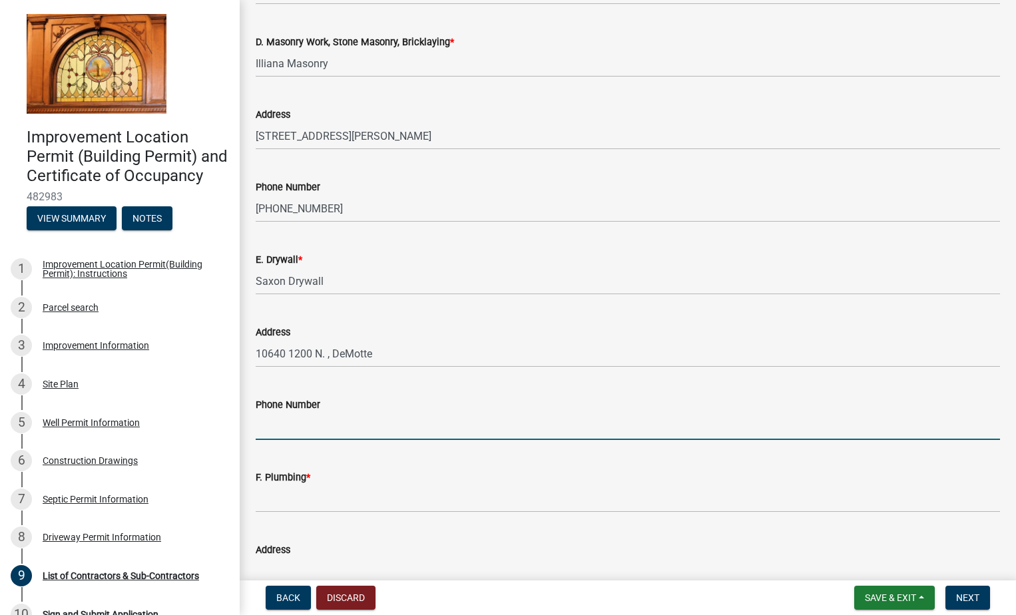
click at [280, 431] on input "Phone Number" at bounding box center [628, 426] width 744 height 27
type input "[PHONE_NUMBER]"
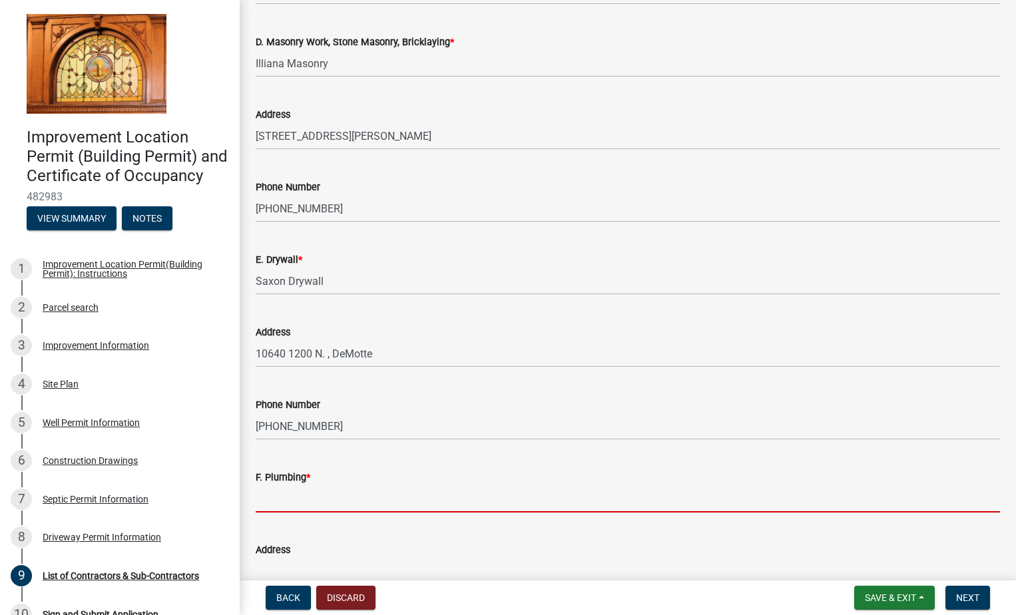
click at [273, 505] on input "F. Plumbing *" at bounding box center [628, 498] width 744 height 27
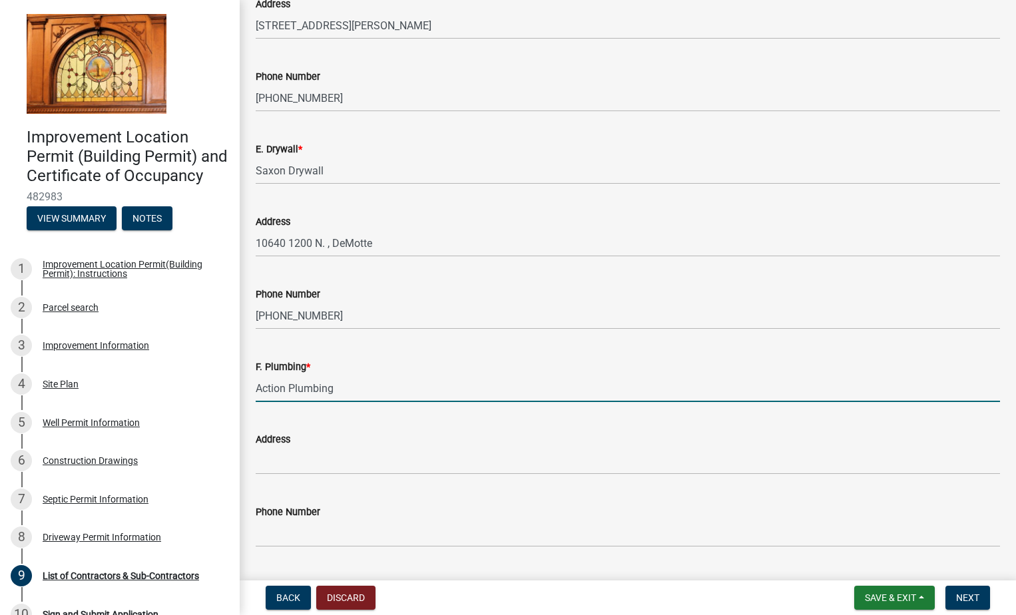
scroll to position [1177, 0]
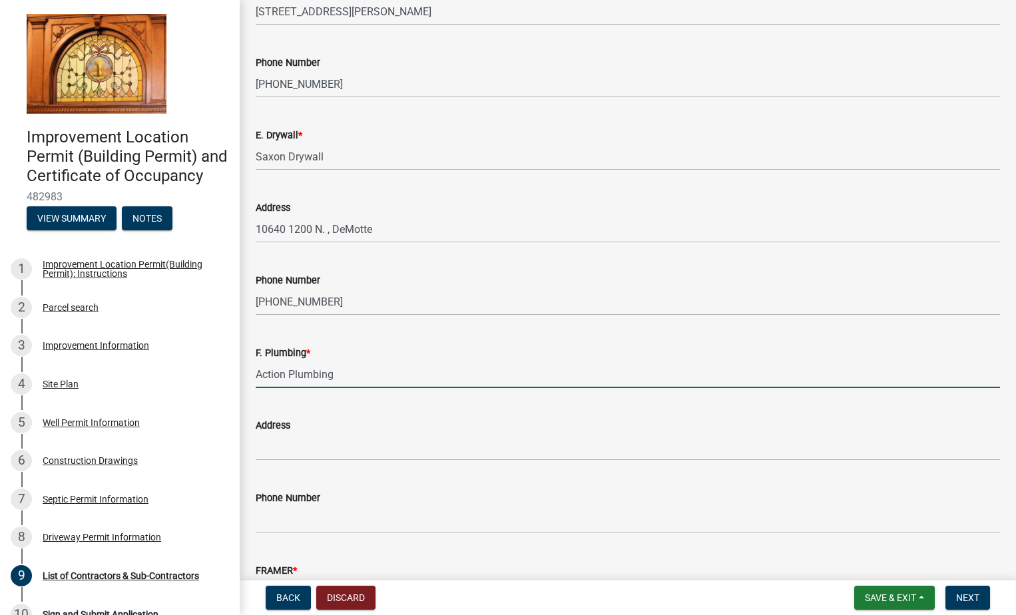
type input "Action Plumbing"
click at [276, 451] on input "Address" at bounding box center [628, 446] width 744 height 27
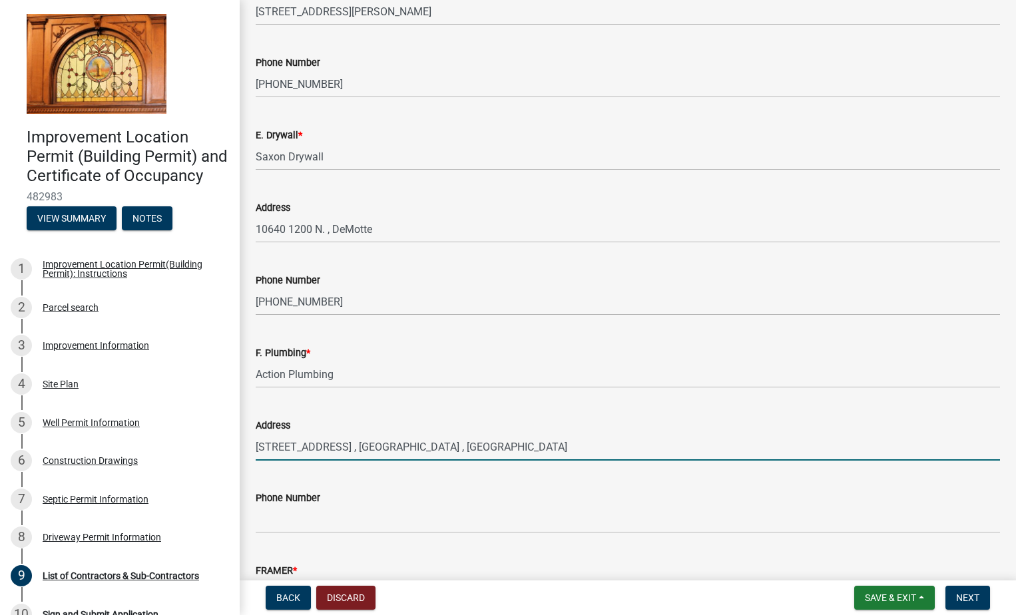
type input "[STREET_ADDRESS] , [GEOGRAPHIC_DATA] , [GEOGRAPHIC_DATA]"
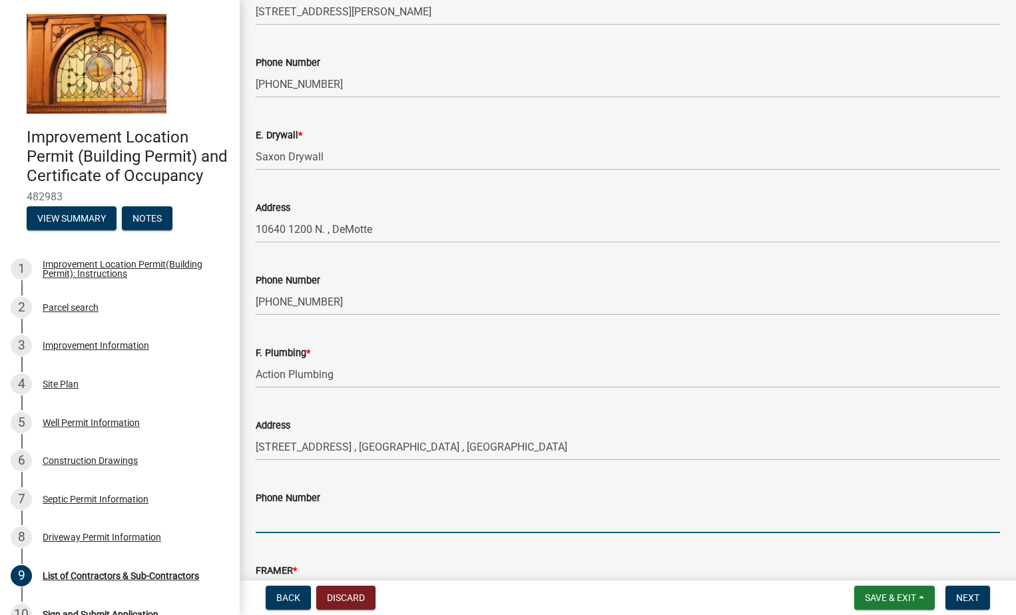
click at [284, 526] on input "Phone Number" at bounding box center [628, 519] width 744 height 27
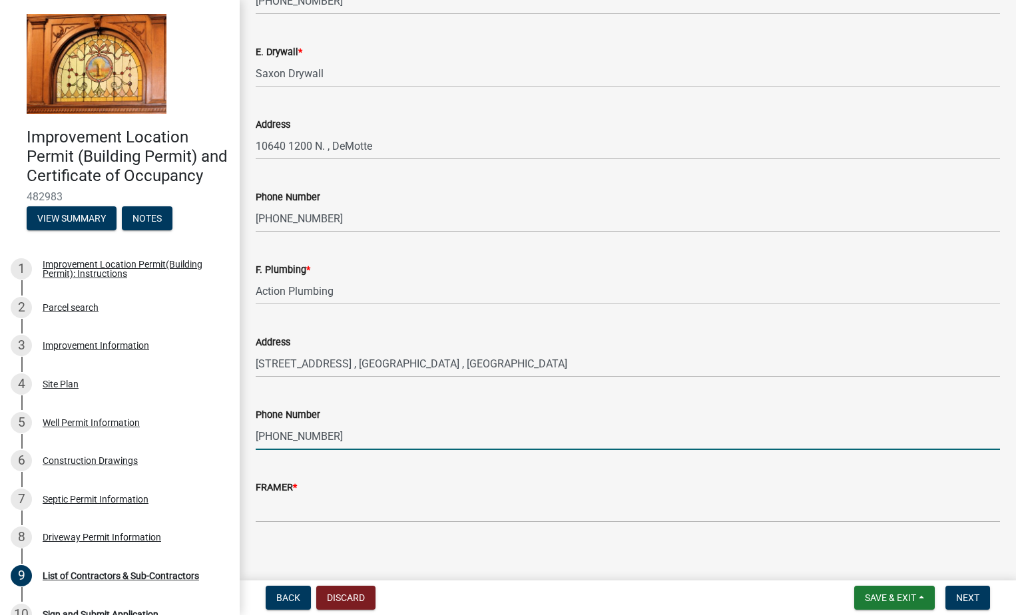
scroll to position [1270, 0]
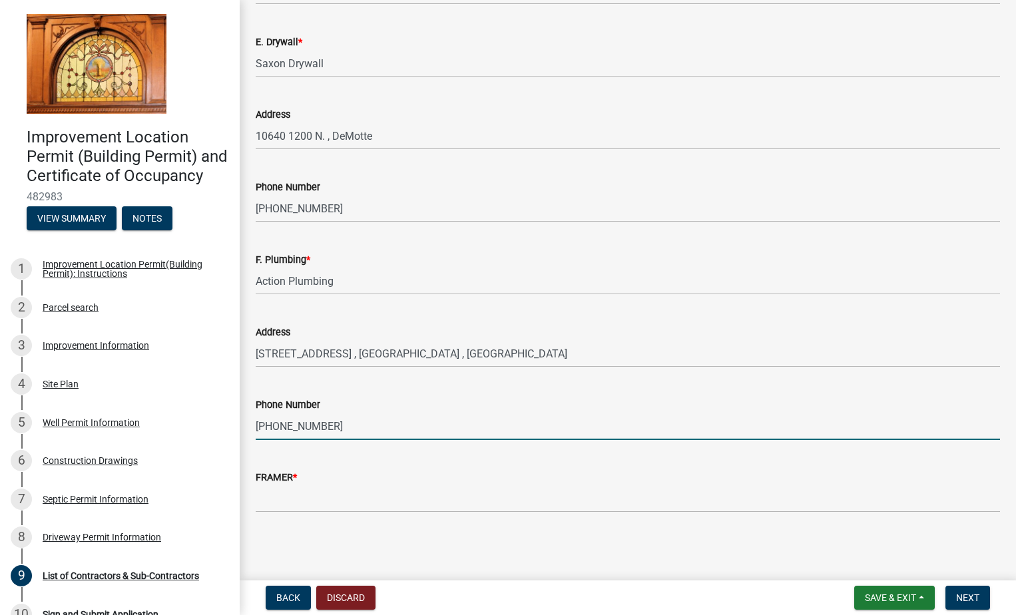
type input "[PHONE_NUMBER]"
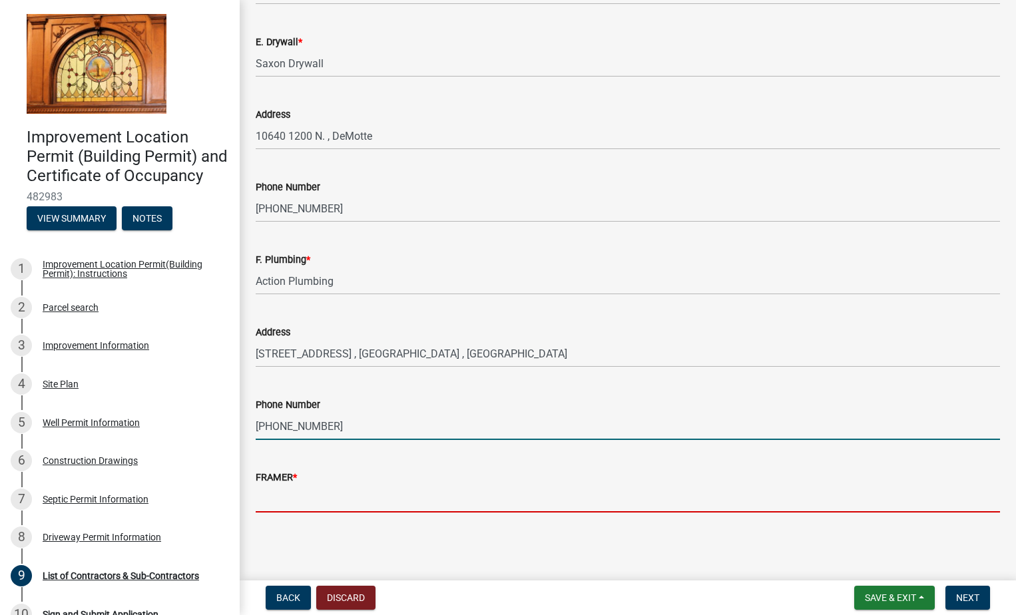
click at [271, 501] on input "FRAMER *" at bounding box center [628, 498] width 744 height 27
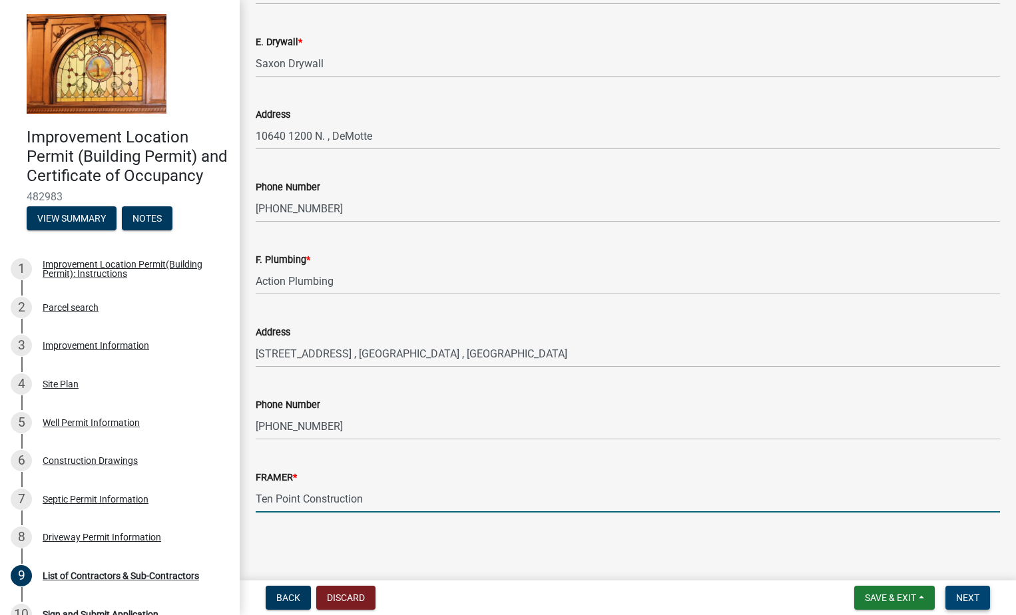
type input "Ten Point Construction"
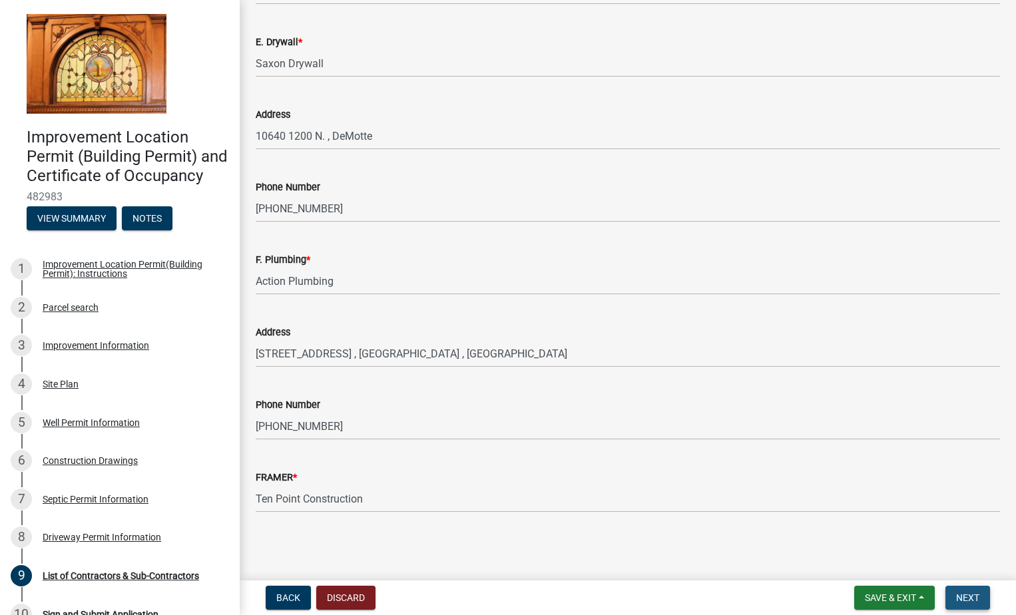
click at [969, 596] on span "Next" at bounding box center [967, 597] width 23 height 11
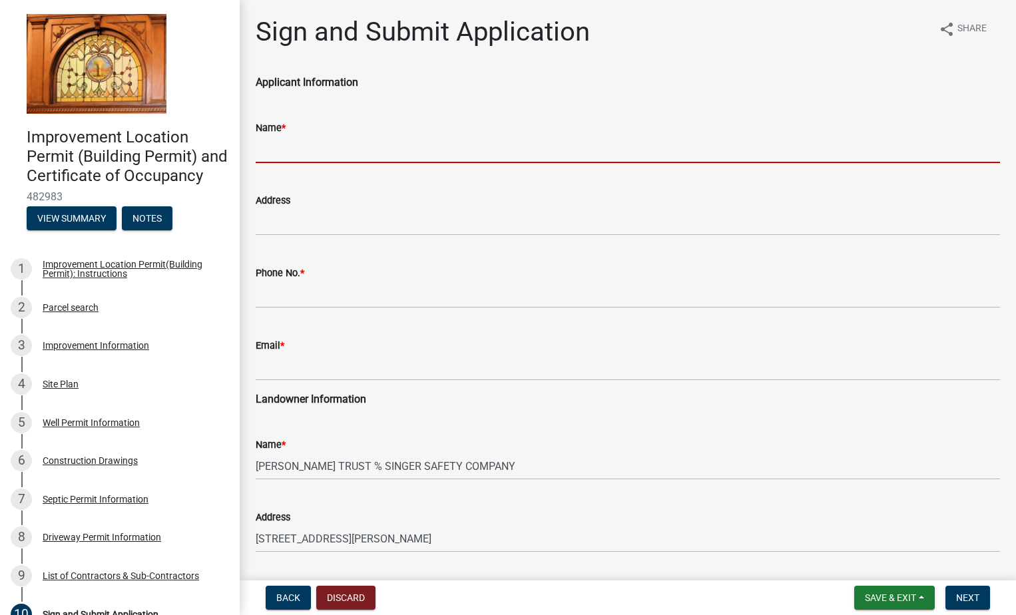
click at [266, 149] on input "Name *" at bounding box center [628, 149] width 744 height 27
type input "[PERSON_NAME]"
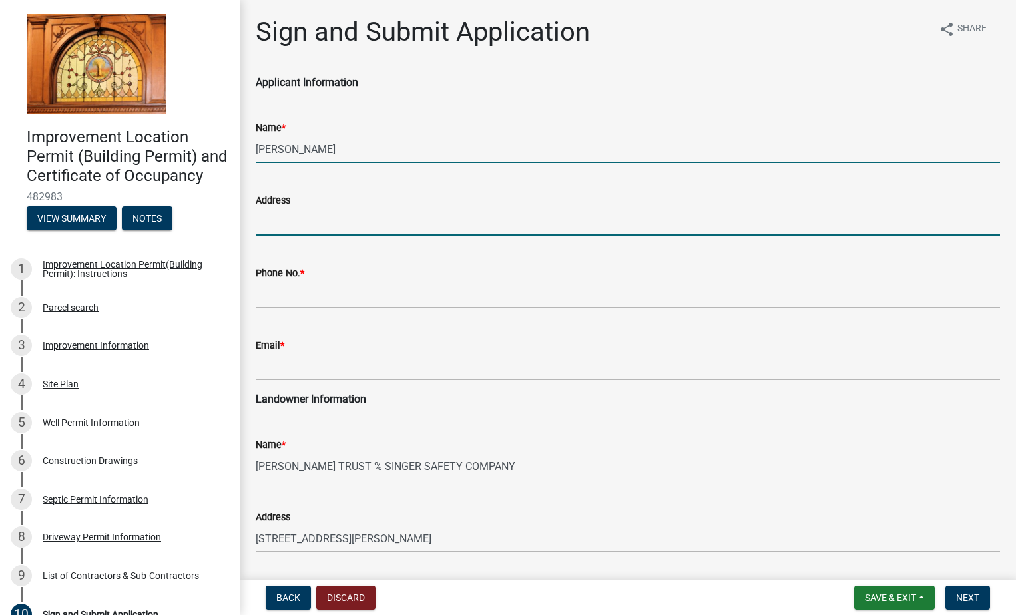
type input "[STREET_ADDRESS]"
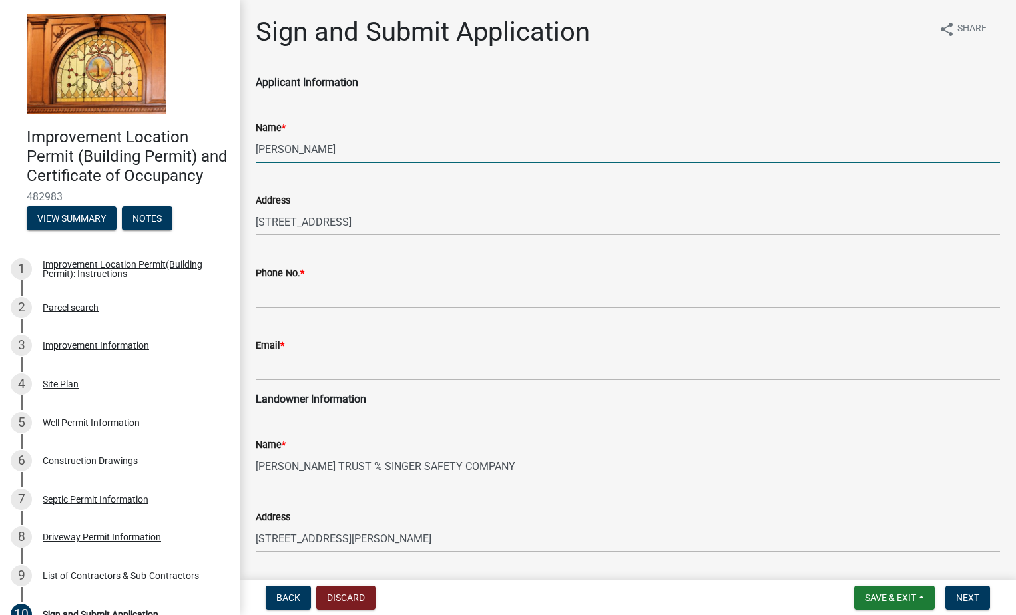
type input "7088256185"
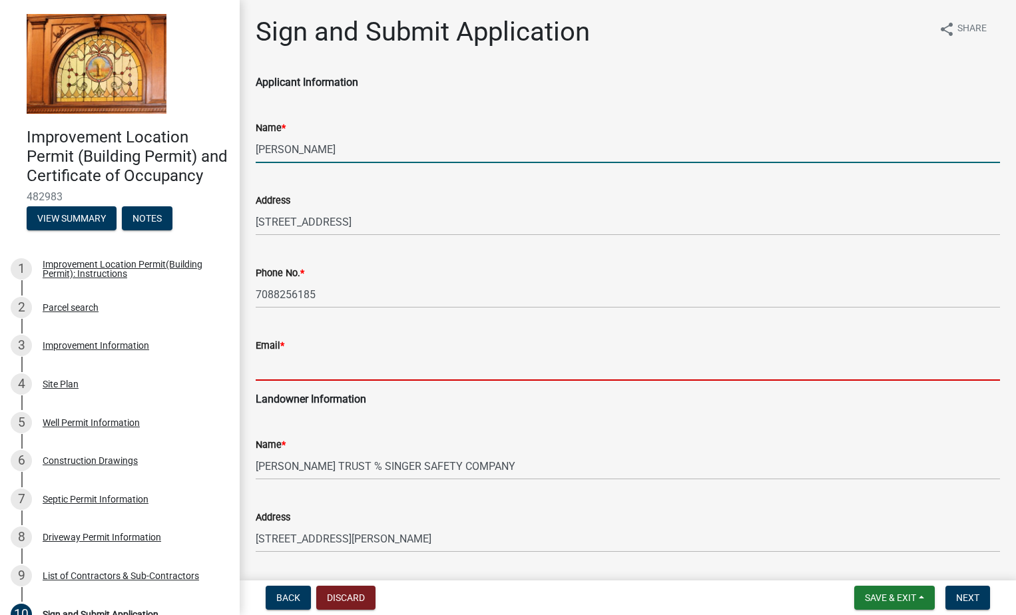
type input "[EMAIL_ADDRESS][DOMAIN_NAME]"
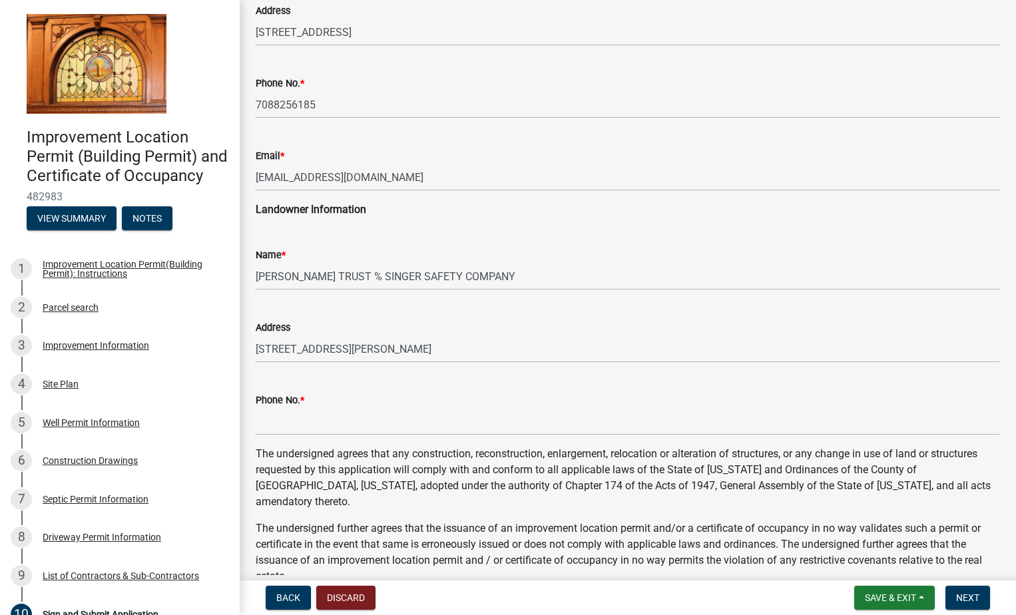
scroll to position [191, 0]
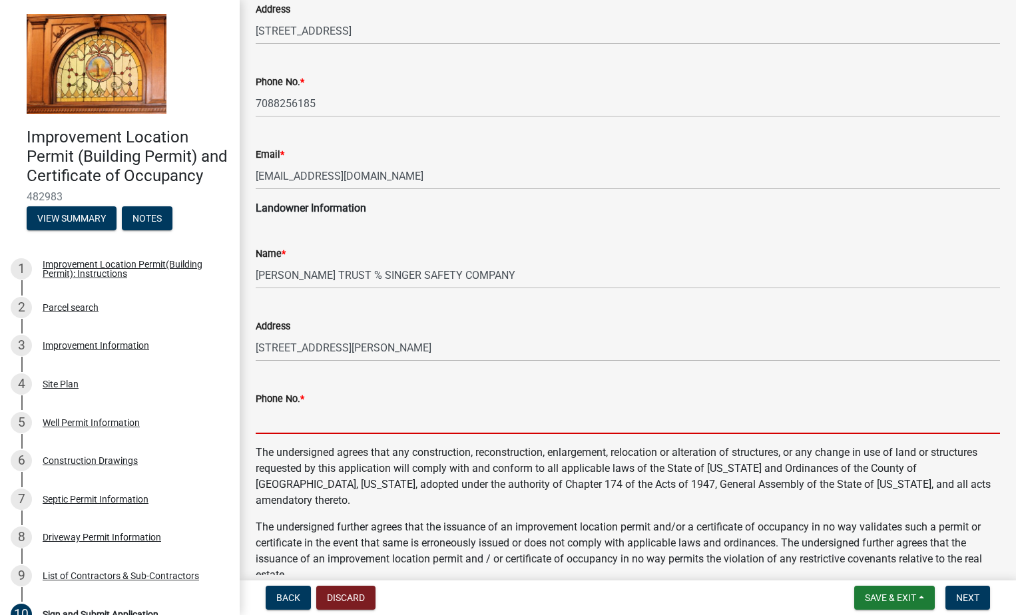
click at [280, 424] on input "Phone No. *" at bounding box center [628, 420] width 744 height 27
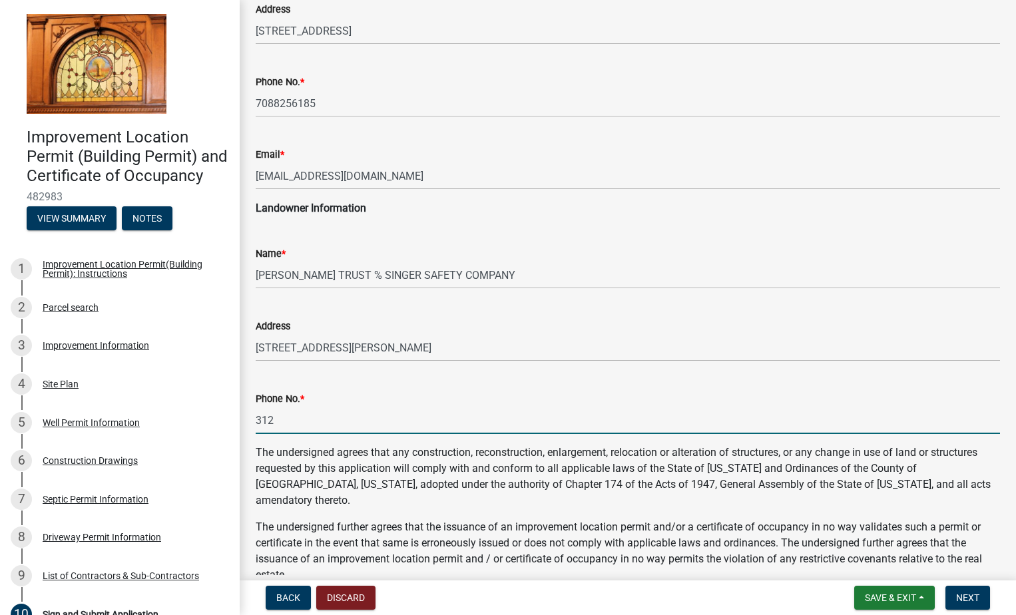
type input "3126157502"
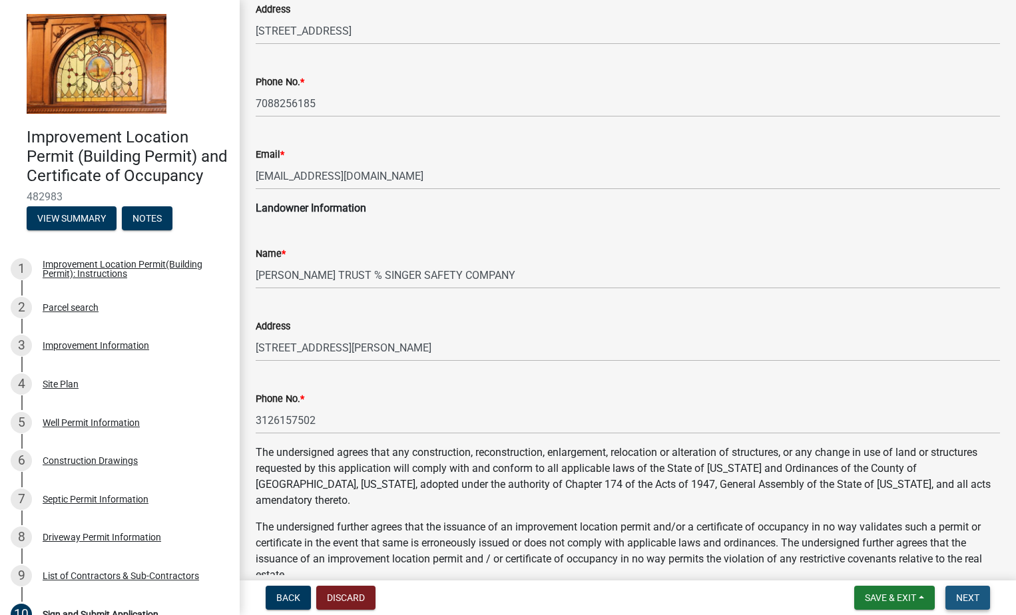
click at [970, 600] on span "Next" at bounding box center [967, 597] width 23 height 11
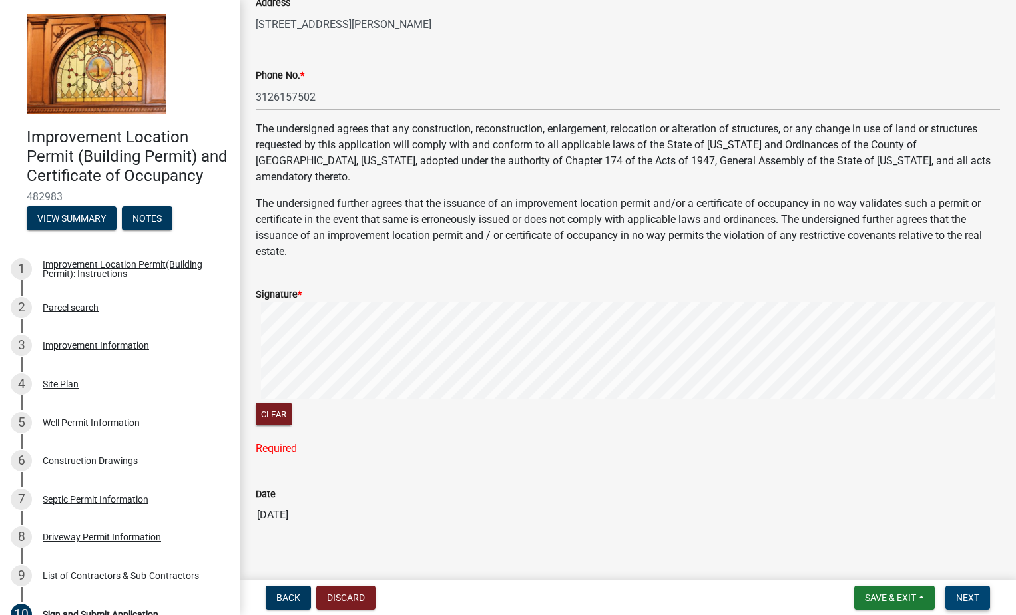
scroll to position [488, 0]
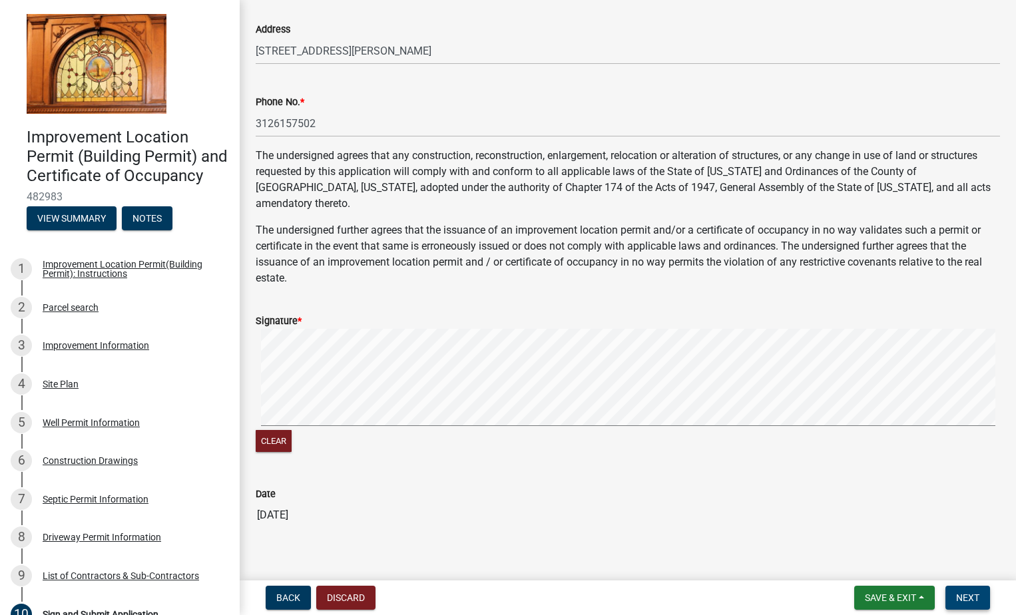
click at [479, 413] on signature-pad at bounding box center [628, 379] width 744 height 101
click at [961, 594] on span "Next" at bounding box center [967, 597] width 23 height 11
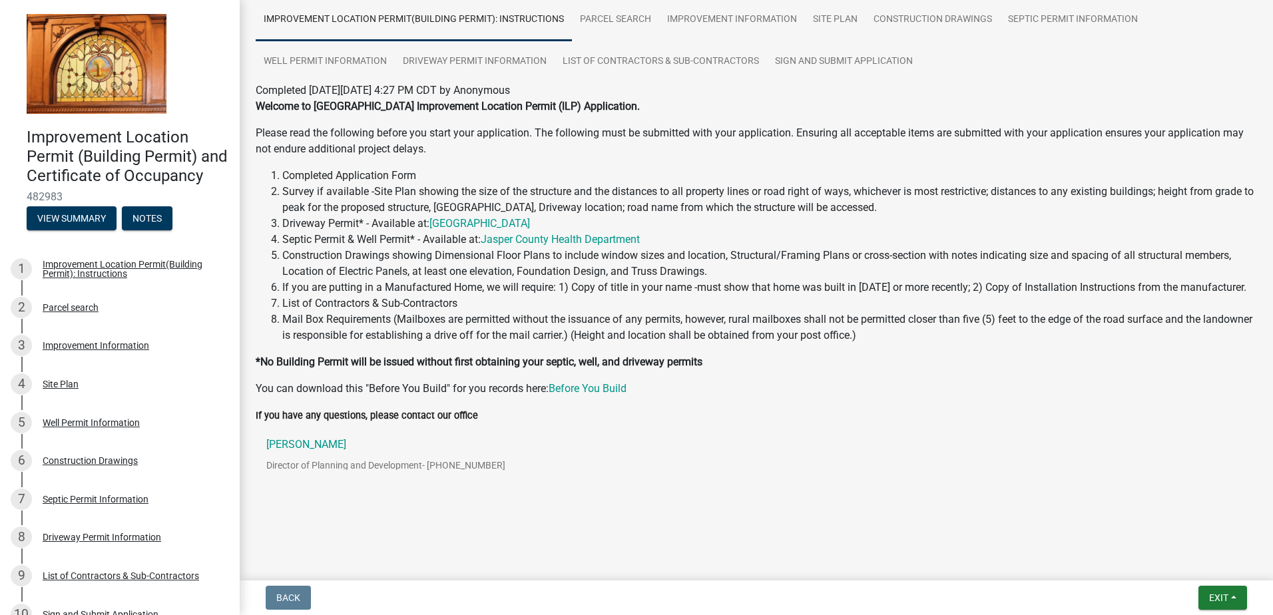
scroll to position [103, 0]
click at [1015, 597] on span "Exit" at bounding box center [1218, 597] width 19 height 11
click at [1015, 561] on button "Save & Exit" at bounding box center [1193, 563] width 107 height 32
